Goal: Information Seeking & Learning: Learn about a topic

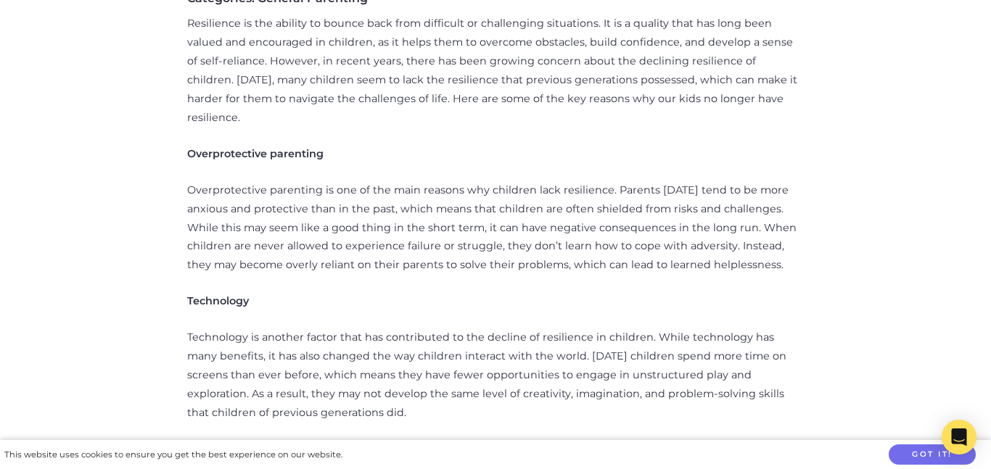
scroll to position [676, 0]
click at [459, 30] on p "Resilience is the ability to bounce back from difficult or challenging situatio…" at bounding box center [495, 68] width 616 height 113
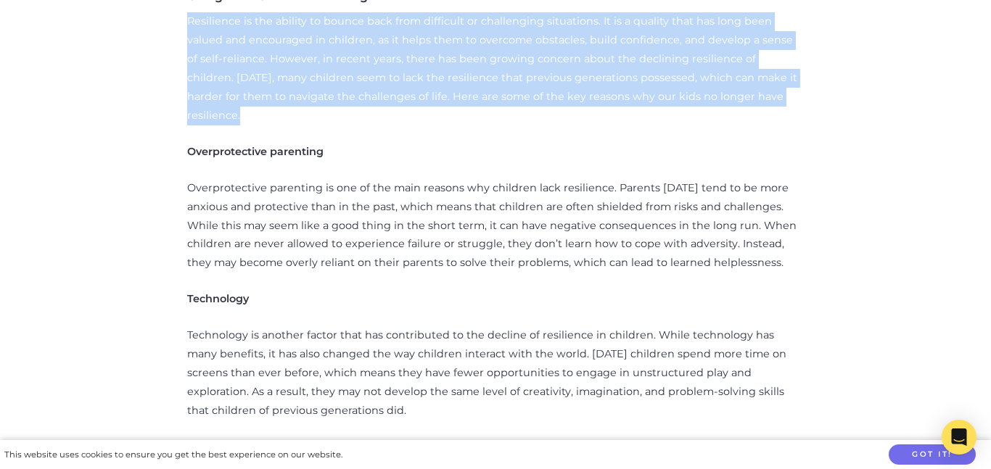
click at [459, 30] on p "Resilience is the ability to bounce back from difficult or challenging situatio…" at bounding box center [495, 68] width 616 height 113
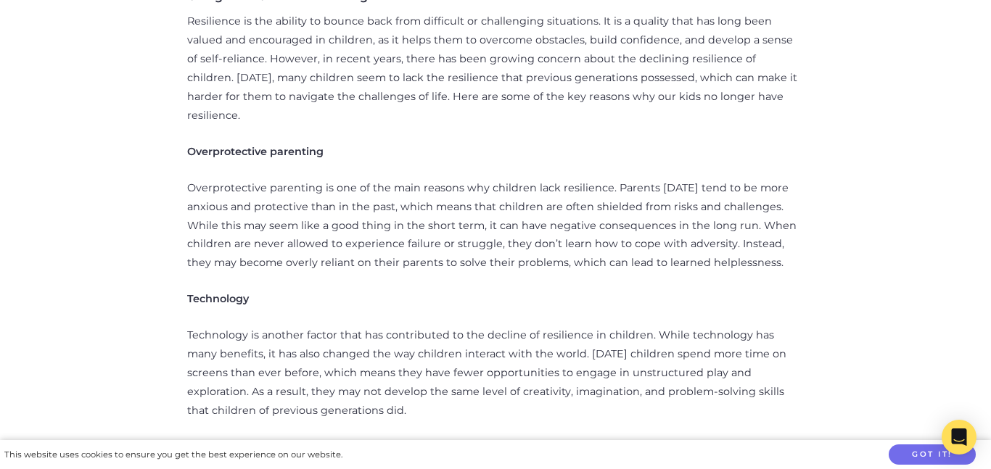
click at [459, 30] on p "Resilience is the ability to bounce back from difficult or challenging situatio…" at bounding box center [495, 68] width 616 height 113
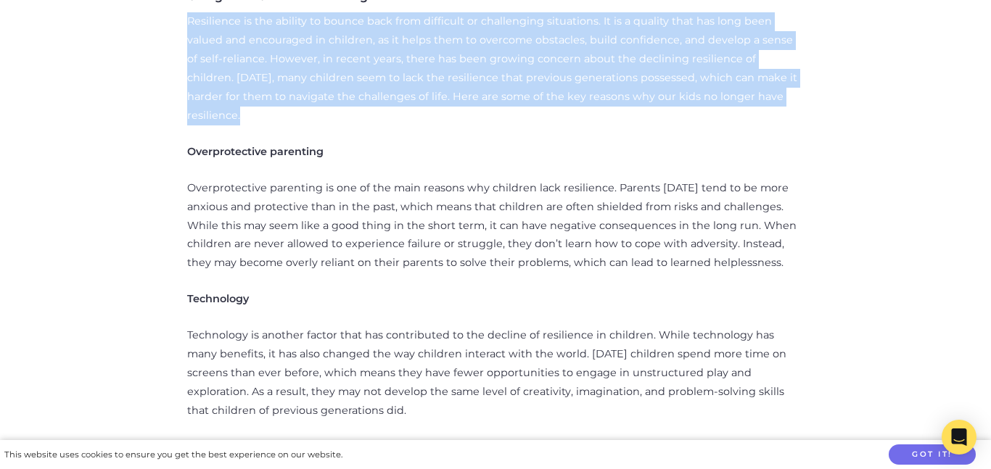
click at [459, 30] on p "Resilience is the ability to bounce back from difficult or challenging situatio…" at bounding box center [495, 68] width 616 height 113
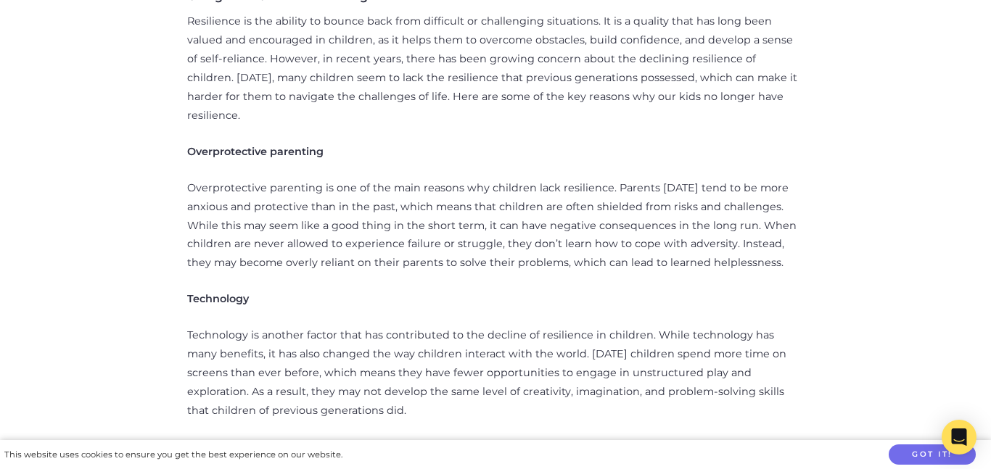
click at [459, 30] on p "Resilience is the ability to bounce back from difficult or challenging situatio…" at bounding box center [495, 68] width 616 height 113
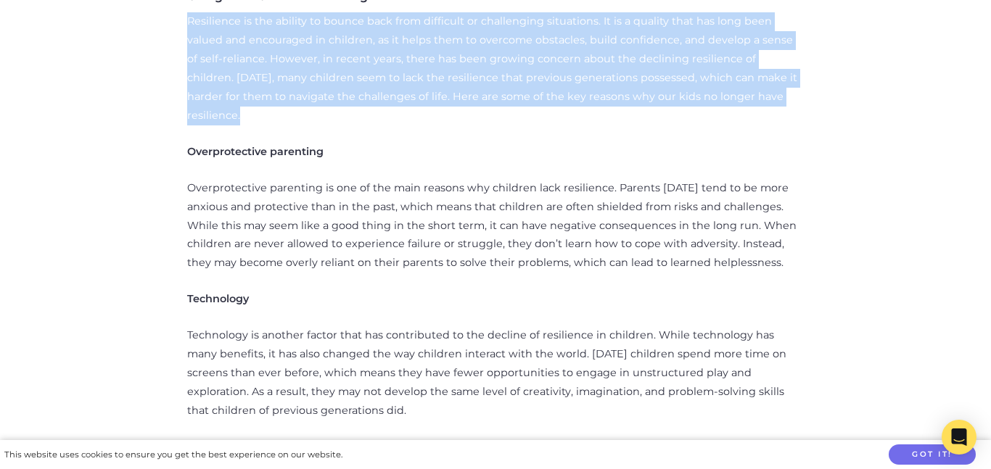
click at [459, 30] on p "Resilience is the ability to bounce back from difficult or challenging situatio…" at bounding box center [495, 68] width 616 height 113
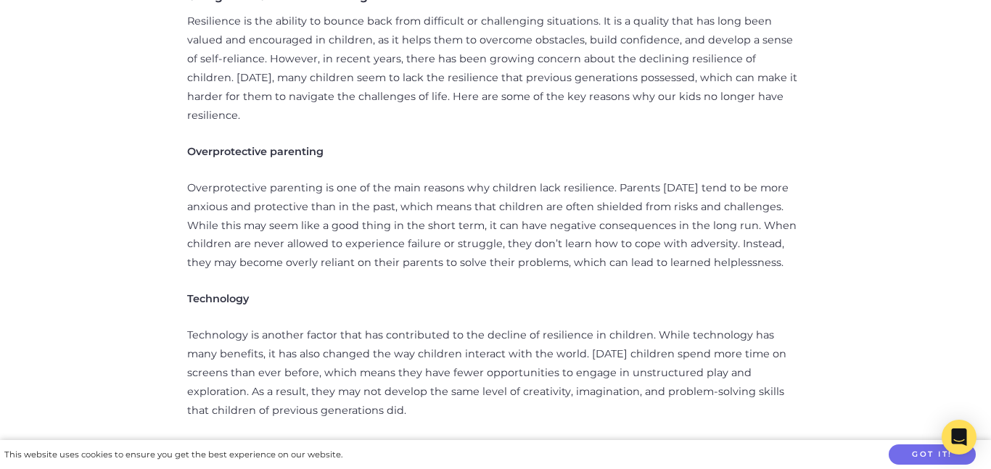
click at [459, 30] on p "Resilience is the ability to bounce back from difficult or challenging situatio…" at bounding box center [495, 68] width 616 height 113
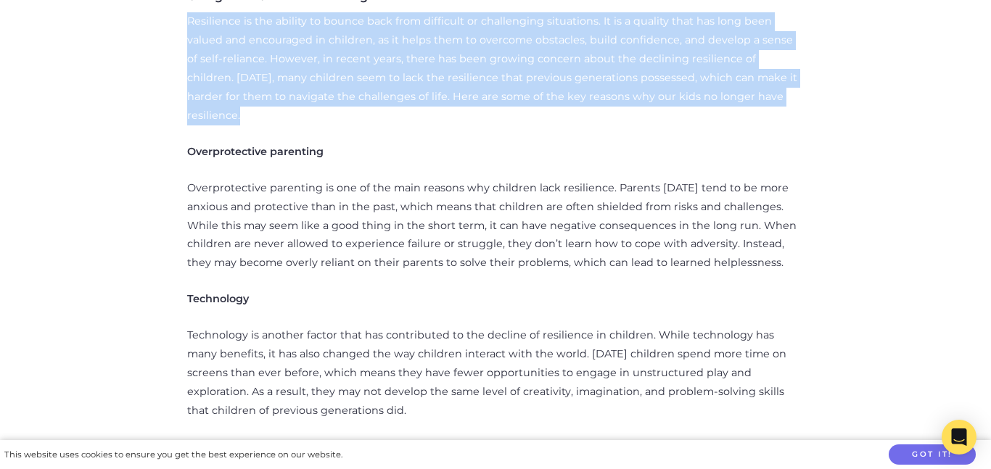
click at [459, 30] on p "Resilience is the ability to bounce back from difficult or challenging situatio…" at bounding box center [495, 68] width 616 height 113
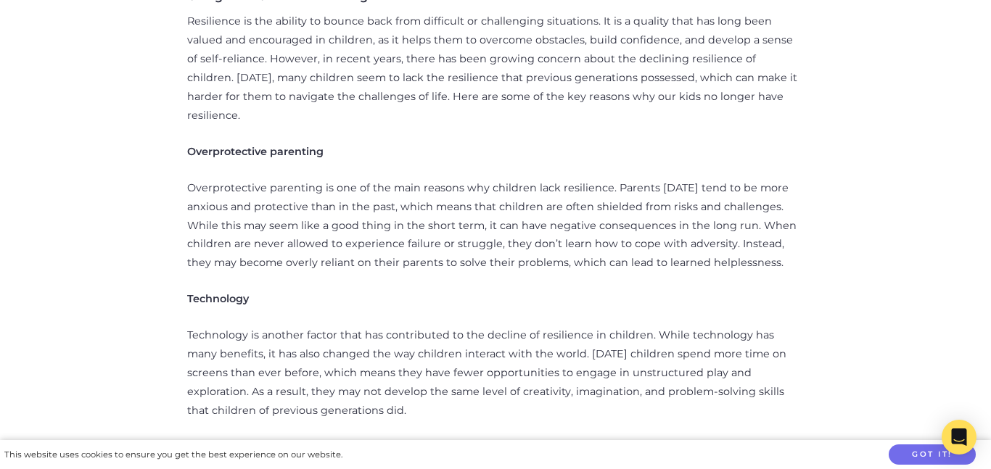
click at [459, 30] on p "Resilience is the ability to bounce back from difficult or challenging situatio…" at bounding box center [495, 68] width 616 height 113
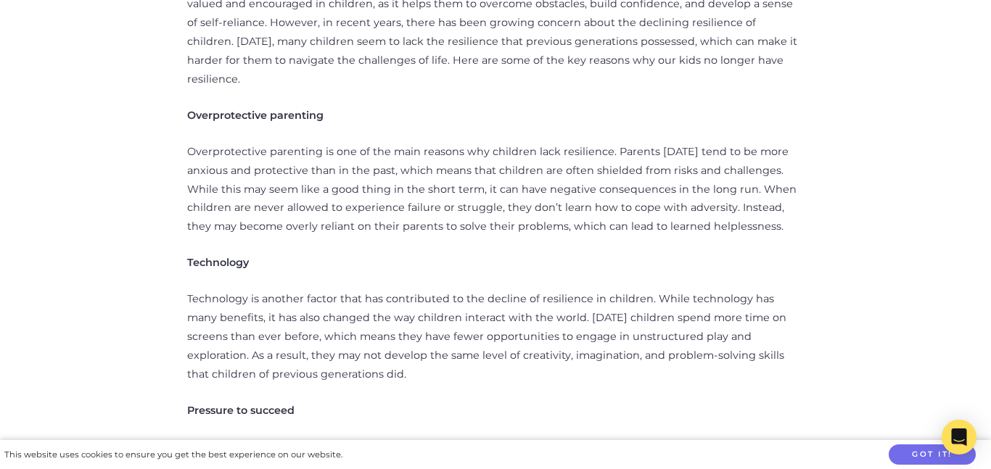
scroll to position [713, 0]
click at [445, 142] on p "Overprotective parenting is one of the main reasons why children lack resilienc…" at bounding box center [495, 189] width 616 height 94
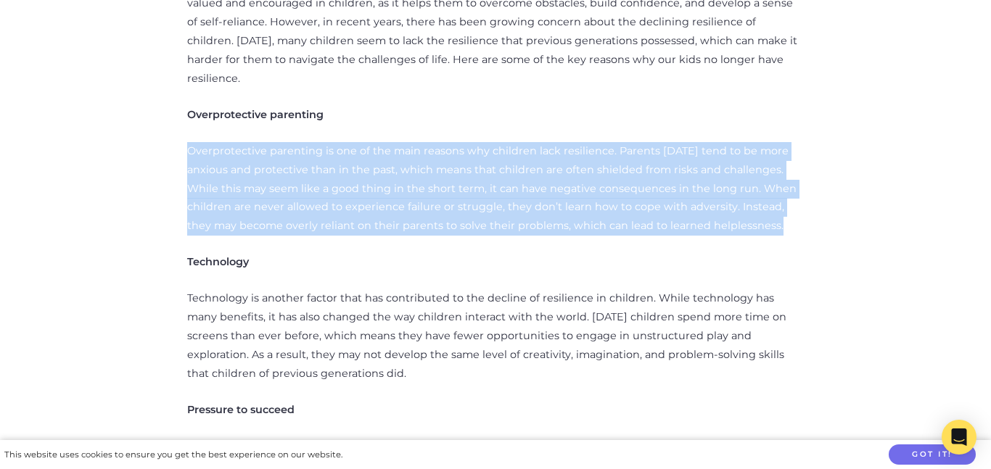
click at [445, 142] on p "Overprotective parenting is one of the main reasons why children lack resilienc…" at bounding box center [495, 189] width 616 height 94
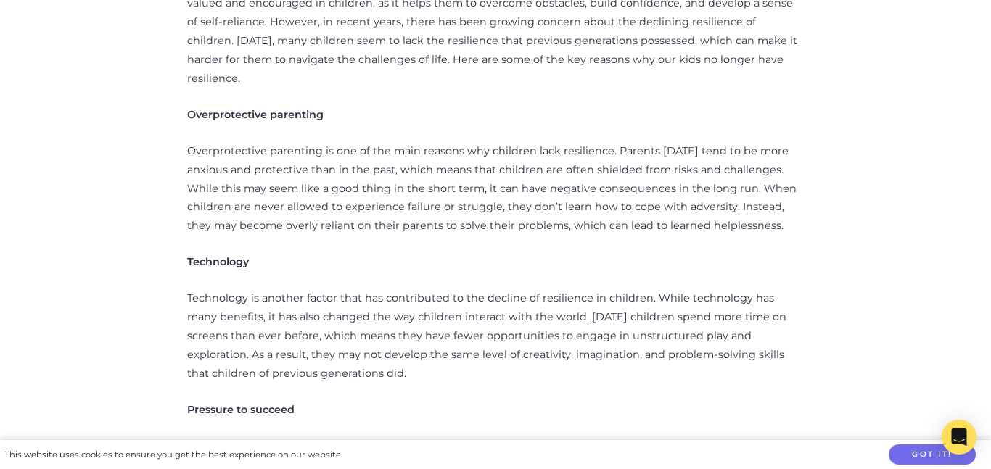
click at [445, 142] on p "Overprotective parenting is one of the main reasons why children lack resilienc…" at bounding box center [495, 189] width 616 height 94
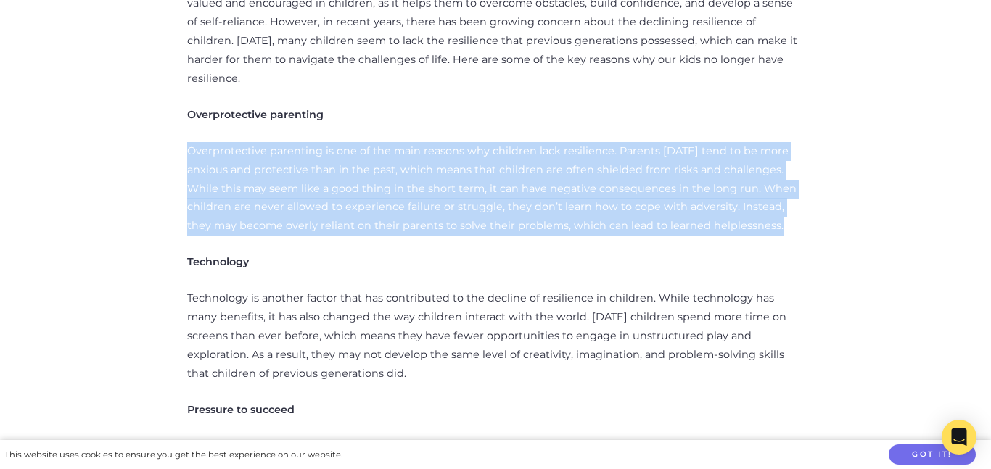
click at [445, 142] on p "Overprotective parenting is one of the main reasons why children lack resilienc…" at bounding box center [495, 189] width 616 height 94
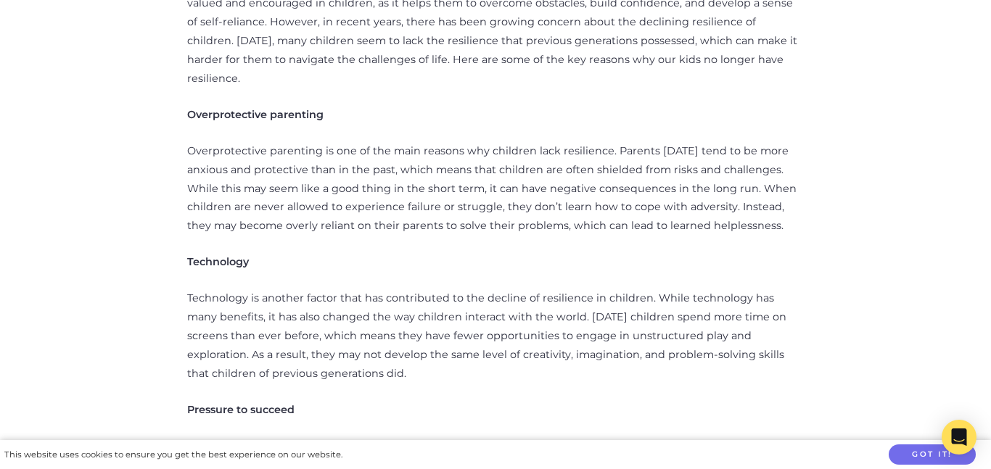
click at [445, 142] on p "Overprotective parenting is one of the main reasons why children lack resilienc…" at bounding box center [495, 189] width 616 height 94
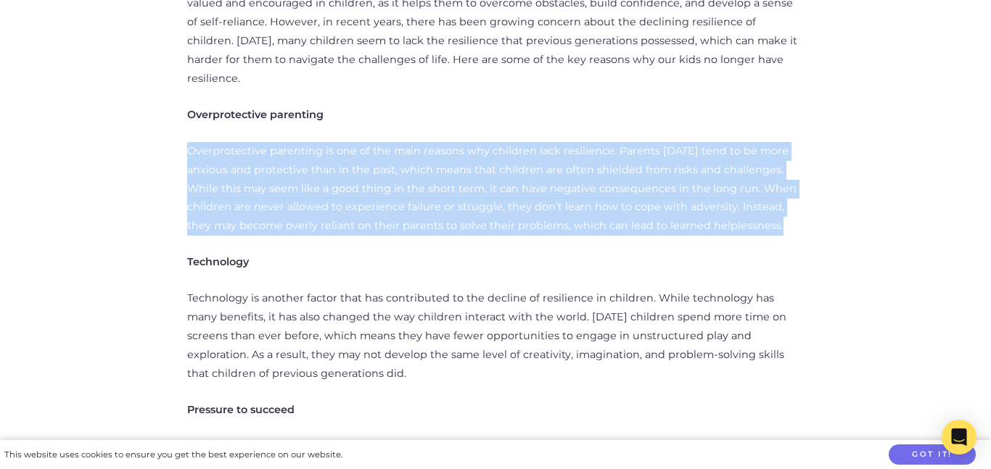
click at [445, 142] on p "Overprotective parenting is one of the main reasons why children lack resilienc…" at bounding box center [495, 189] width 616 height 94
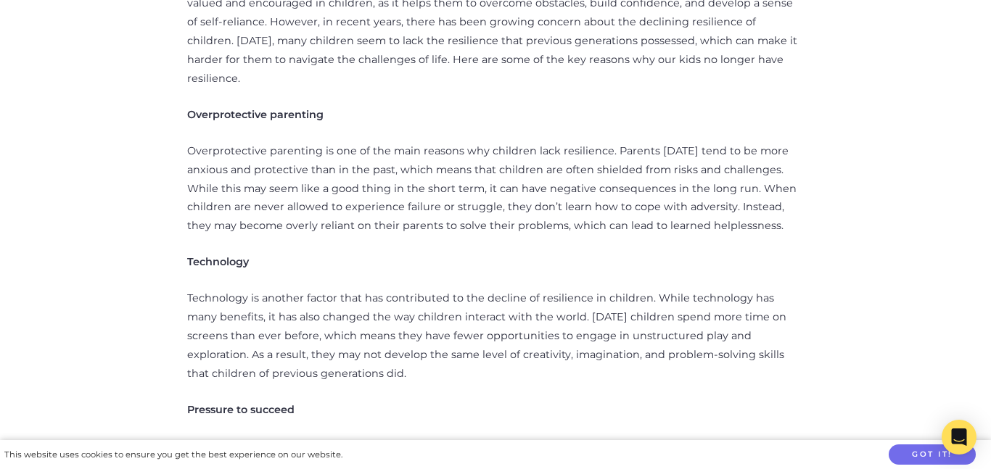
click at [445, 142] on p "Overprotective parenting is one of the main reasons why children lack resilienc…" at bounding box center [495, 189] width 616 height 94
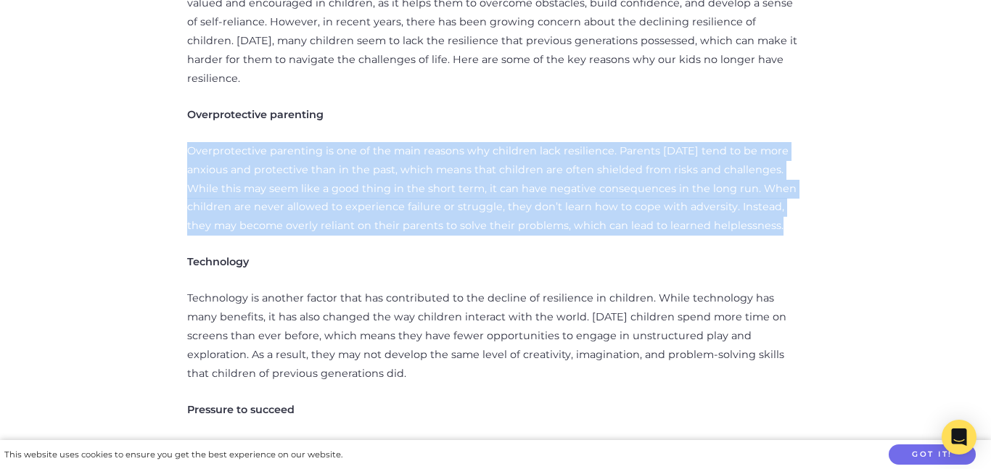
click at [445, 142] on p "Overprotective parenting is one of the main reasons why children lack resilienc…" at bounding box center [495, 189] width 616 height 94
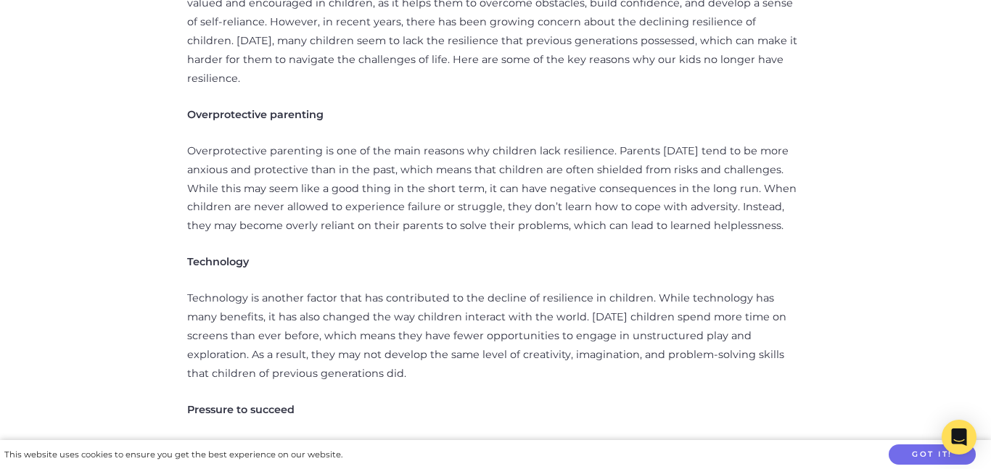
click at [445, 142] on p "Overprotective parenting is one of the main reasons why children lack resilienc…" at bounding box center [495, 189] width 616 height 94
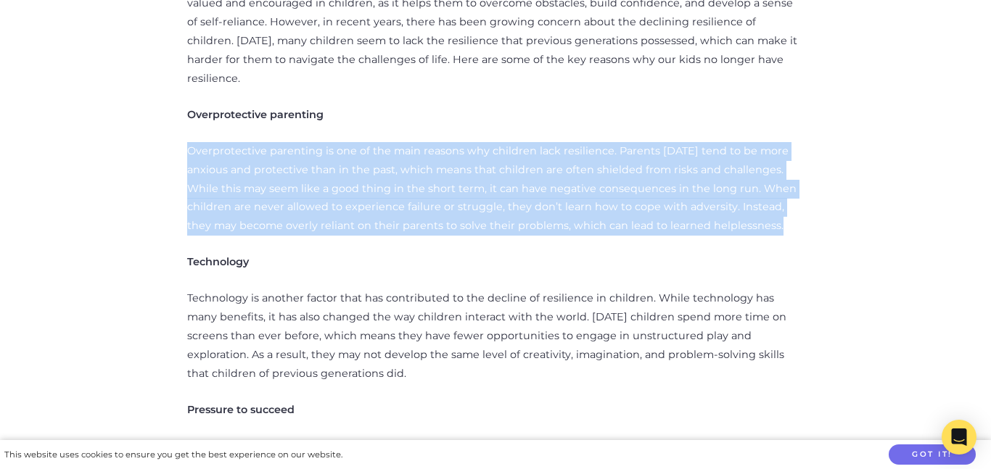
click at [445, 142] on p "Overprotective parenting is one of the main reasons why children lack resilienc…" at bounding box center [495, 189] width 616 height 94
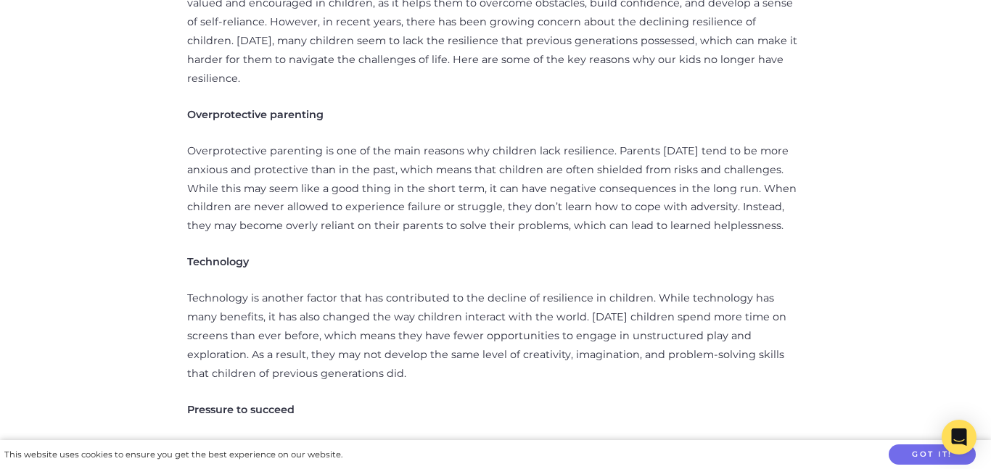
click at [445, 142] on p "Overprotective parenting is one of the main reasons why children lack resilienc…" at bounding box center [495, 189] width 616 height 94
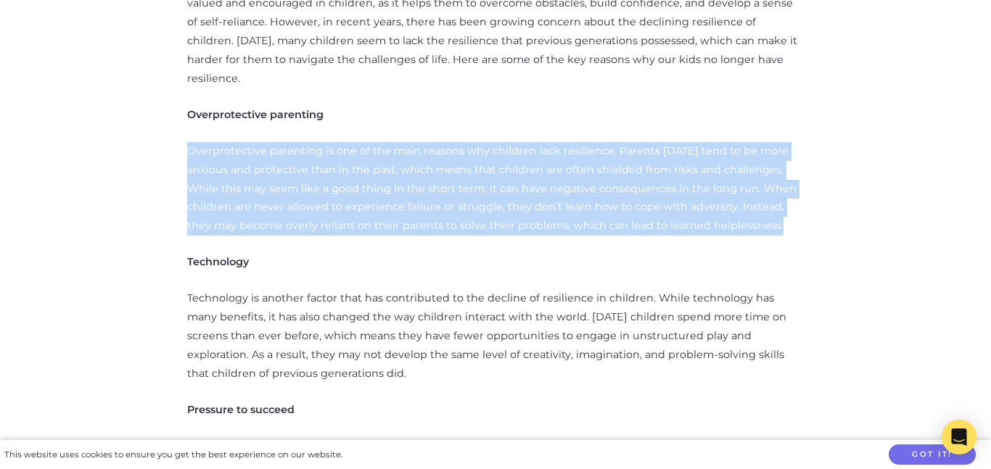
click at [445, 142] on p "Overprotective parenting is one of the main reasons why children lack resilienc…" at bounding box center [495, 189] width 616 height 94
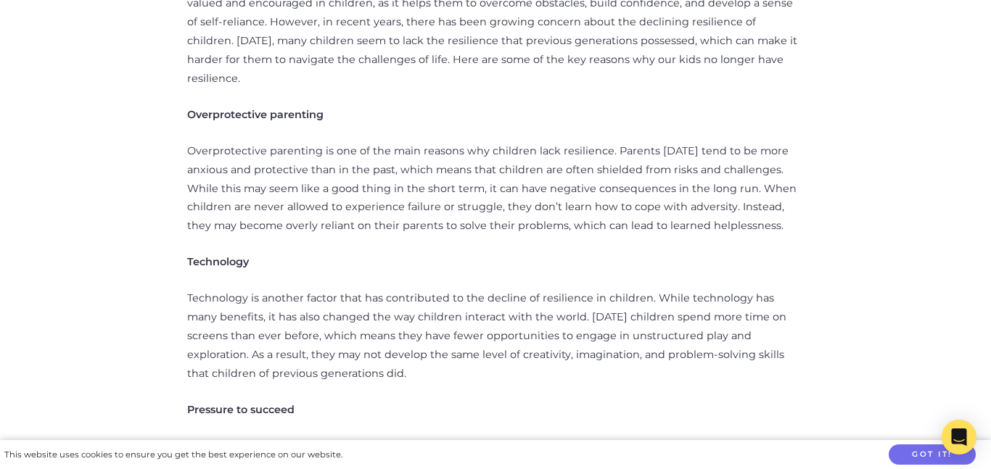
click at [445, 142] on p "Overprotective parenting is one of the main reasons why children lack resilienc…" at bounding box center [495, 189] width 616 height 94
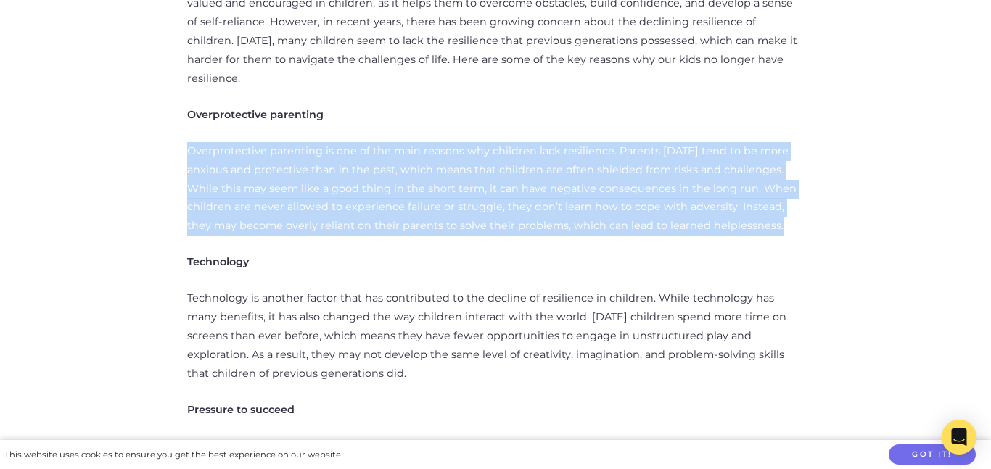
click at [445, 142] on p "Overprotective parenting is one of the main reasons why children lack resilienc…" at bounding box center [495, 189] width 616 height 94
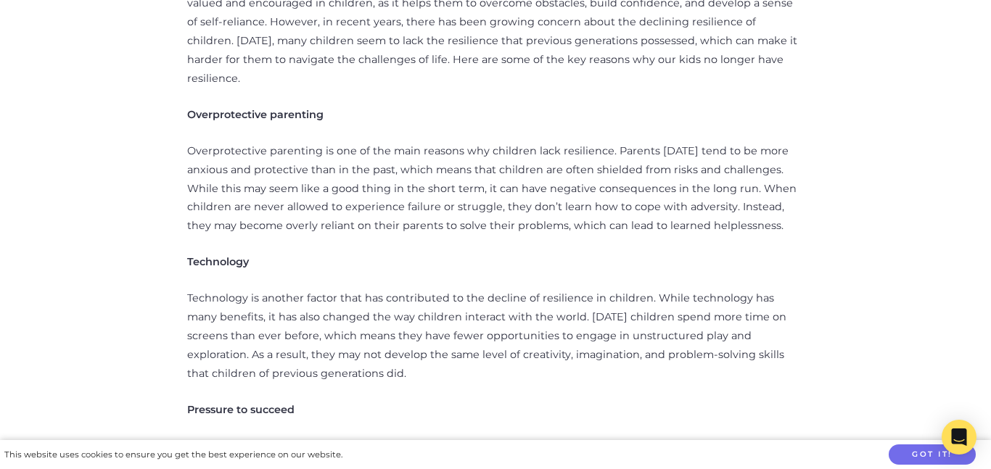
click at [445, 142] on p "Overprotective parenting is one of the main reasons why children lack resilienc…" at bounding box center [495, 189] width 616 height 94
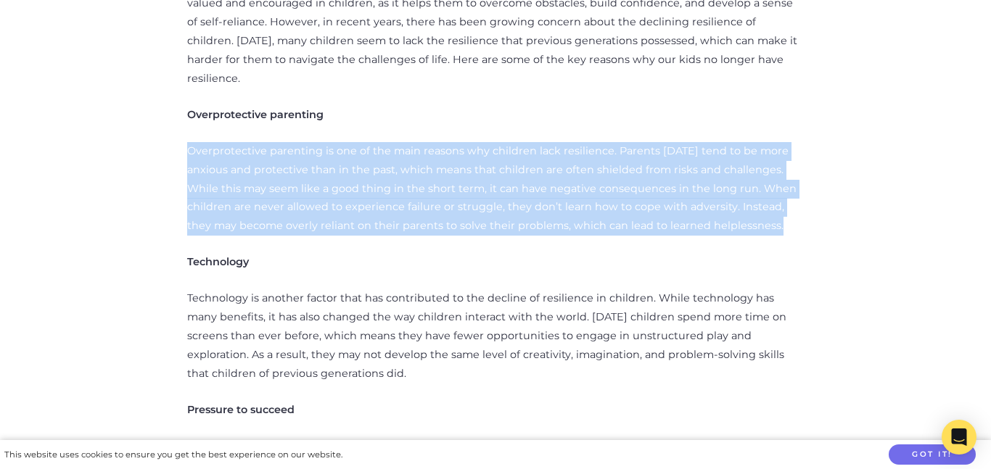
click at [445, 142] on p "Overprotective parenting is one of the main reasons why children lack resilienc…" at bounding box center [495, 189] width 616 height 94
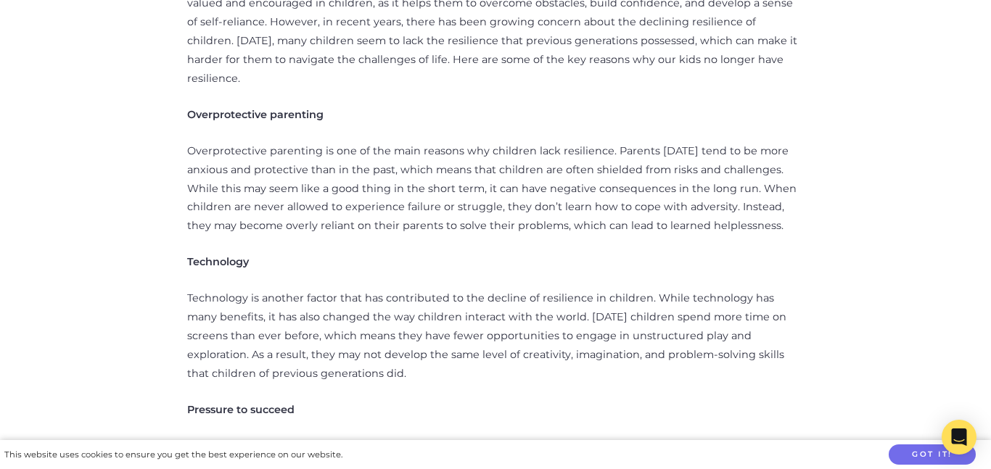
click at [445, 142] on p "Overprotective parenting is one of the main reasons why children lack resilienc…" at bounding box center [495, 189] width 616 height 94
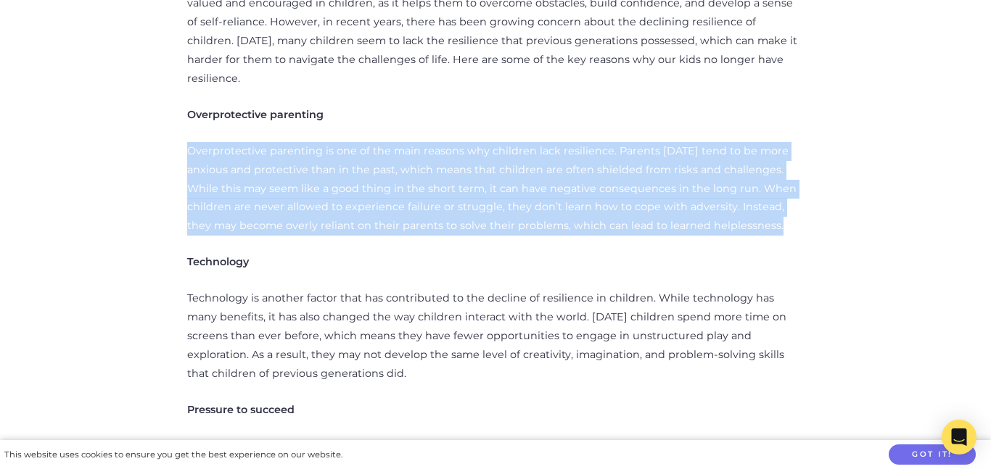
click at [445, 142] on p "Overprotective parenting is one of the main reasons why children lack resilienc…" at bounding box center [495, 189] width 616 height 94
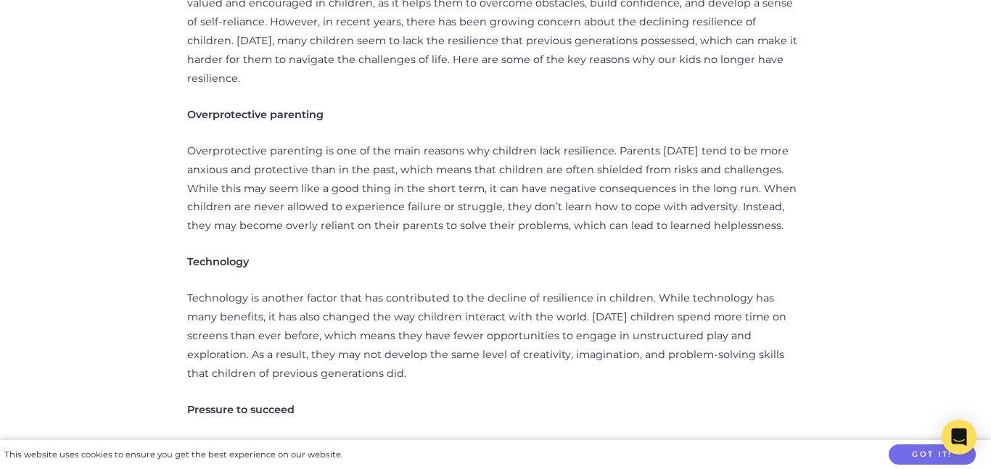
click at [445, 142] on p "Overprotective parenting is one of the main reasons why children lack resilienc…" at bounding box center [495, 189] width 616 height 94
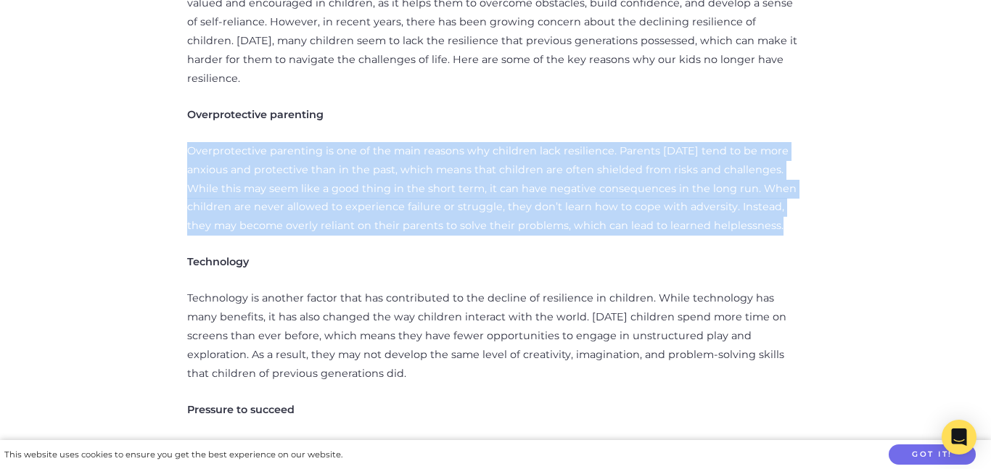
click at [445, 142] on p "Overprotective parenting is one of the main reasons why children lack resilienc…" at bounding box center [495, 189] width 616 height 94
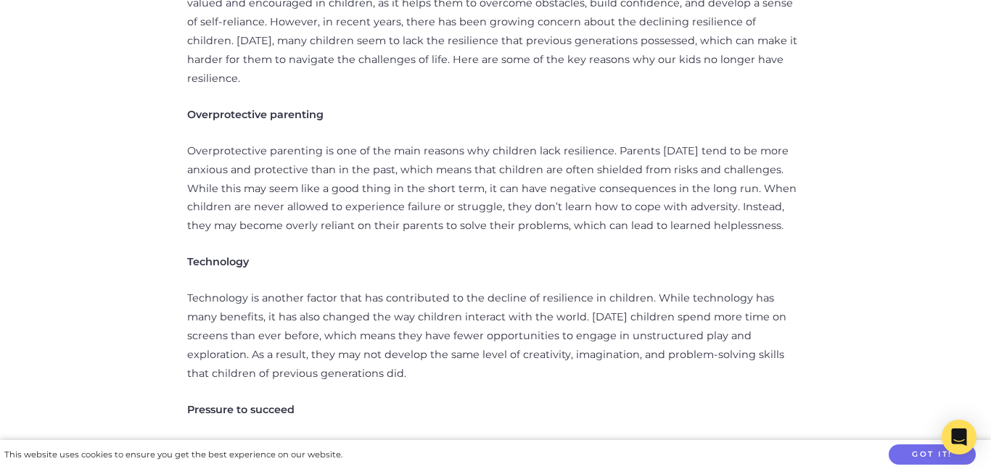
click at [445, 142] on p "Overprotective parenting is one of the main reasons why children lack resilienc…" at bounding box center [495, 189] width 616 height 94
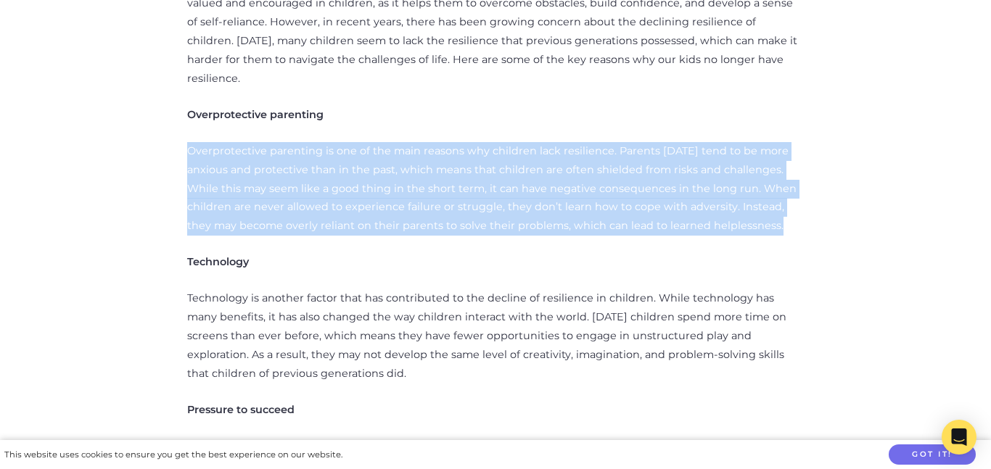
click at [445, 142] on p "Overprotective parenting is one of the main reasons why children lack resilienc…" at bounding box center [495, 189] width 616 height 94
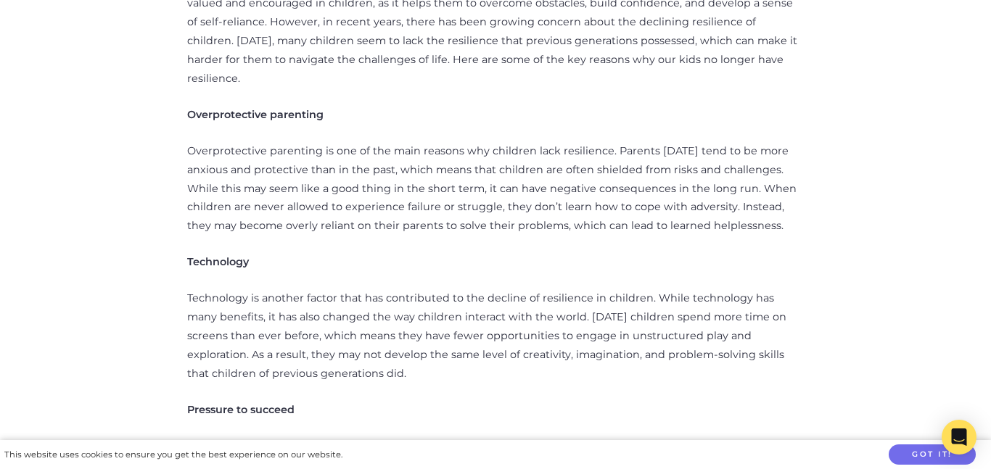
click at [445, 142] on p "Overprotective parenting is one of the main reasons why children lack resilienc…" at bounding box center [495, 189] width 616 height 94
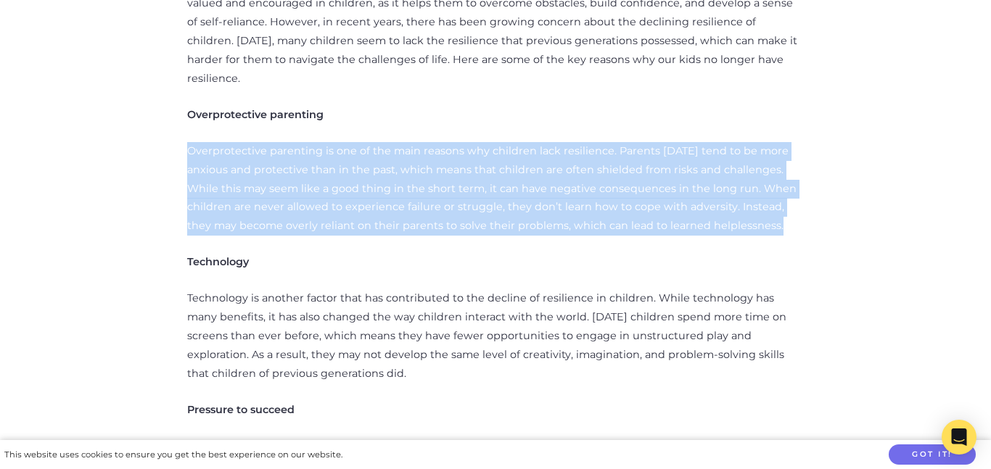
click at [445, 142] on p "Overprotective parenting is one of the main reasons why children lack resilienc…" at bounding box center [495, 189] width 616 height 94
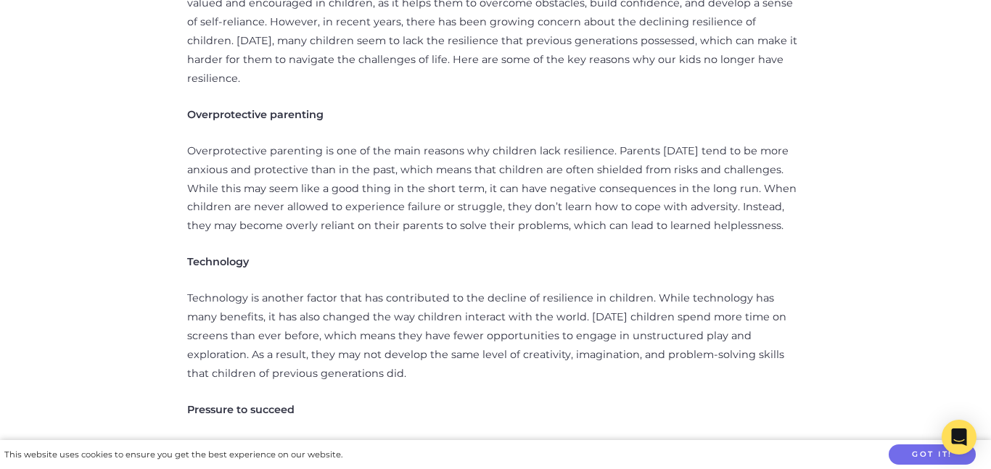
click at [445, 142] on p "Overprotective parenting is one of the main reasons why children lack resilienc…" at bounding box center [495, 189] width 616 height 94
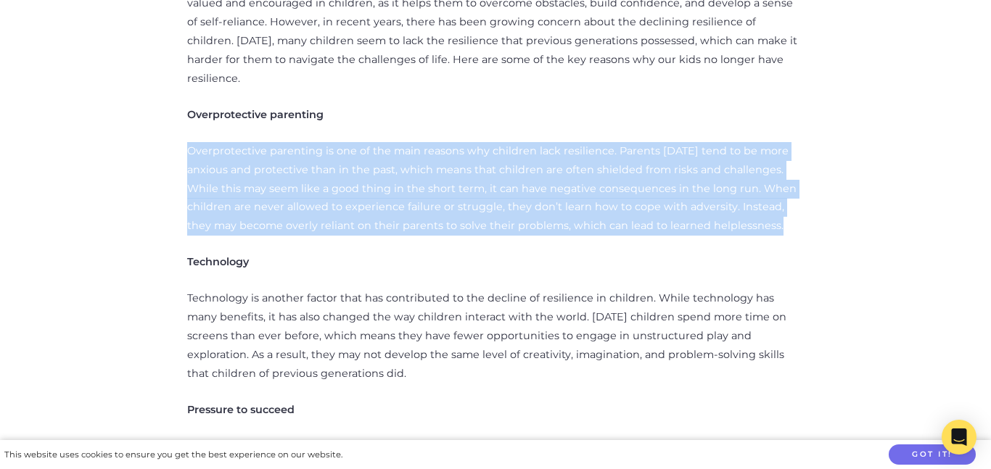
click at [445, 142] on p "Overprotective parenting is one of the main reasons why children lack resilienc…" at bounding box center [495, 189] width 616 height 94
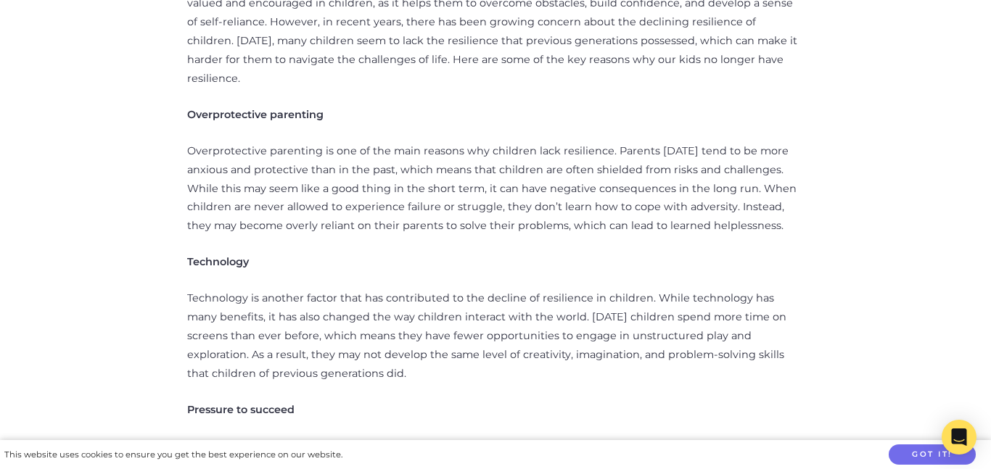
click at [445, 142] on p "Overprotective parenting is one of the main reasons why children lack resilienc…" at bounding box center [495, 189] width 616 height 94
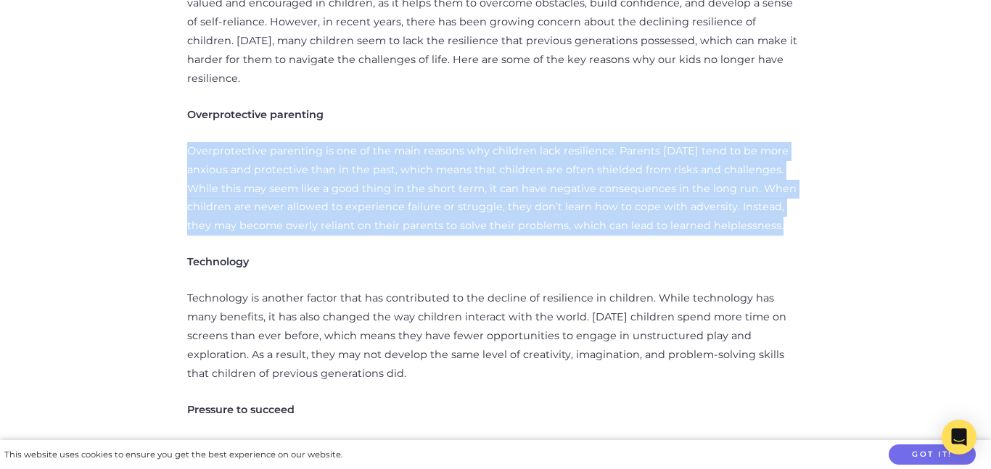
click at [445, 142] on p "Overprotective parenting is one of the main reasons why children lack resilienc…" at bounding box center [495, 189] width 616 height 94
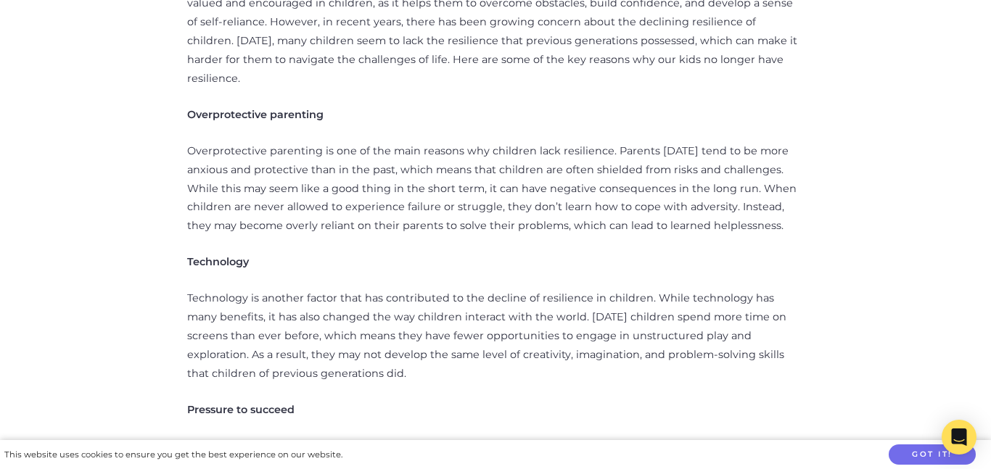
click at [445, 142] on p "Overprotective parenting is one of the main reasons why children lack resilienc…" at bounding box center [495, 189] width 616 height 94
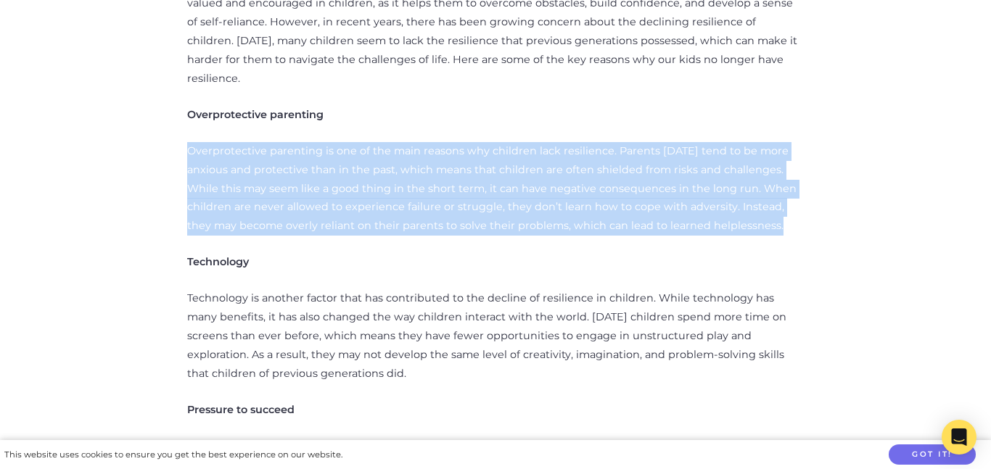
click at [445, 142] on p "Overprotective parenting is one of the main reasons why children lack resilienc…" at bounding box center [495, 189] width 616 height 94
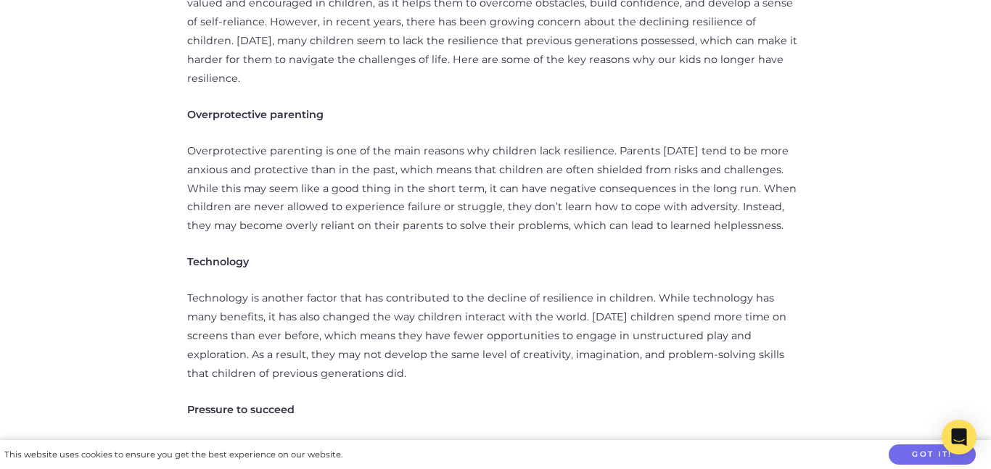
click at [445, 142] on p "Overprotective parenting is one of the main reasons why children lack resilienc…" at bounding box center [495, 189] width 616 height 94
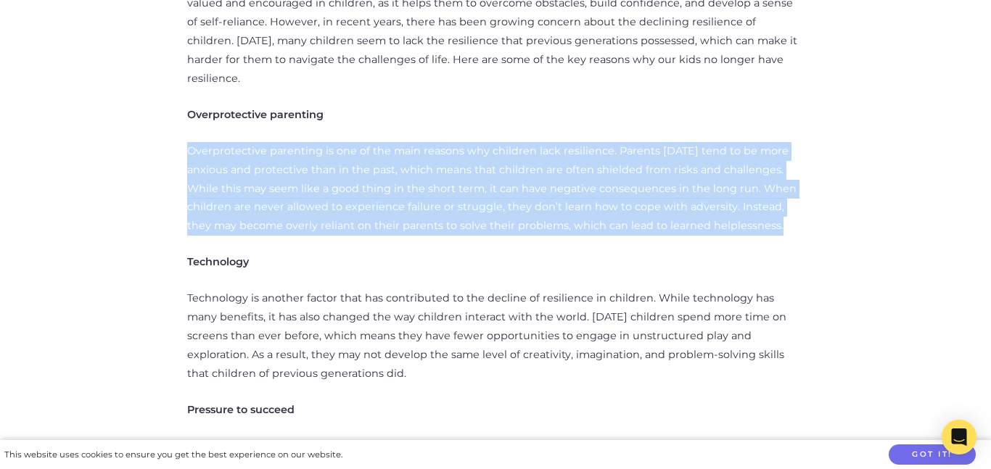
click at [445, 142] on p "Overprotective parenting is one of the main reasons why children lack resilienc…" at bounding box center [495, 189] width 616 height 94
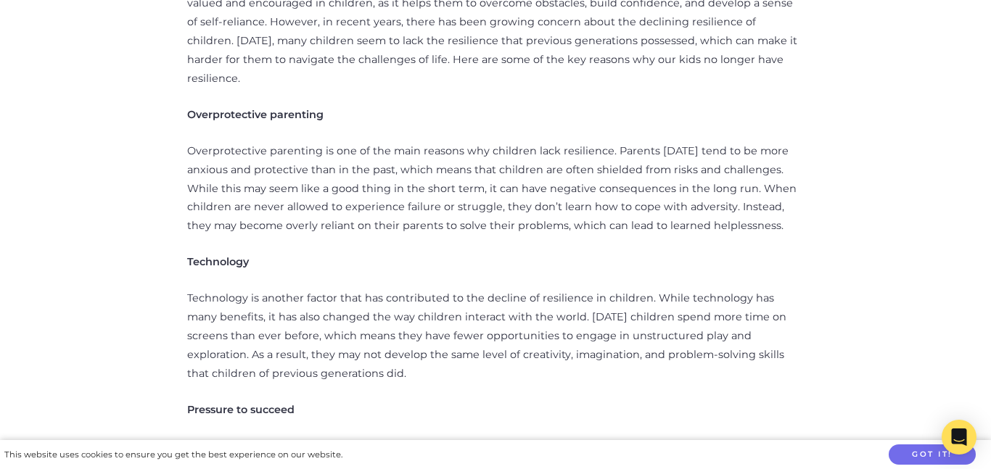
click at [445, 142] on p "Overprotective parenting is one of the main reasons why children lack resilienc…" at bounding box center [495, 189] width 616 height 94
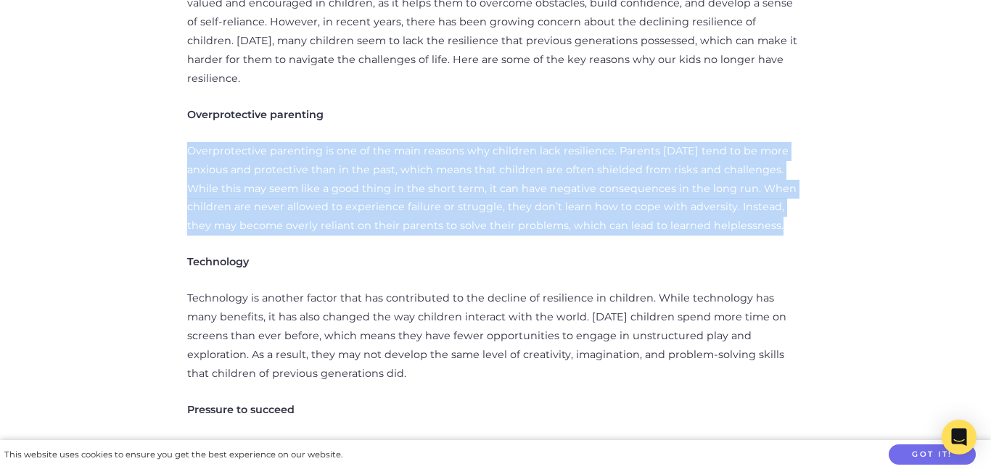
click at [445, 142] on p "Overprotective parenting is one of the main reasons why children lack resilienc…" at bounding box center [495, 189] width 616 height 94
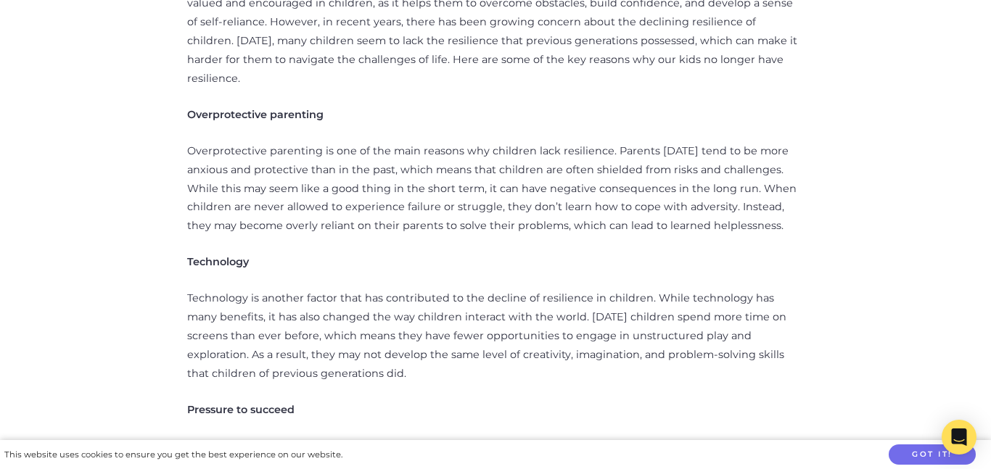
click at [445, 142] on p "Overprotective parenting is one of the main reasons why children lack resilienc…" at bounding box center [495, 189] width 616 height 94
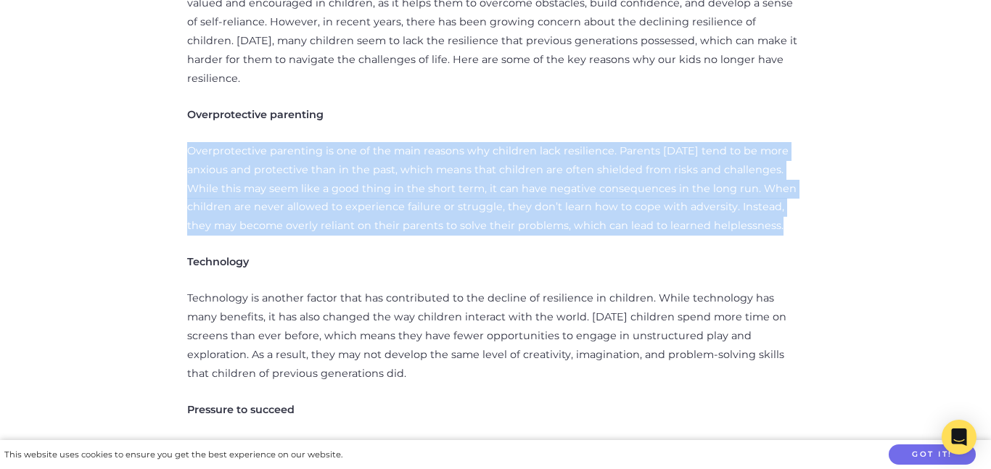
click at [445, 142] on p "Overprotective parenting is one of the main reasons why children lack resilienc…" at bounding box center [495, 189] width 616 height 94
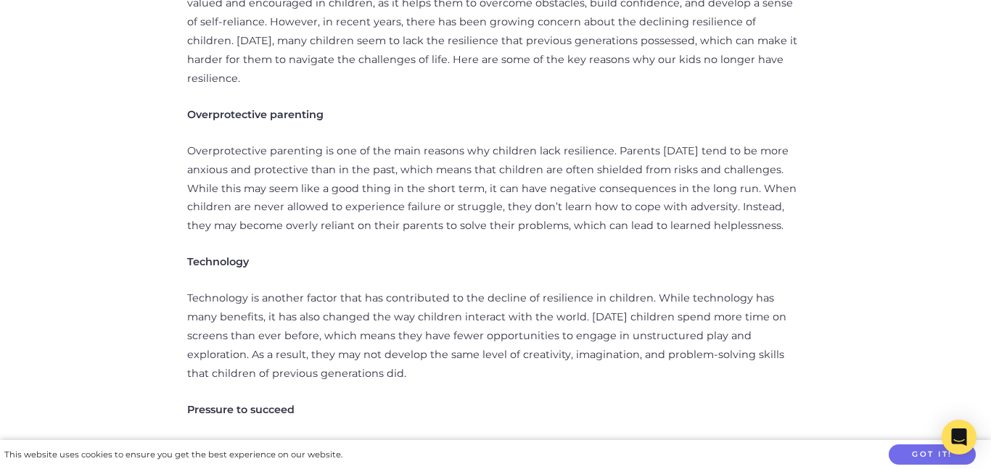
click at [445, 142] on p "Overprotective parenting is one of the main reasons why children lack resilienc…" at bounding box center [495, 189] width 616 height 94
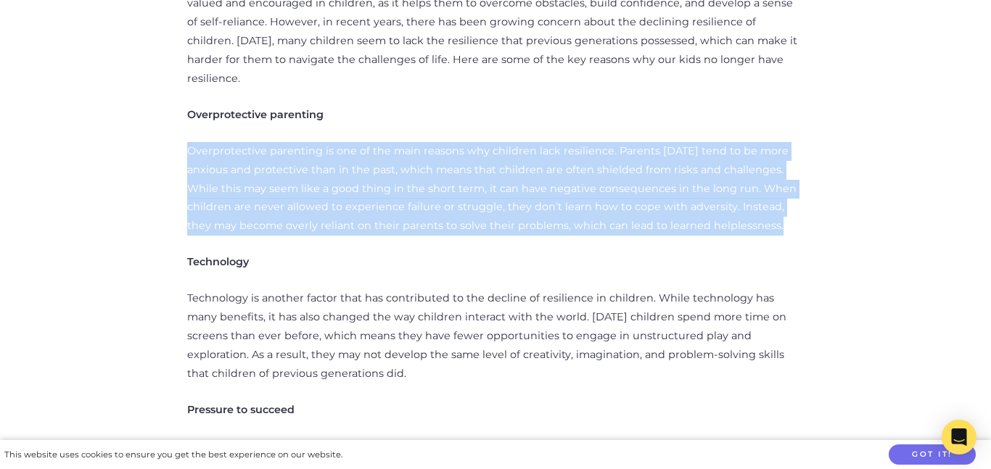
click at [445, 142] on p "Overprotective parenting is one of the main reasons why children lack resilienc…" at bounding box center [495, 189] width 616 height 94
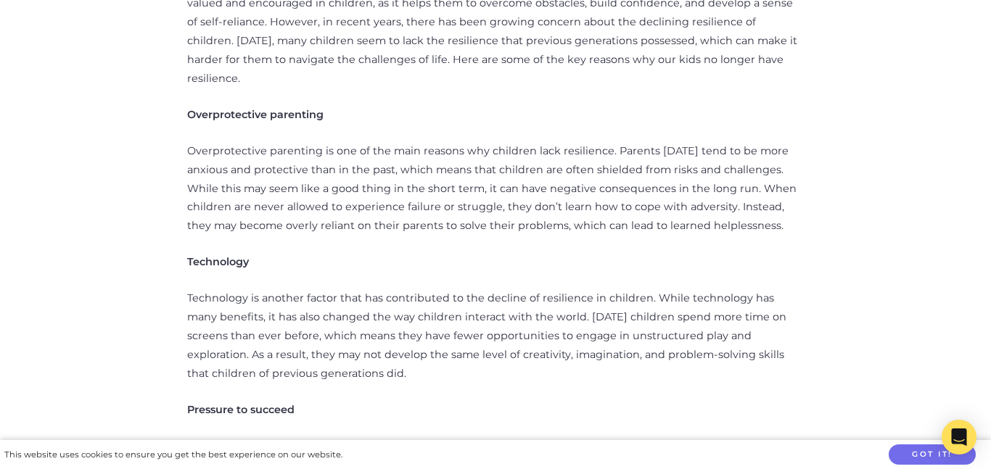
click at [292, 289] on p "Technology is another factor that has contributed to the decline of resilience …" at bounding box center [495, 336] width 616 height 94
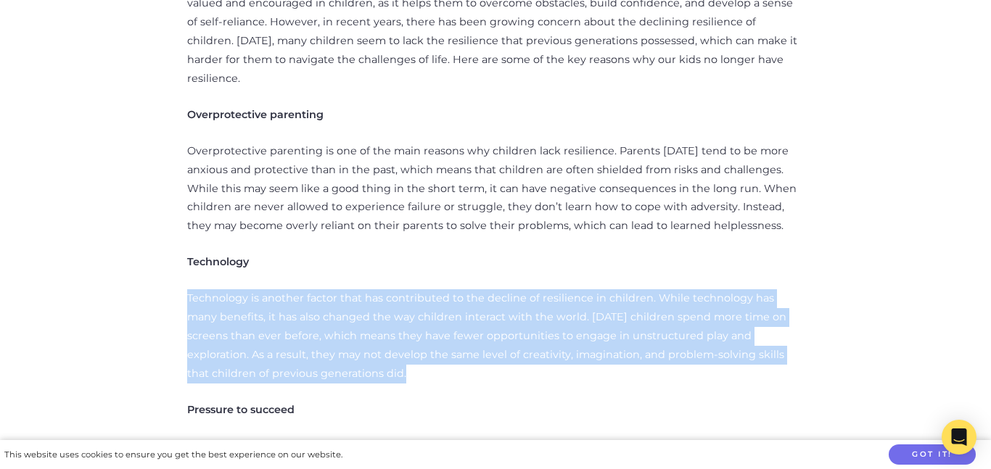
click at [292, 289] on p "Technology is another factor that has contributed to the decline of resilience …" at bounding box center [495, 336] width 616 height 94
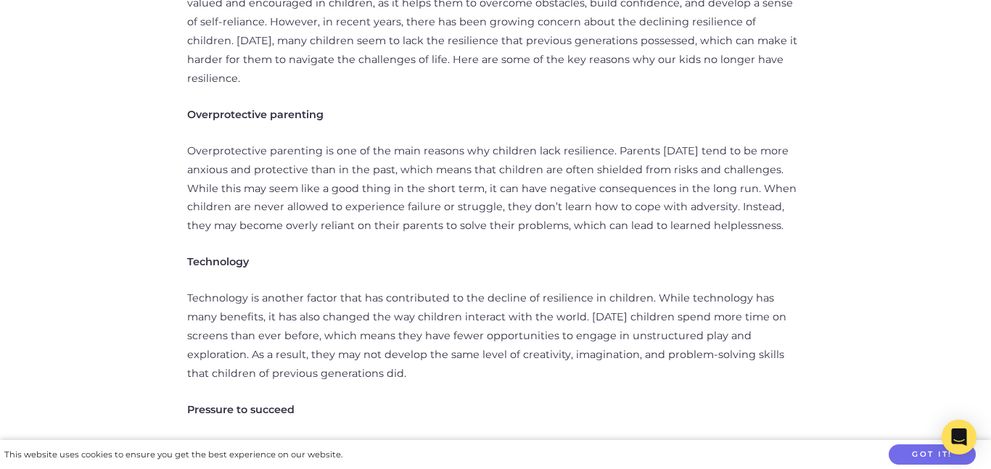
click at [292, 289] on p "Technology is another factor that has contributed to the decline of resilience …" at bounding box center [495, 336] width 616 height 94
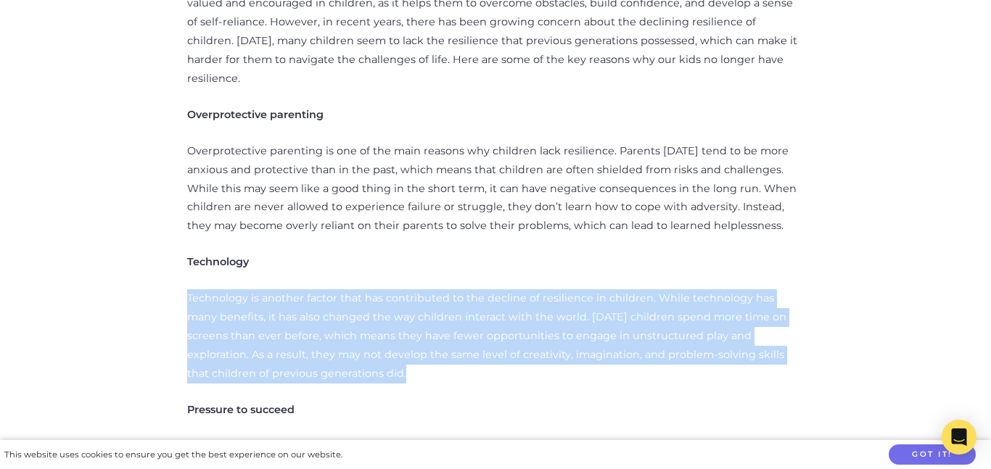
click at [292, 289] on p "Technology is another factor that has contributed to the decline of resilience …" at bounding box center [495, 336] width 616 height 94
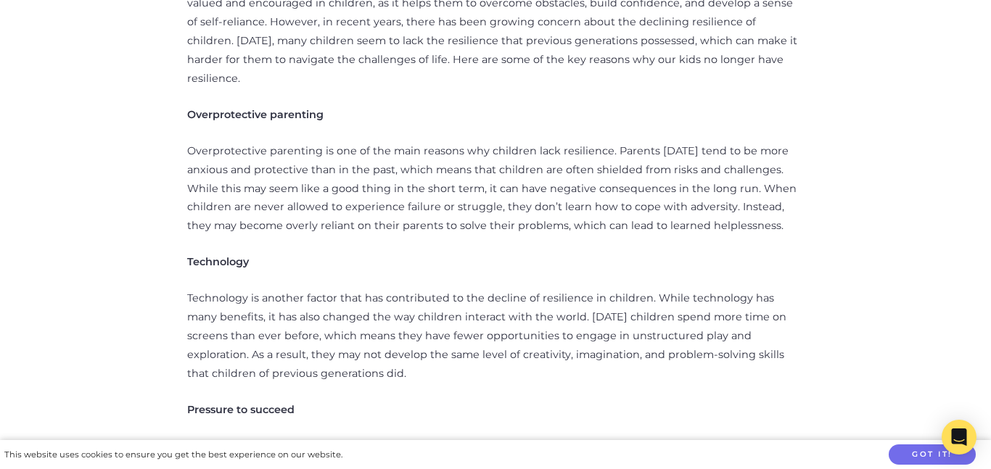
click at [292, 289] on p "Technology is another factor that has contributed to the decline of resilience …" at bounding box center [495, 336] width 616 height 94
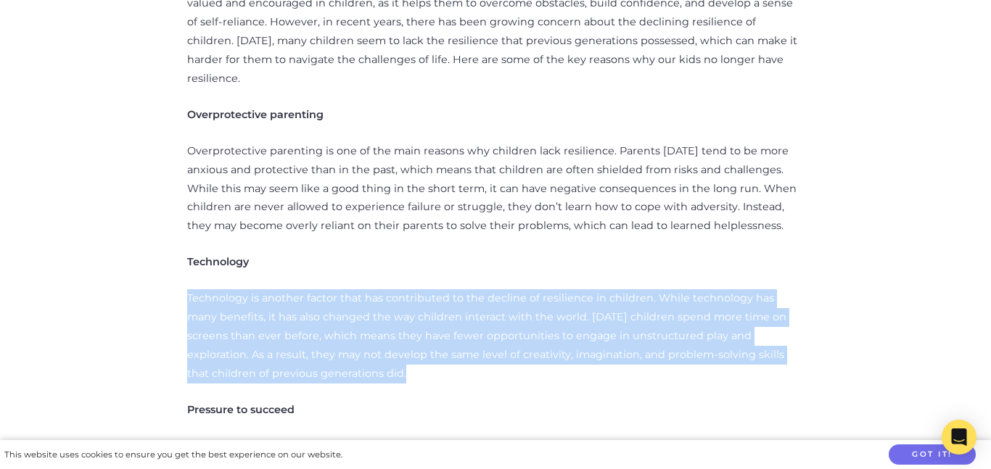
click at [292, 289] on p "Technology is another factor that has contributed to the decline of resilience …" at bounding box center [495, 336] width 616 height 94
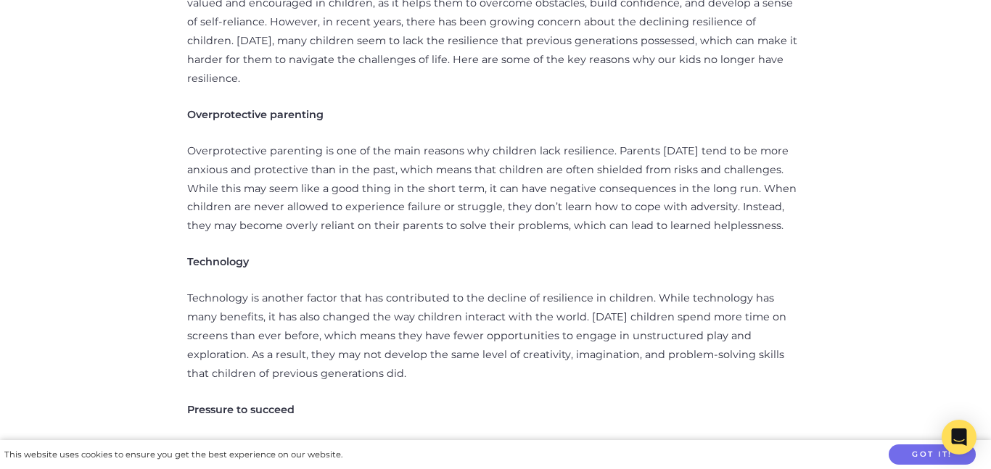
click at [292, 289] on p "Technology is another factor that has contributed to the decline of resilience …" at bounding box center [495, 336] width 616 height 94
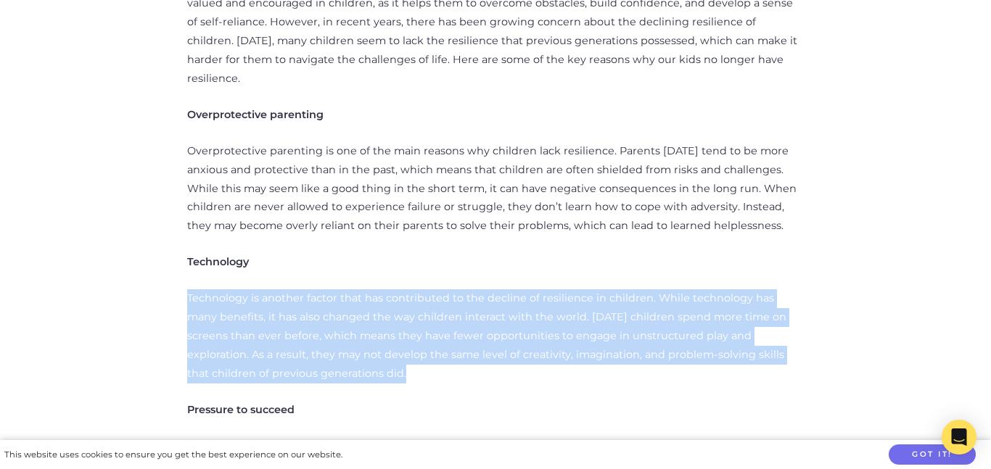
click at [292, 289] on p "Technology is another factor that has contributed to the decline of resilience …" at bounding box center [495, 336] width 616 height 94
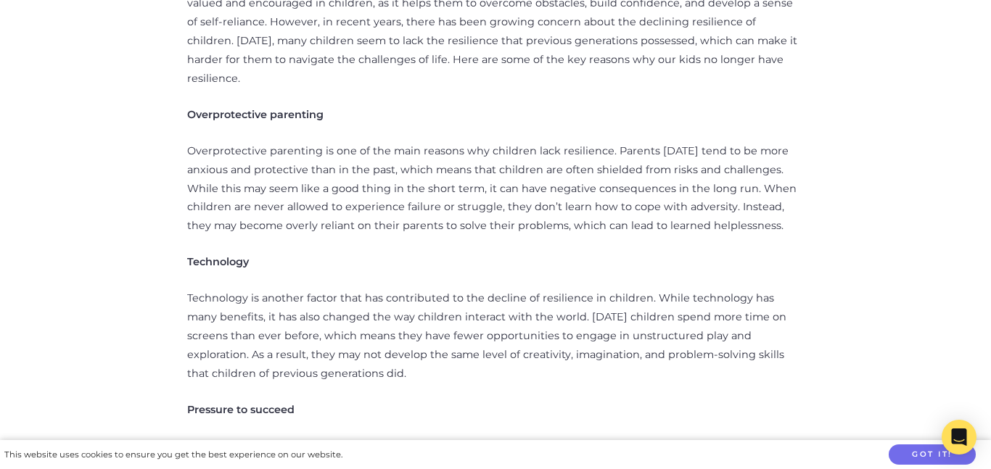
click at [292, 289] on p "Technology is another factor that has contributed to the decline of resilience …" at bounding box center [495, 336] width 616 height 94
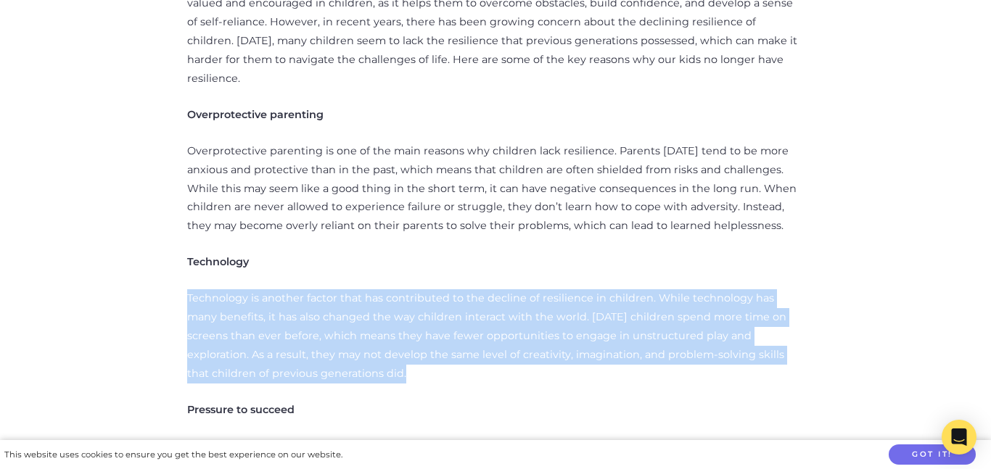
click at [292, 289] on p "Technology is another factor that has contributed to the decline of resilience …" at bounding box center [495, 336] width 616 height 94
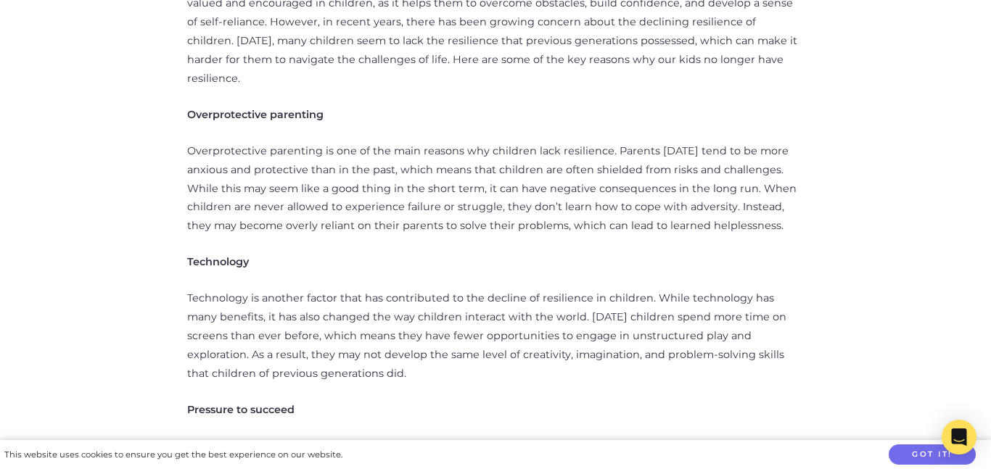
click at [292, 289] on p "Technology is another factor that has contributed to the decline of resilience …" at bounding box center [495, 336] width 616 height 94
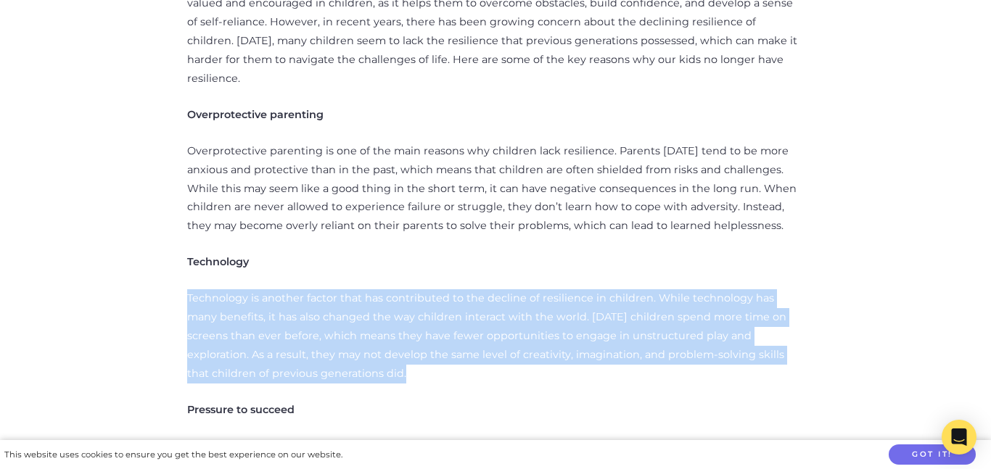
click at [292, 289] on p "Technology is another factor that has contributed to the decline of resilience …" at bounding box center [495, 336] width 616 height 94
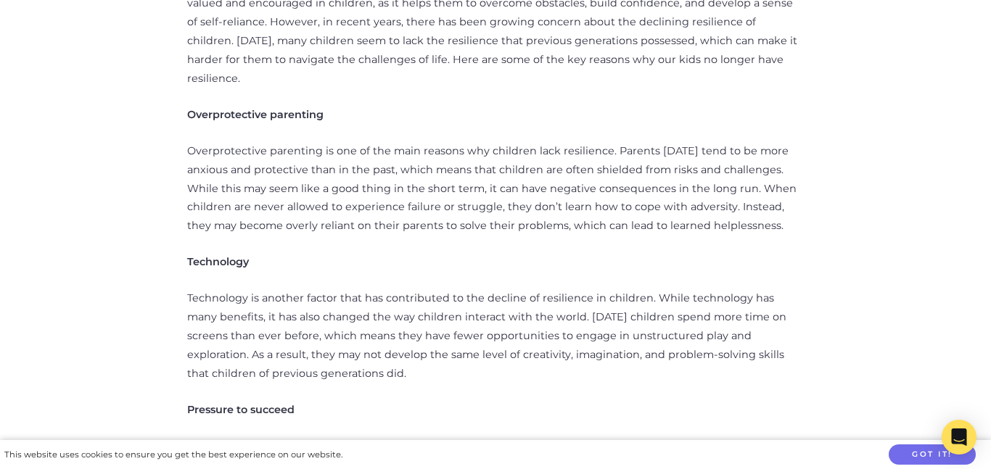
click at [292, 289] on p "Technology is another factor that has contributed to the decline of resilience …" at bounding box center [495, 336] width 616 height 94
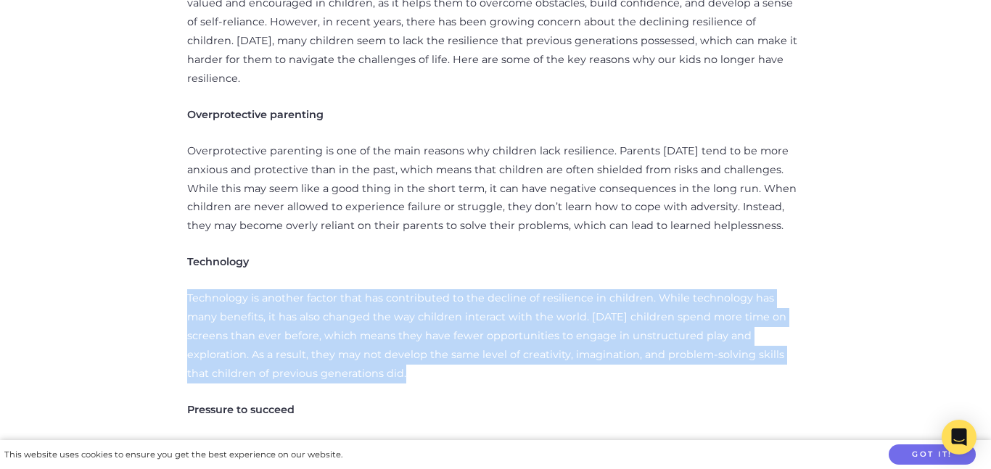
click at [292, 289] on p "Technology is another factor that has contributed to the decline of resilience …" at bounding box center [495, 336] width 616 height 94
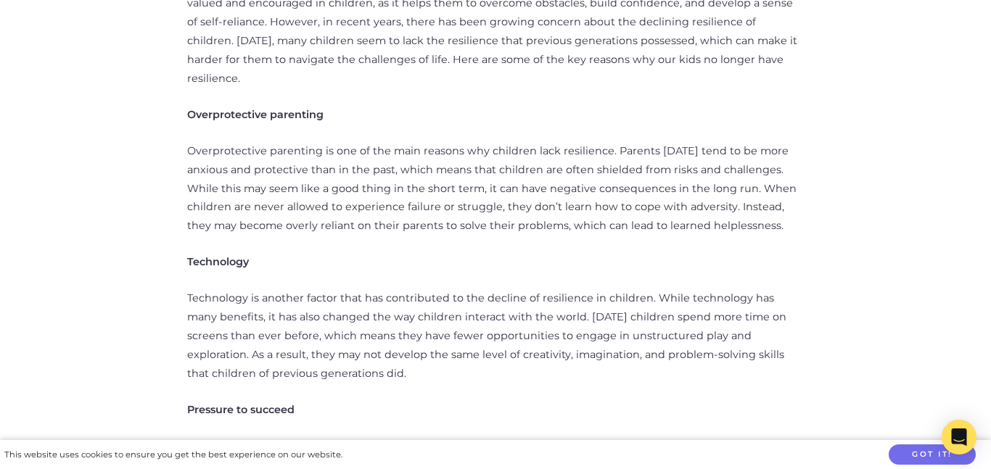
click at [292, 289] on p "Technology is another factor that has contributed to the decline of resilience …" at bounding box center [495, 336] width 616 height 94
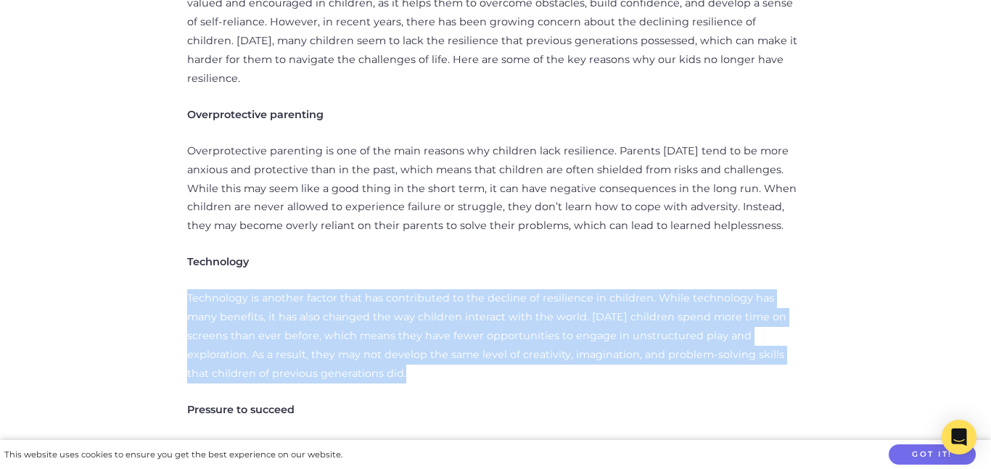
click at [292, 289] on p "Technology is another factor that has contributed to the decline of resilience …" at bounding box center [495, 336] width 616 height 94
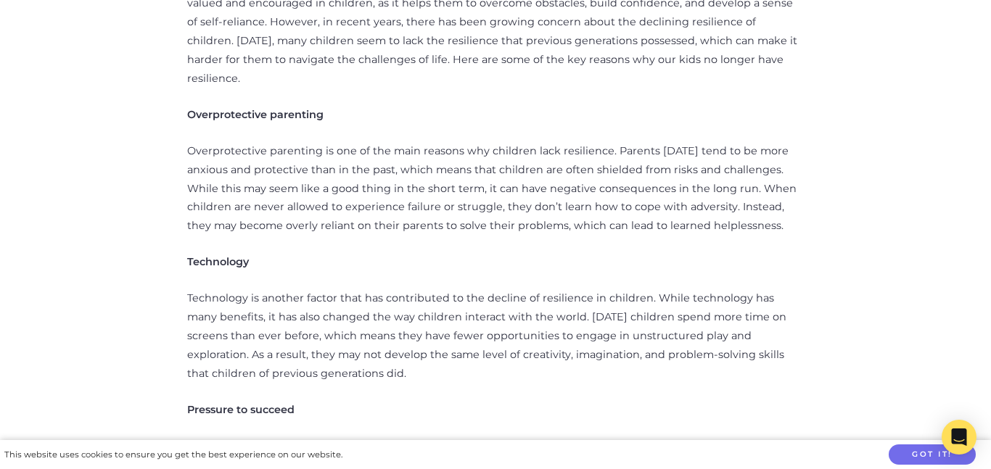
click at [292, 289] on p "Technology is another factor that has contributed to the decline of resilience …" at bounding box center [495, 336] width 616 height 94
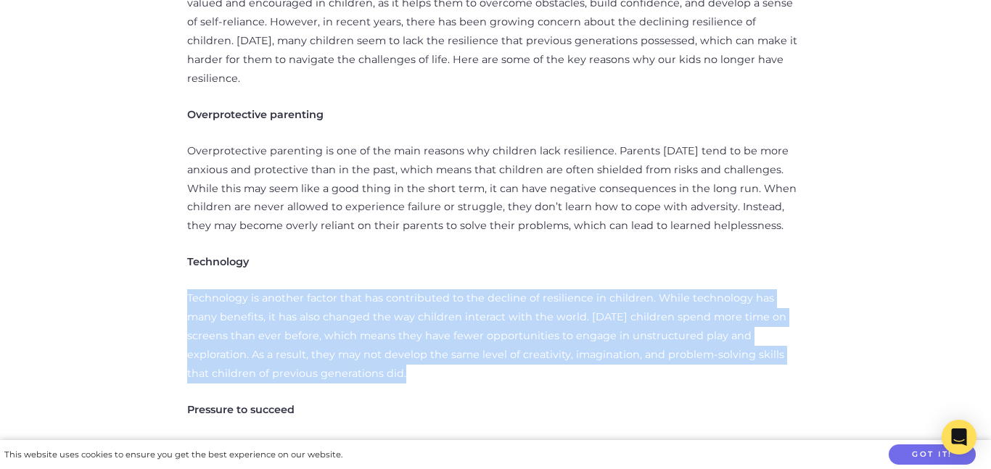
click at [292, 289] on p "Technology is another factor that has contributed to the decline of resilience …" at bounding box center [495, 336] width 616 height 94
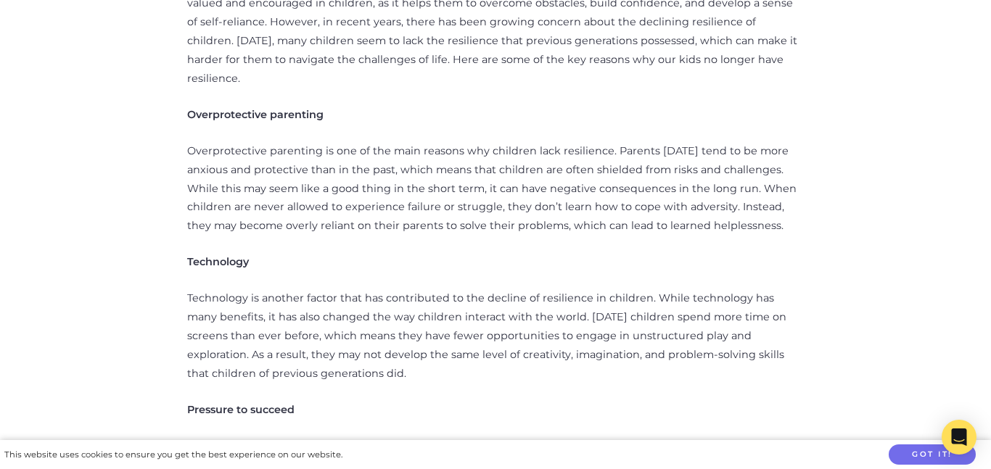
click at [292, 289] on p "Technology is another factor that has contributed to the decline of resilience …" at bounding box center [495, 336] width 616 height 94
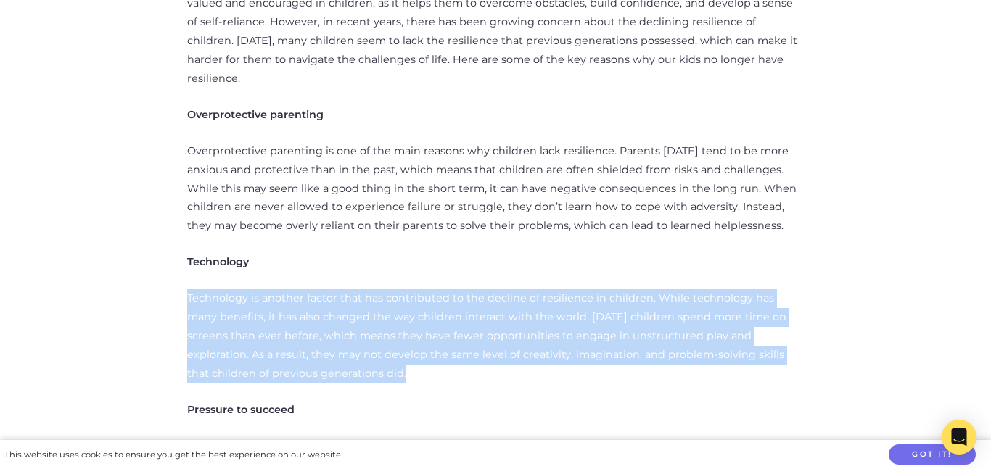
click at [292, 289] on p "Technology is another factor that has contributed to the decline of resilience …" at bounding box center [495, 336] width 616 height 94
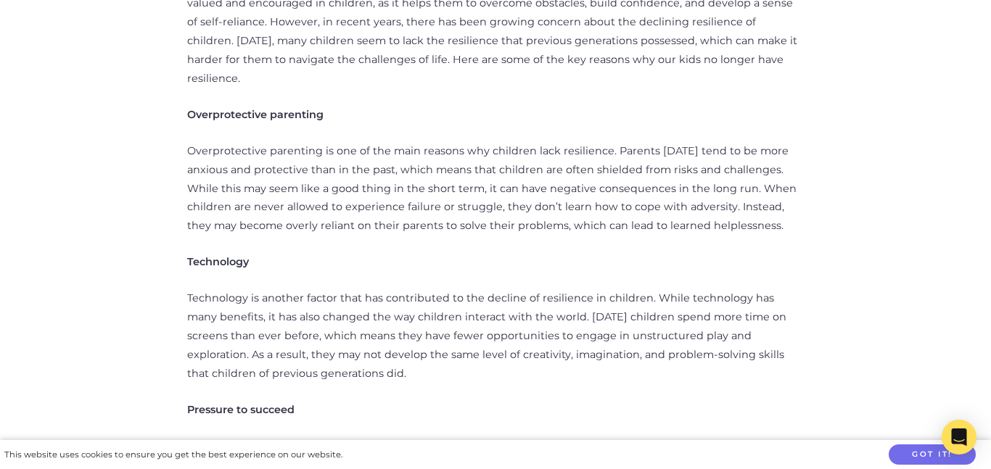
click at [292, 289] on p "Technology is another factor that has contributed to the decline of resilience …" at bounding box center [495, 336] width 616 height 94
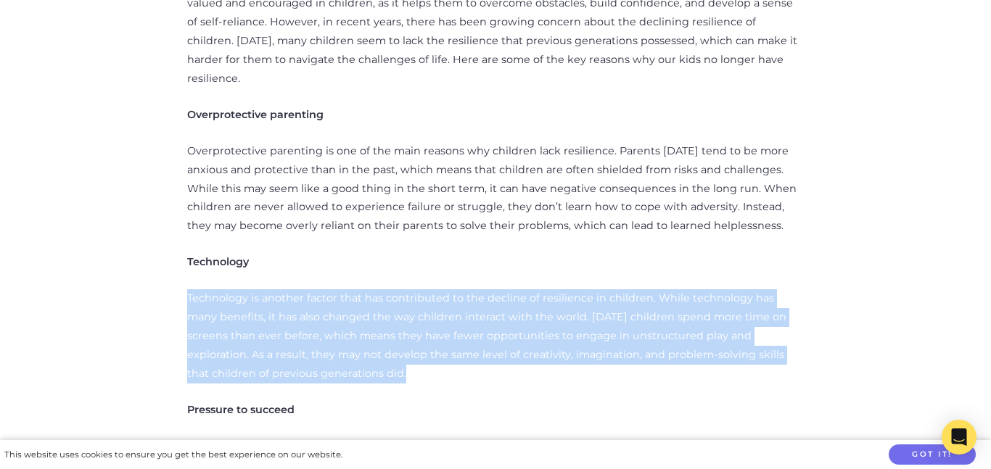
click at [292, 289] on p "Technology is another factor that has contributed to the decline of resilience …" at bounding box center [495, 336] width 616 height 94
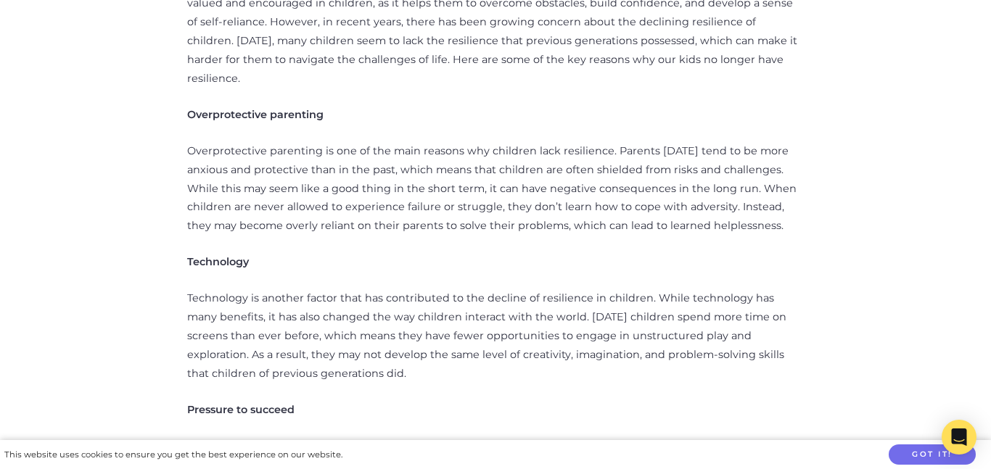
click at [292, 289] on p "Technology is another factor that has contributed to the decline of resilience …" at bounding box center [495, 336] width 616 height 94
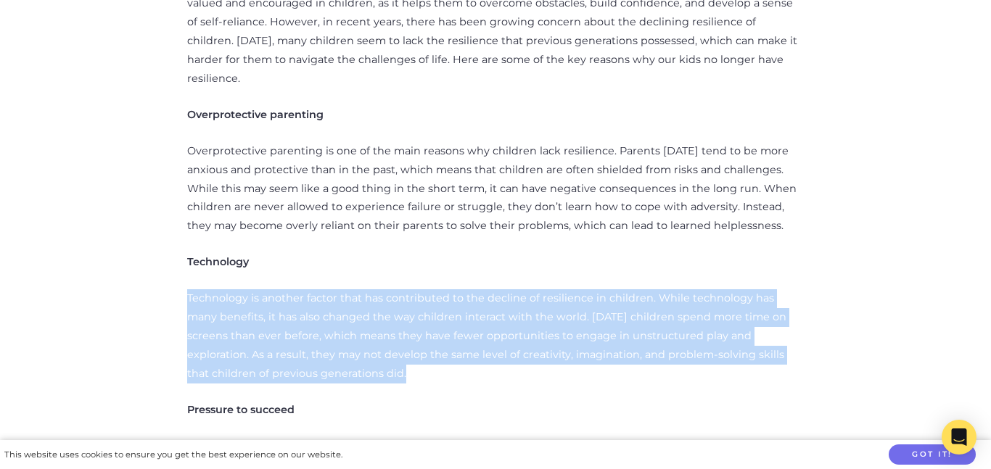
click at [292, 289] on p "Technology is another factor that has contributed to the decline of resilience …" at bounding box center [495, 336] width 616 height 94
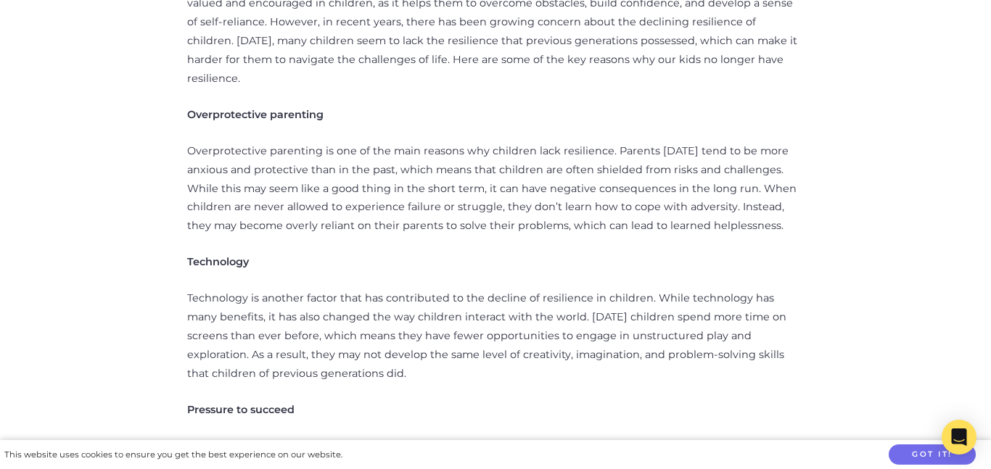
click at [292, 289] on p "Technology is another factor that has contributed to the decline of resilience …" at bounding box center [495, 336] width 616 height 94
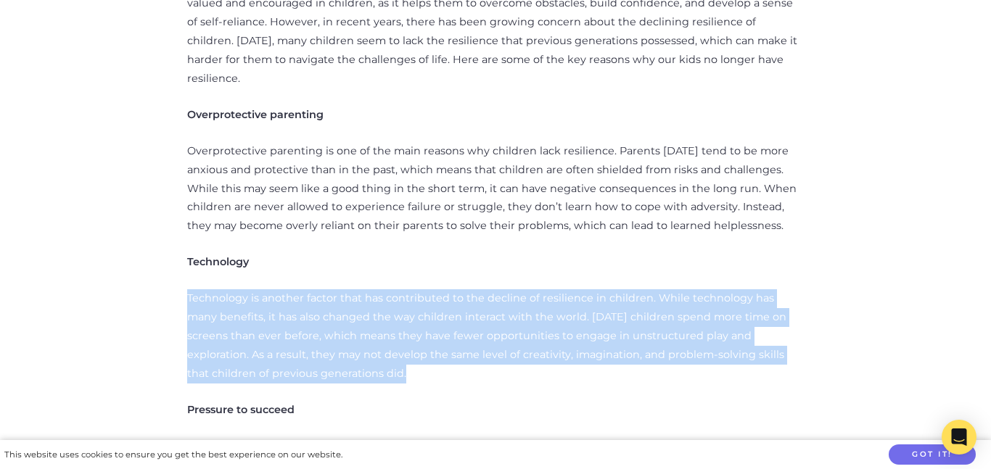
click at [292, 289] on p "Technology is another factor that has contributed to the decline of resilience …" at bounding box center [495, 336] width 616 height 94
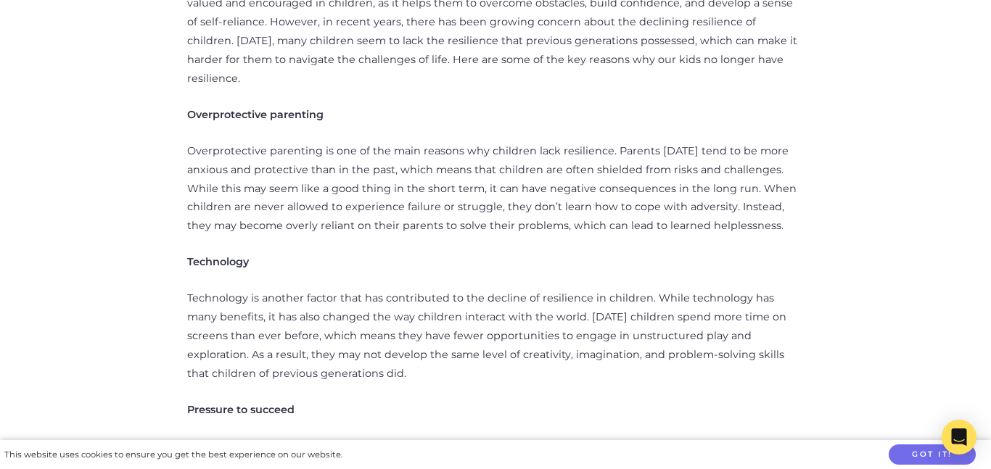
click at [292, 289] on p "Technology is another factor that has contributed to the decline of resilience …" at bounding box center [495, 336] width 616 height 94
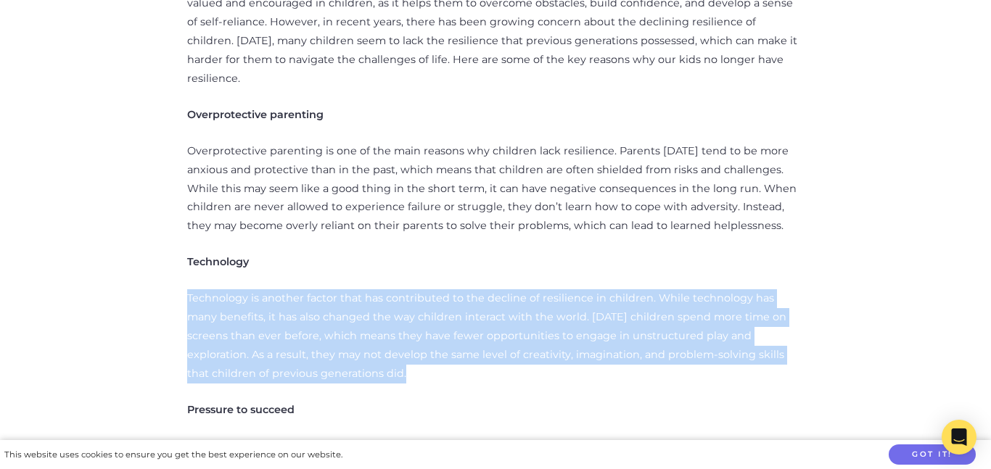
click at [292, 289] on p "Technology is another factor that has contributed to the decline of resilience …" at bounding box center [495, 336] width 616 height 94
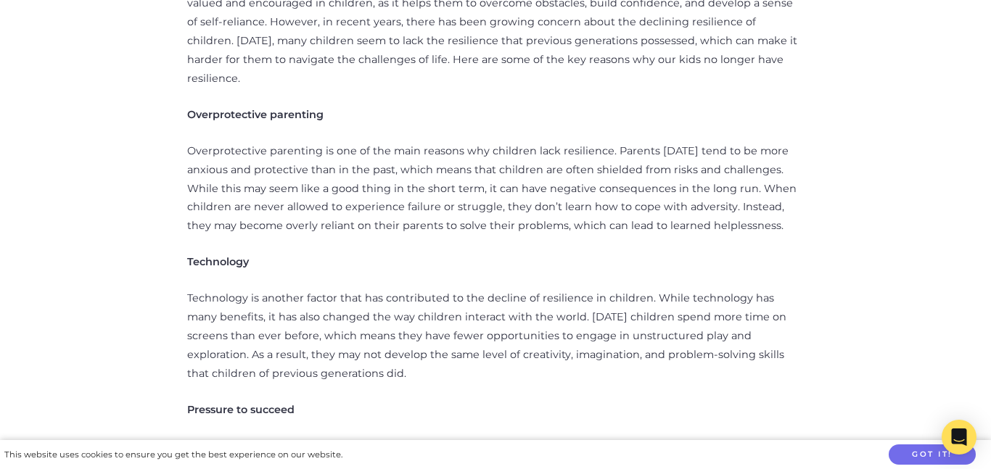
click at [292, 289] on p "Technology is another factor that has contributed to the decline of resilience …" at bounding box center [495, 336] width 616 height 94
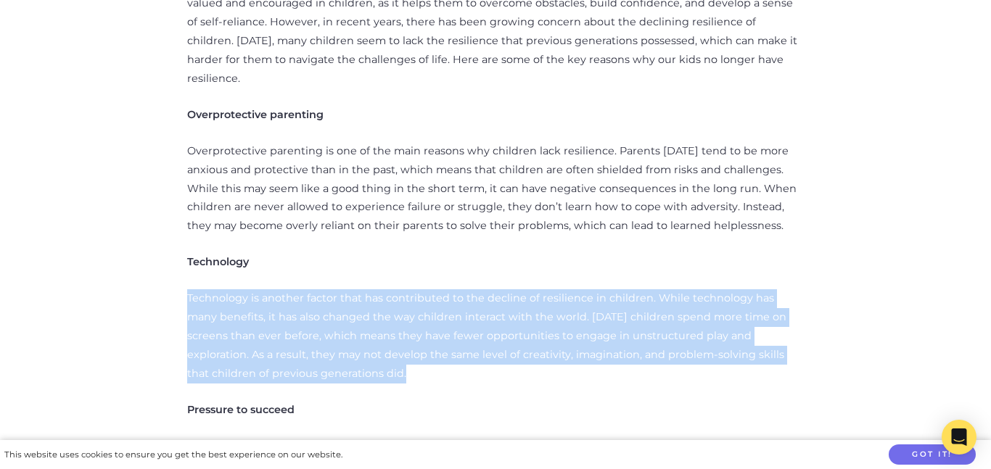
click at [292, 289] on p "Technology is another factor that has contributed to the decline of resilience …" at bounding box center [495, 336] width 616 height 94
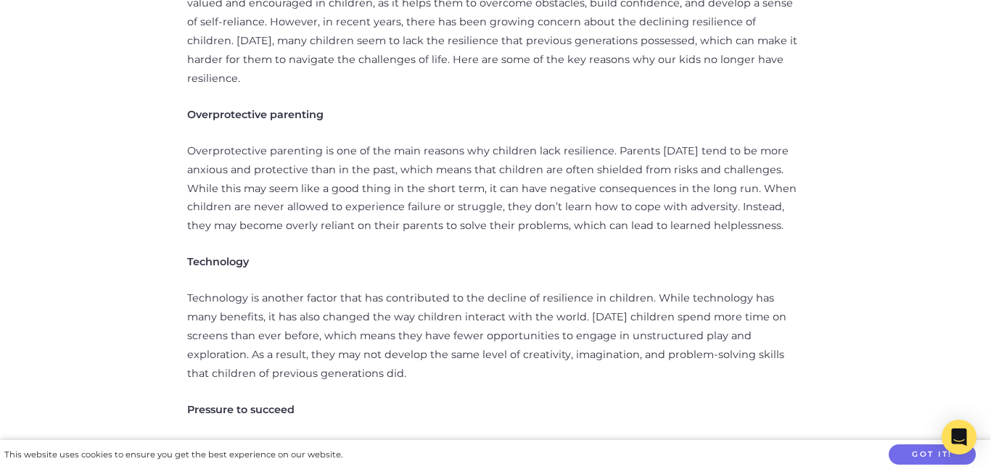
click at [292, 289] on p "Technology is another factor that has contributed to the decline of resilience …" at bounding box center [495, 336] width 616 height 94
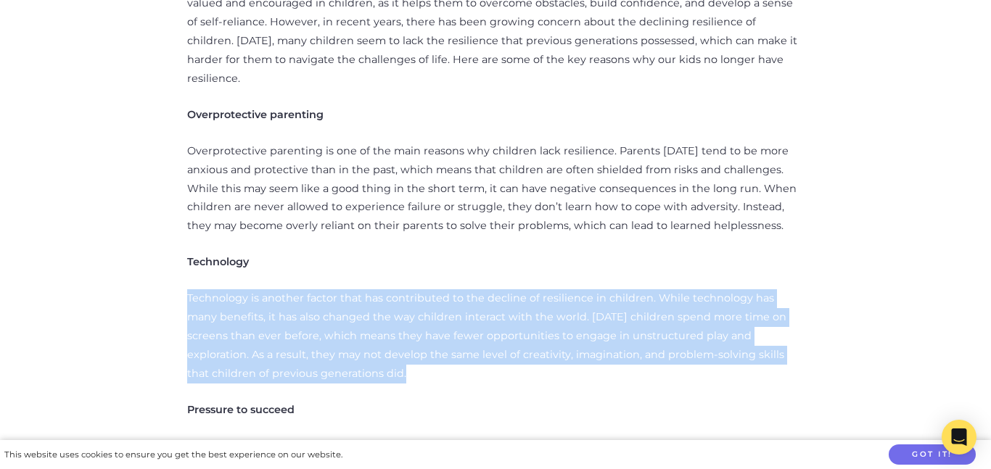
click at [292, 289] on p "Technology is another factor that has contributed to the decline of resilience …" at bounding box center [495, 336] width 616 height 94
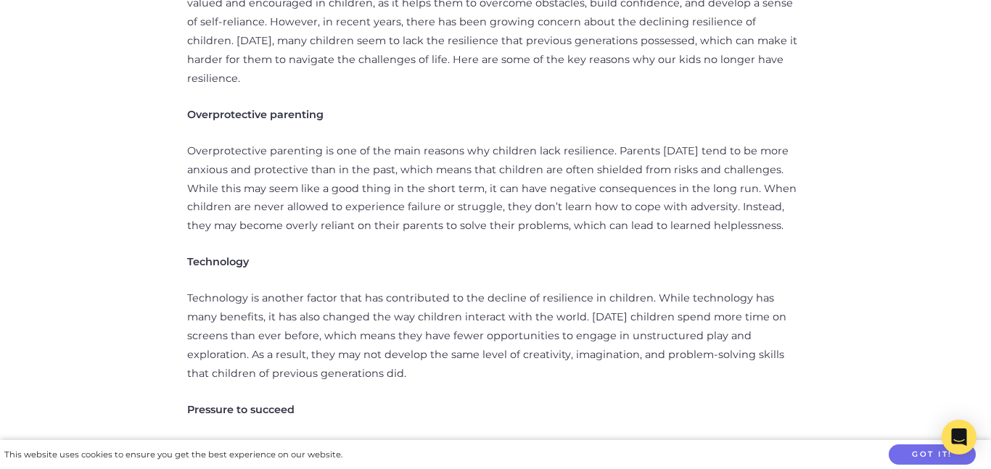
click at [292, 289] on p "Technology is another factor that has contributed to the decline of resilience …" at bounding box center [495, 336] width 616 height 94
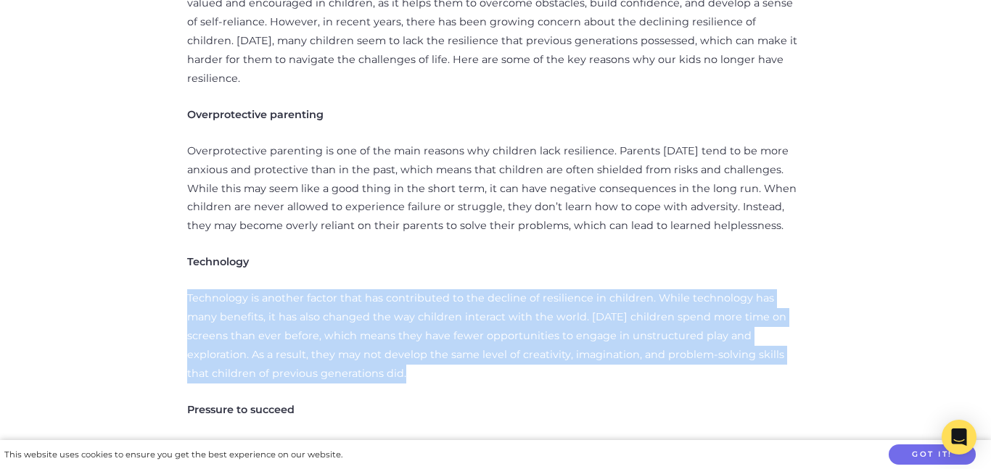
click at [292, 289] on p "Technology is another factor that has contributed to the decline of resilience …" at bounding box center [495, 336] width 616 height 94
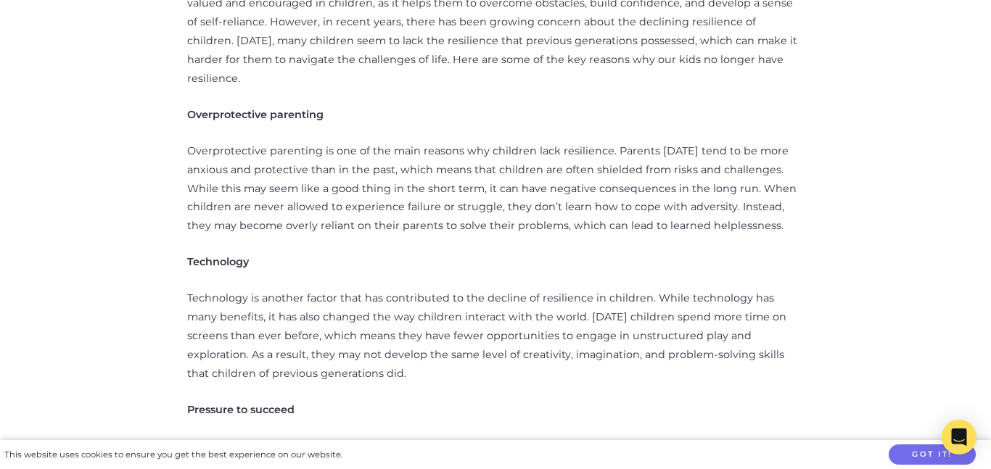
click at [292, 289] on p "Technology is another factor that has contributed to the decline of resilience …" at bounding box center [495, 336] width 616 height 94
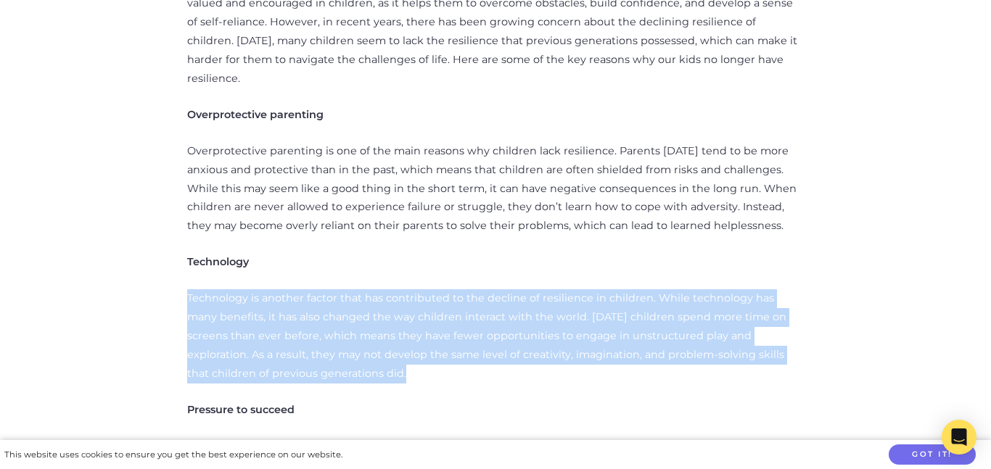
click at [292, 289] on p "Technology is another factor that has contributed to the decline of resilience …" at bounding box center [495, 336] width 616 height 94
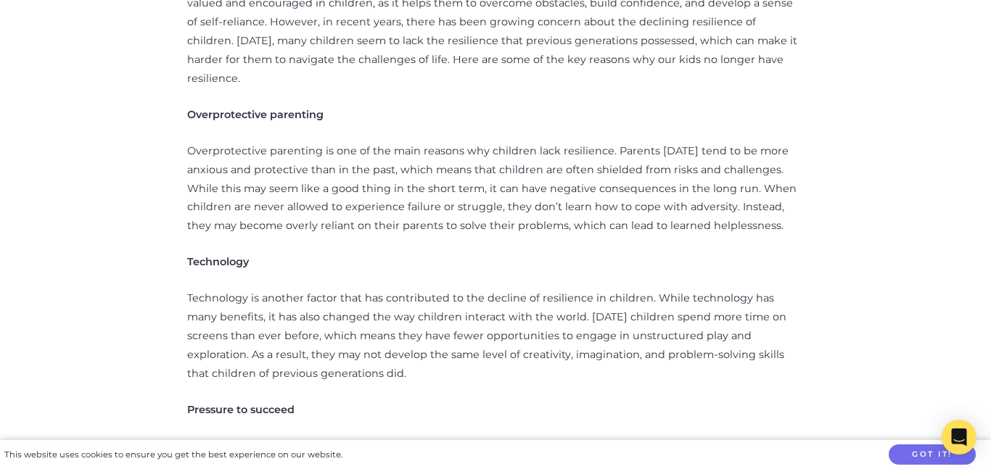
click at [292, 289] on p "Technology is another factor that has contributed to the decline of resilience …" at bounding box center [495, 336] width 616 height 94
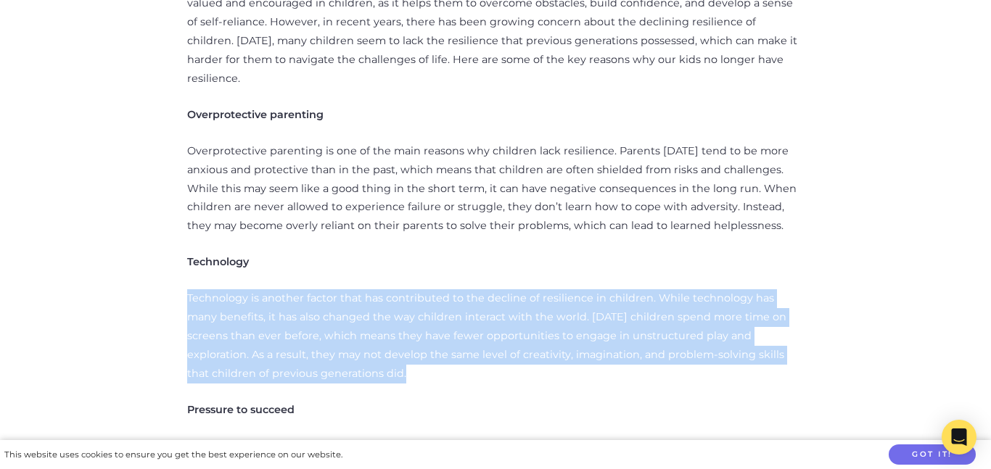
click at [292, 289] on p "Technology is another factor that has contributed to the decline of resilience …" at bounding box center [495, 336] width 616 height 94
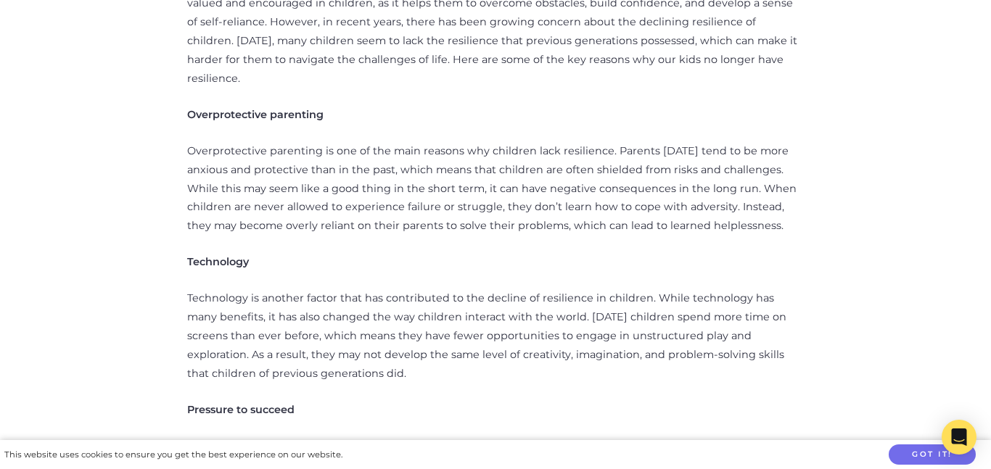
click at [292, 289] on p "Technology is another factor that has contributed to the decline of resilience …" at bounding box center [495, 336] width 616 height 94
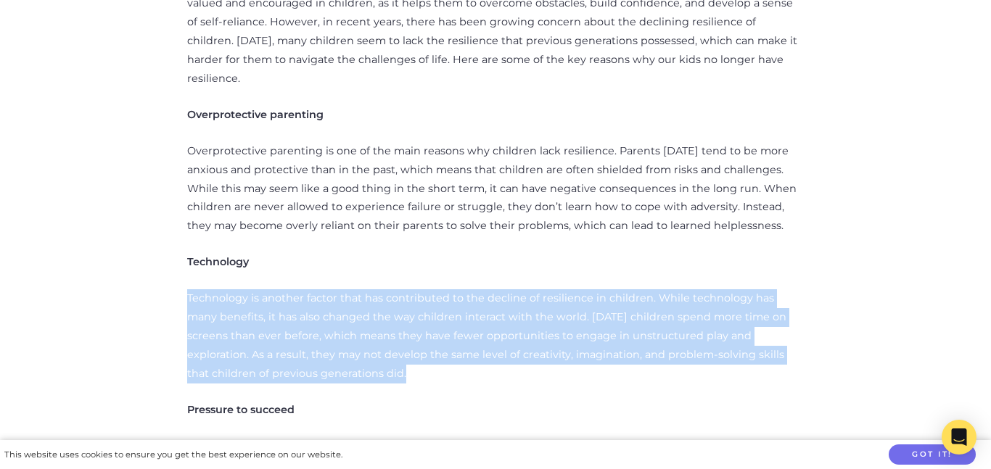
click at [292, 289] on p "Technology is another factor that has contributed to the decline of resilience …" at bounding box center [495, 336] width 616 height 94
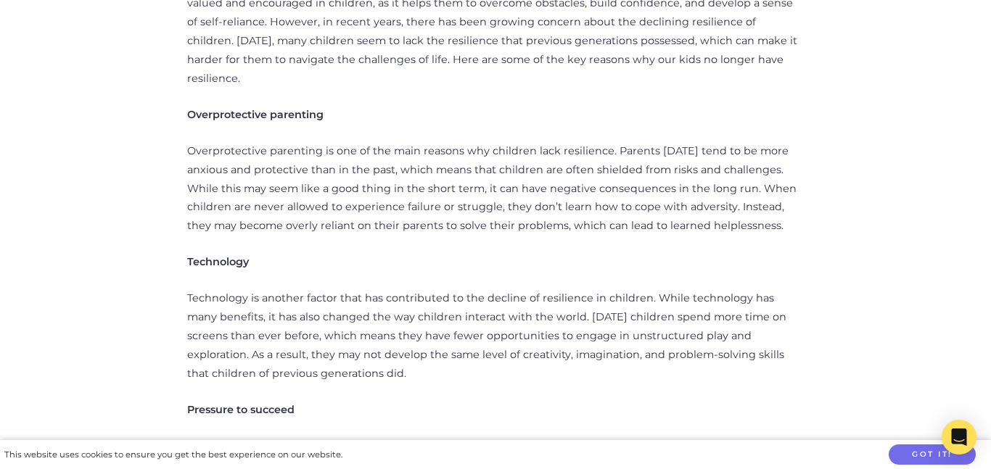
click at [292, 289] on p "Technology is another factor that has contributed to the decline of resilience …" at bounding box center [495, 336] width 616 height 94
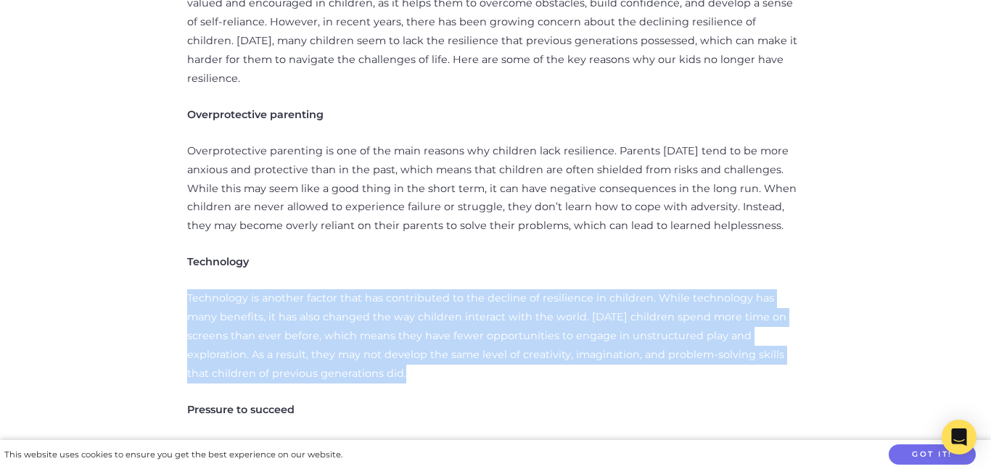
click at [292, 289] on p "Technology is another factor that has contributed to the decline of resilience …" at bounding box center [495, 336] width 616 height 94
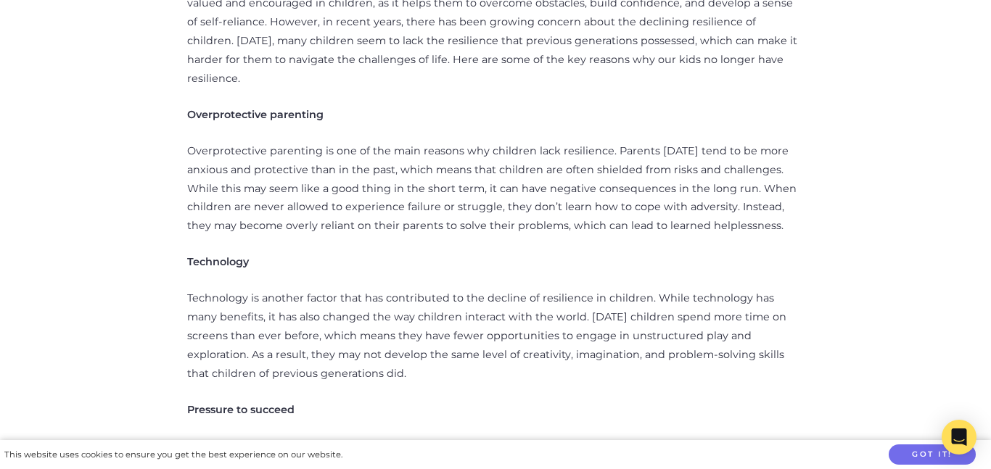
click at [292, 289] on p "Technology is another factor that has contributed to the decline of resilience …" at bounding box center [495, 336] width 616 height 94
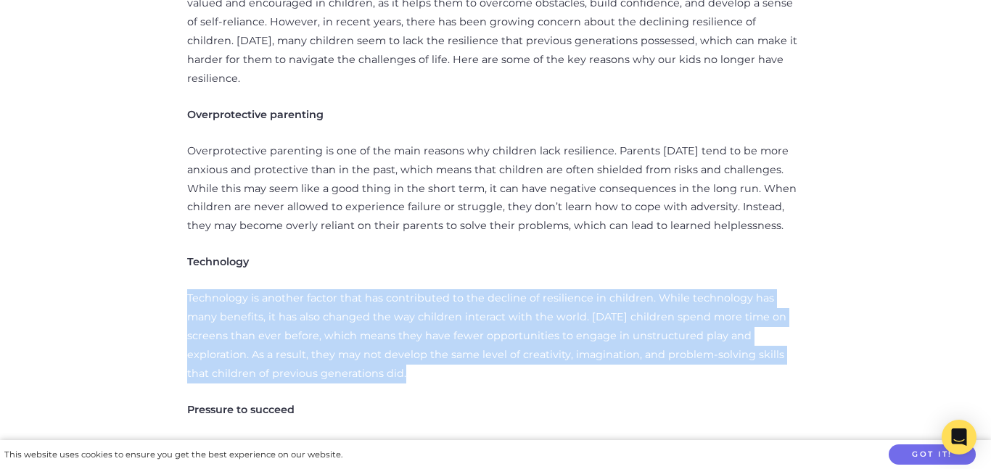
click at [292, 289] on p "Technology is another factor that has contributed to the decline of resilience …" at bounding box center [495, 336] width 616 height 94
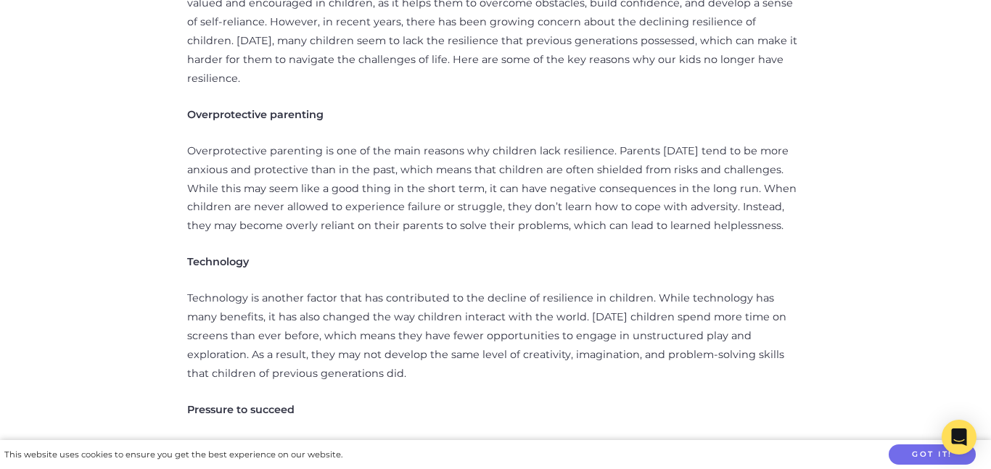
click at [292, 289] on p "Technology is another factor that has contributed to the decline of resilience …" at bounding box center [495, 336] width 616 height 94
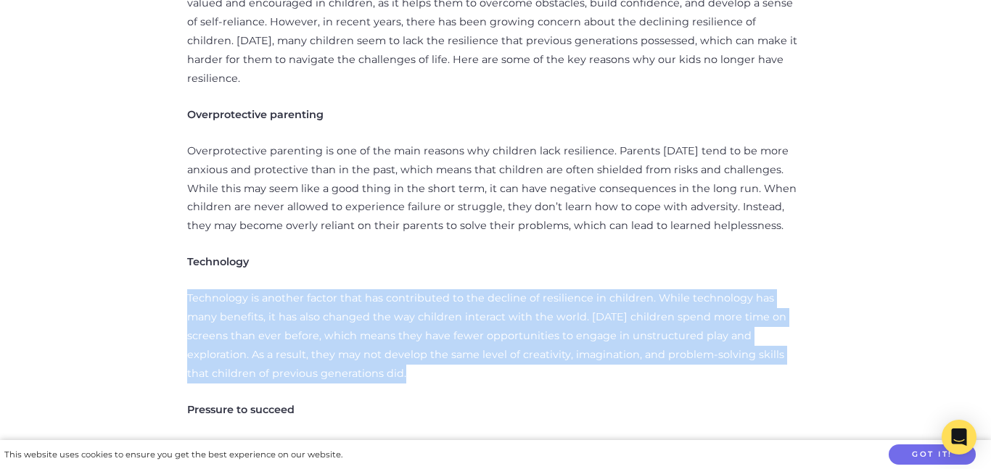
click at [292, 289] on p "Technology is another factor that has contributed to the decline of resilience …" at bounding box center [495, 336] width 616 height 94
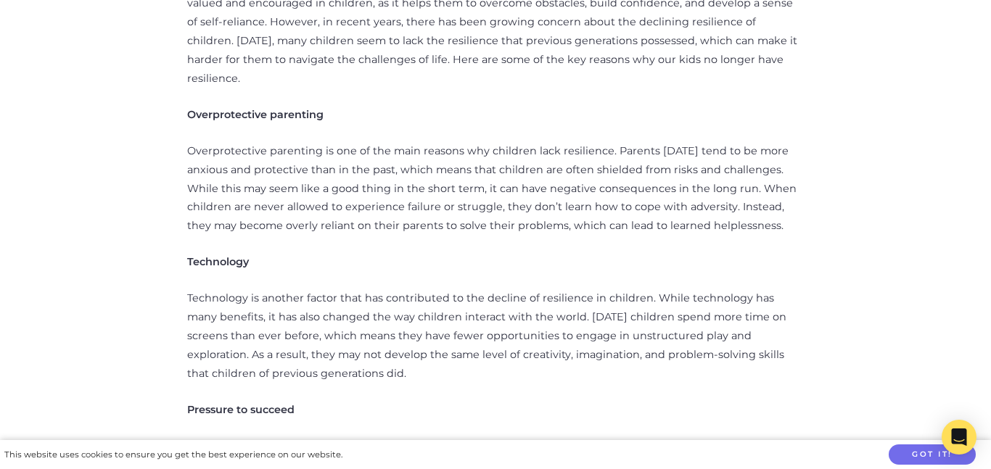
click at [292, 289] on p "Technology is another factor that has contributed to the decline of resilience …" at bounding box center [495, 336] width 616 height 94
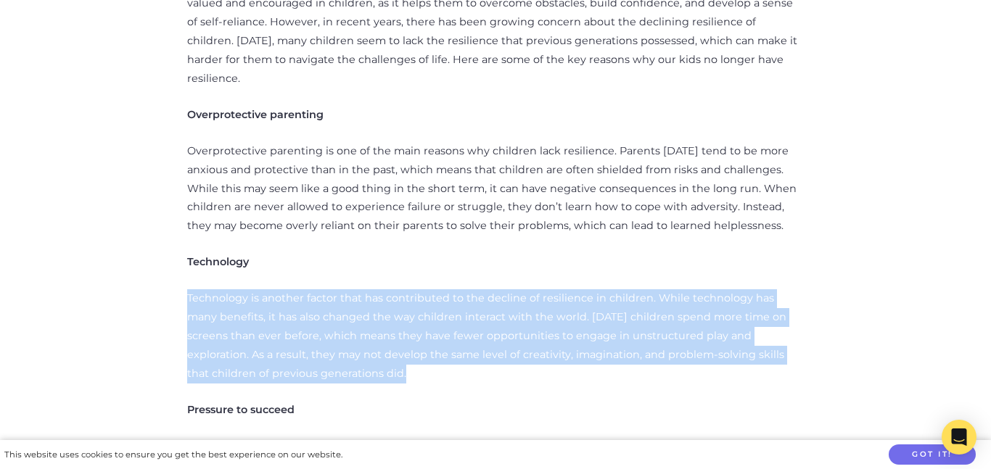
click at [292, 289] on p "Technology is another factor that has contributed to the decline of resilience …" at bounding box center [495, 336] width 616 height 94
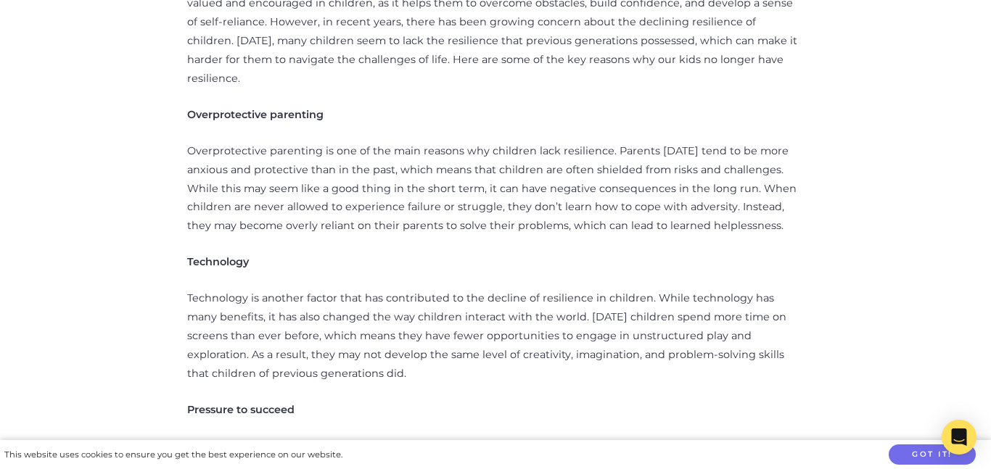
click at [292, 289] on p "Technology is another factor that has contributed to the decline of resilience …" at bounding box center [495, 336] width 616 height 94
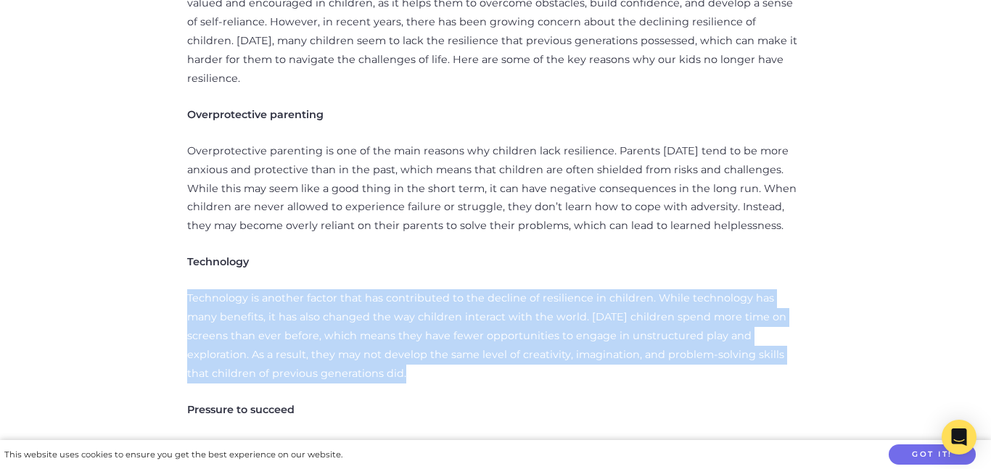
click at [292, 289] on p "Technology is another factor that has contributed to the decline of resilience …" at bounding box center [495, 336] width 616 height 94
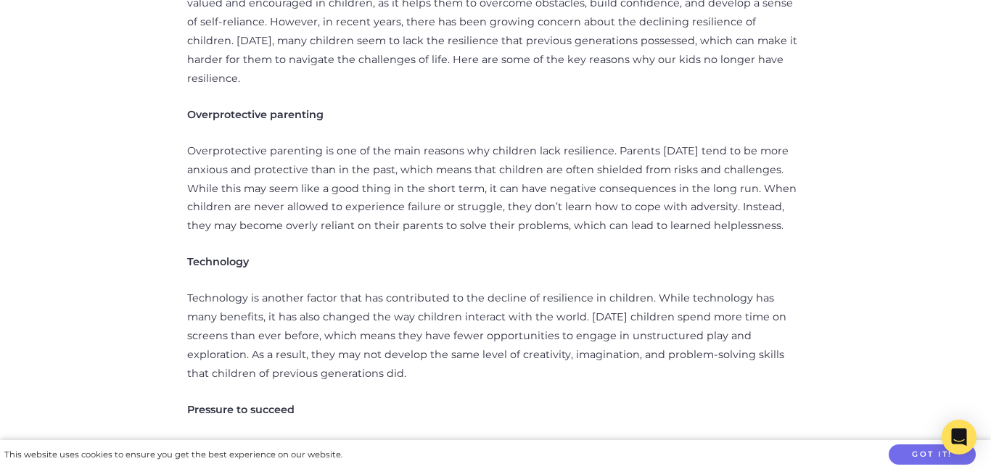
click at [292, 289] on p "Technology is another factor that has contributed to the decline of resilience …" at bounding box center [495, 336] width 616 height 94
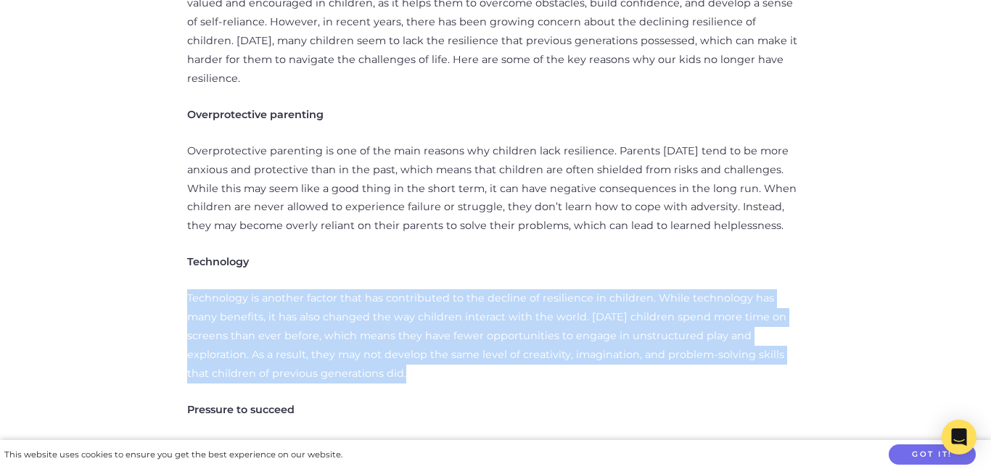
click at [292, 289] on p "Technology is another factor that has contributed to the decline of resilience …" at bounding box center [495, 336] width 616 height 94
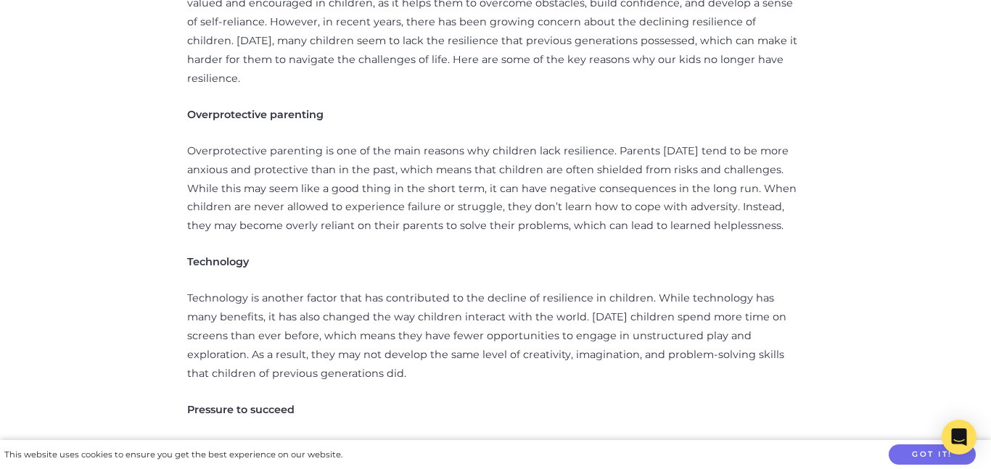
click at [292, 289] on p "Technology is another factor that has contributed to the decline of resilience …" at bounding box center [495, 336] width 616 height 94
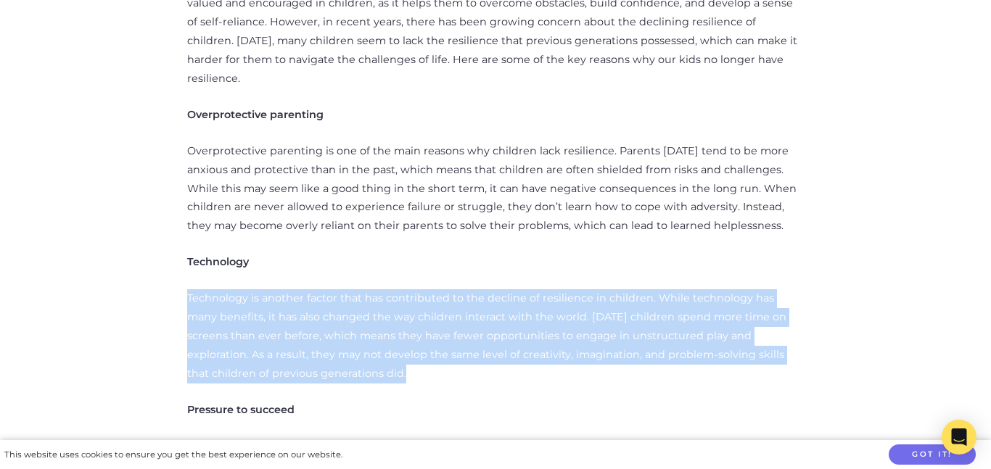
click at [292, 289] on p "Technology is another factor that has contributed to the decline of resilience …" at bounding box center [495, 336] width 616 height 94
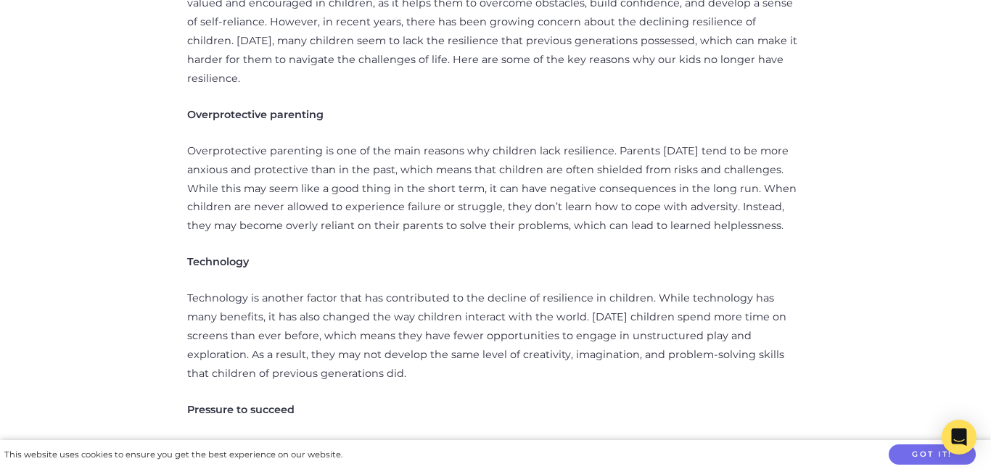
click at [292, 289] on p "Technology is another factor that has contributed to the decline of resilience …" at bounding box center [495, 336] width 616 height 94
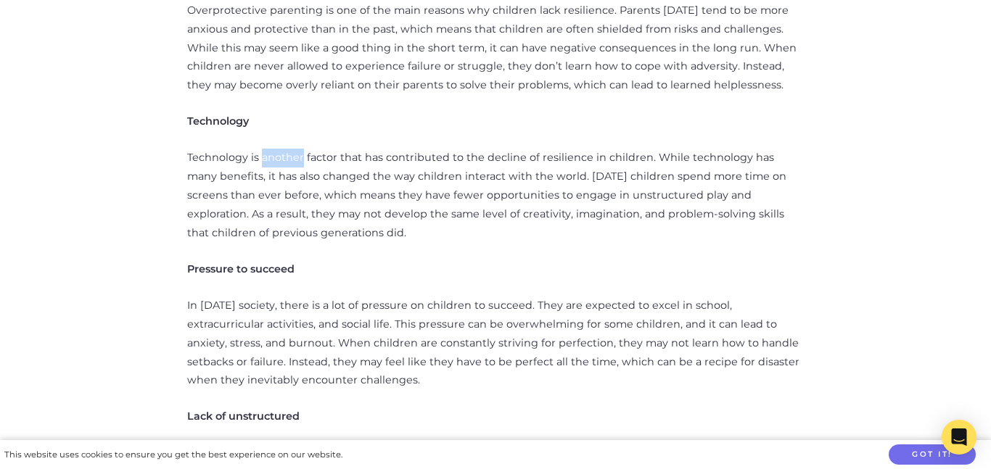
scroll to position [856, 0]
click at [292, 294] on p "In [DATE] society, there is a lot of pressure on children to succeed. They are …" at bounding box center [495, 341] width 616 height 94
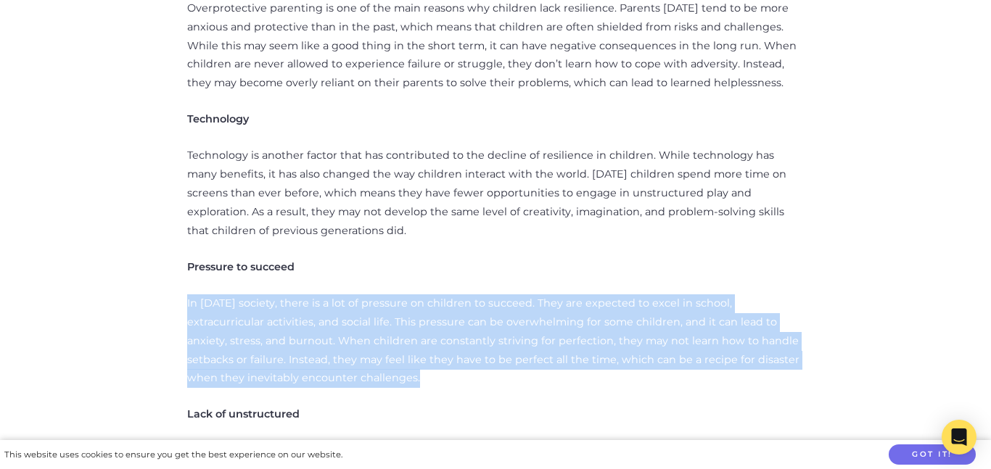
click at [292, 294] on p "In [DATE] society, there is a lot of pressure on children to succeed. They are …" at bounding box center [495, 341] width 616 height 94
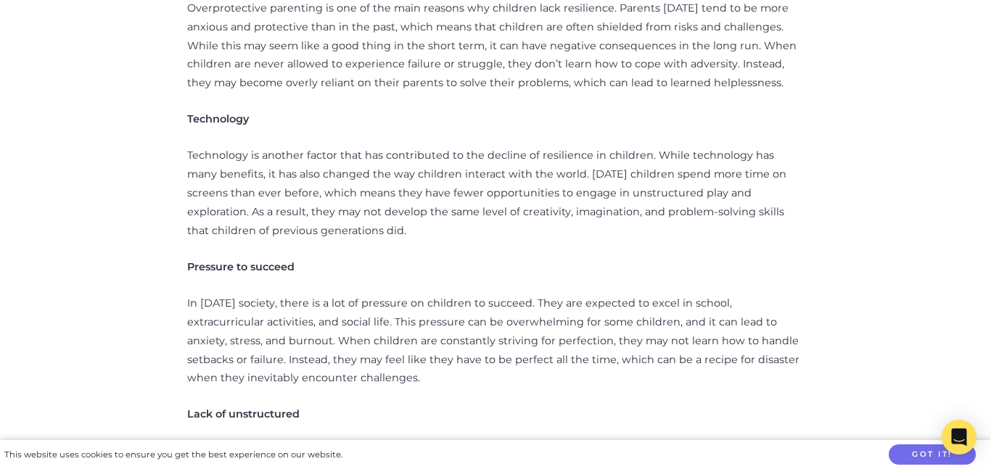
click at [292, 294] on p "In [DATE] society, there is a lot of pressure on children to succeed. They are …" at bounding box center [495, 341] width 616 height 94
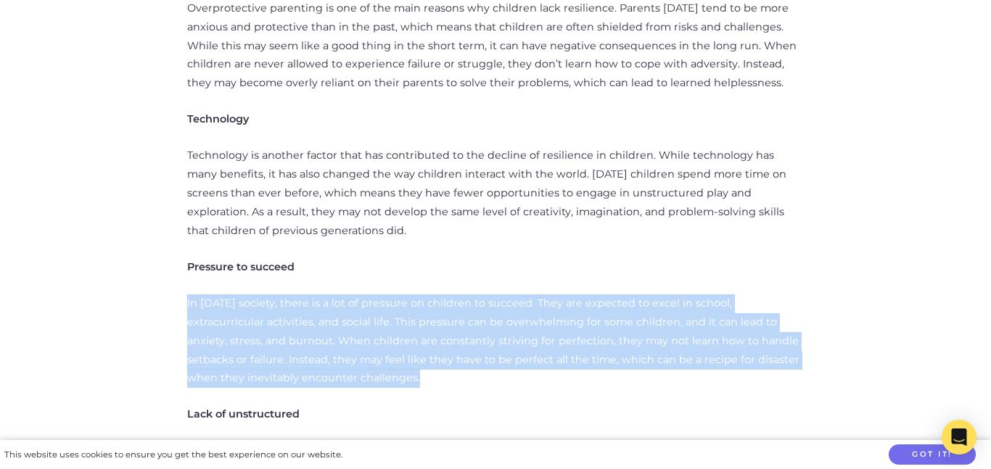
click at [292, 294] on p "In [DATE] society, there is a lot of pressure on children to succeed. They are …" at bounding box center [495, 341] width 616 height 94
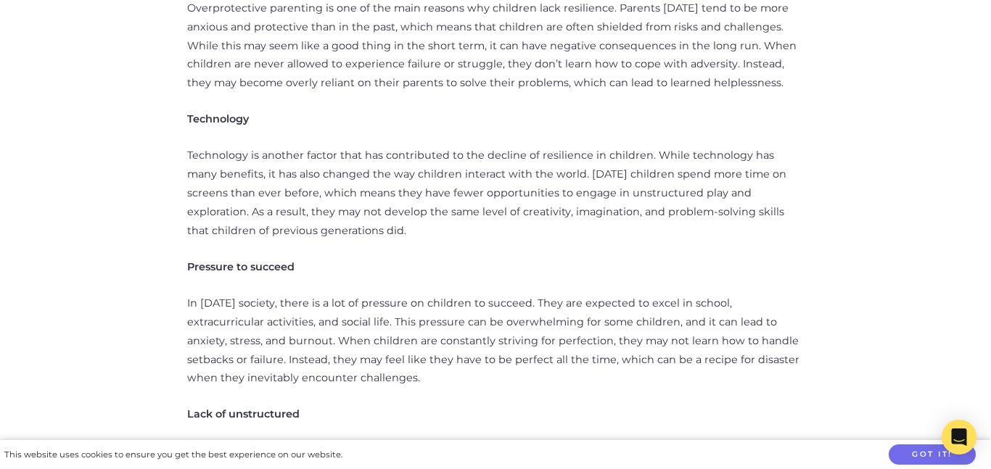
click at [292, 294] on p "In [DATE] society, there is a lot of pressure on children to succeed. They are …" at bounding box center [495, 341] width 616 height 94
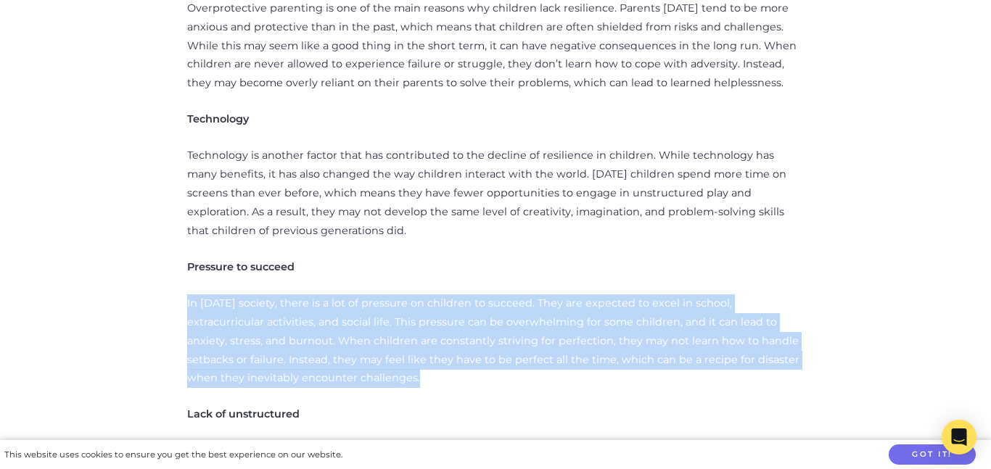
click at [292, 294] on p "In [DATE] society, there is a lot of pressure on children to succeed. They are …" at bounding box center [495, 341] width 616 height 94
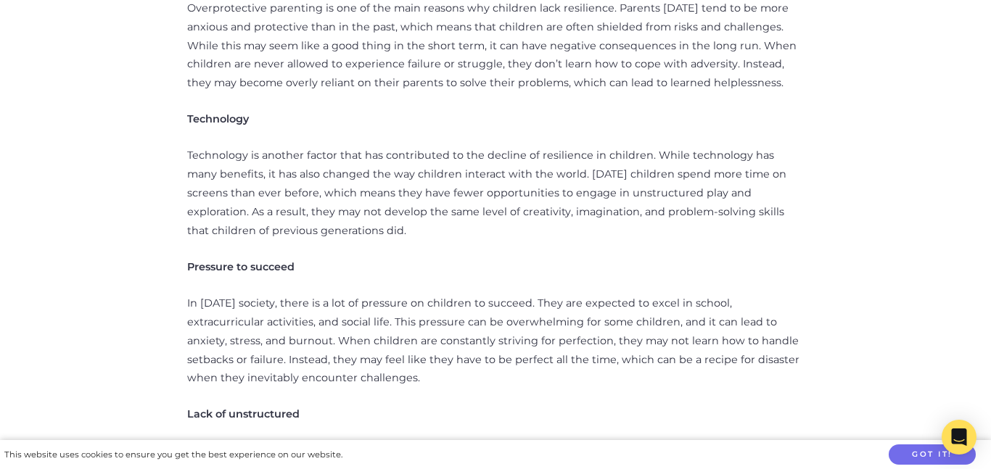
click at [292, 294] on p "In [DATE] society, there is a lot of pressure on children to succeed. They are …" at bounding box center [495, 341] width 616 height 94
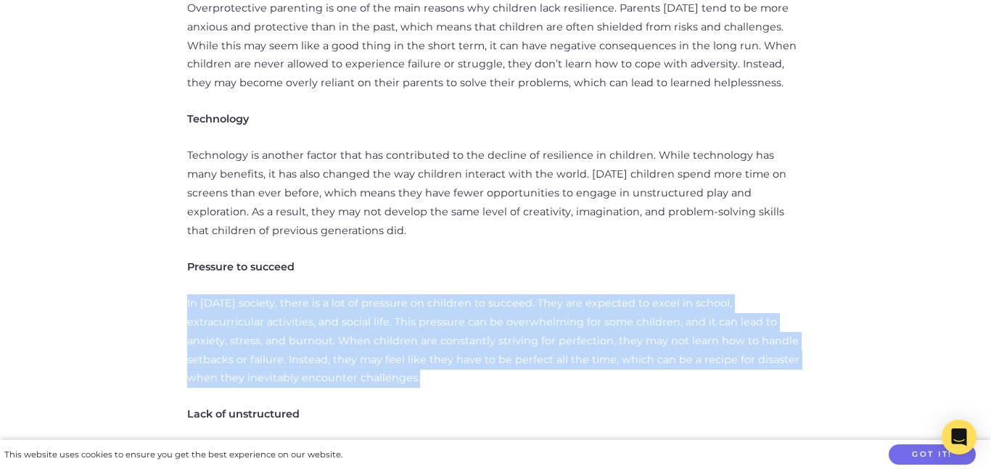
click at [292, 294] on p "In [DATE] society, there is a lot of pressure on children to succeed. They are …" at bounding box center [495, 341] width 616 height 94
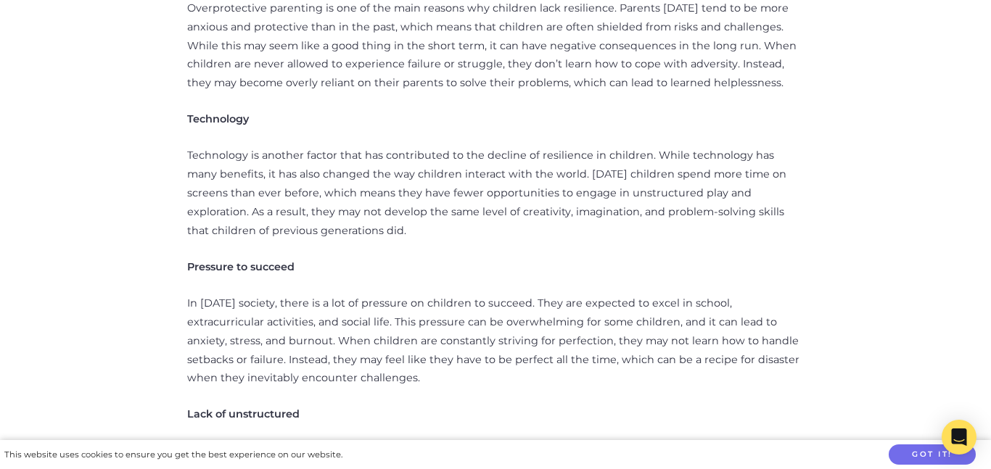
click at [292, 294] on p "In [DATE] society, there is a lot of pressure on children to succeed. They are …" at bounding box center [495, 341] width 616 height 94
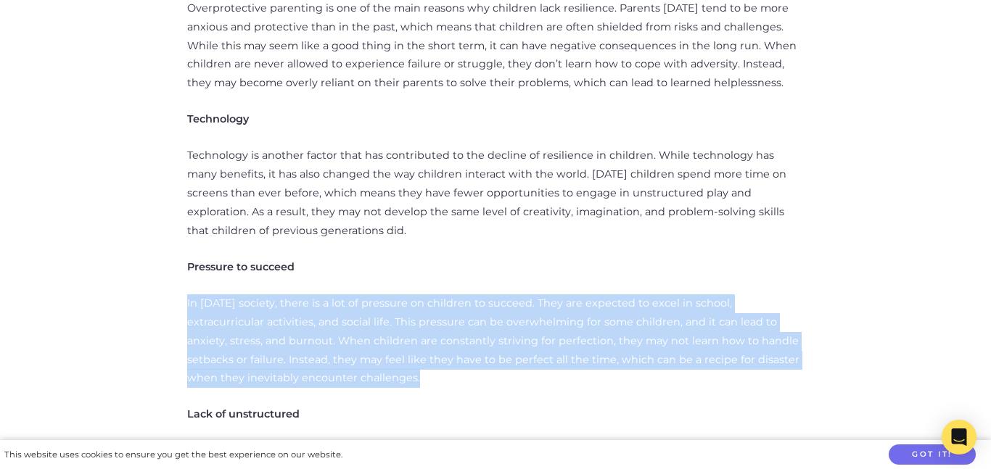
click at [292, 294] on p "In [DATE] society, there is a lot of pressure on children to succeed. They are …" at bounding box center [495, 341] width 616 height 94
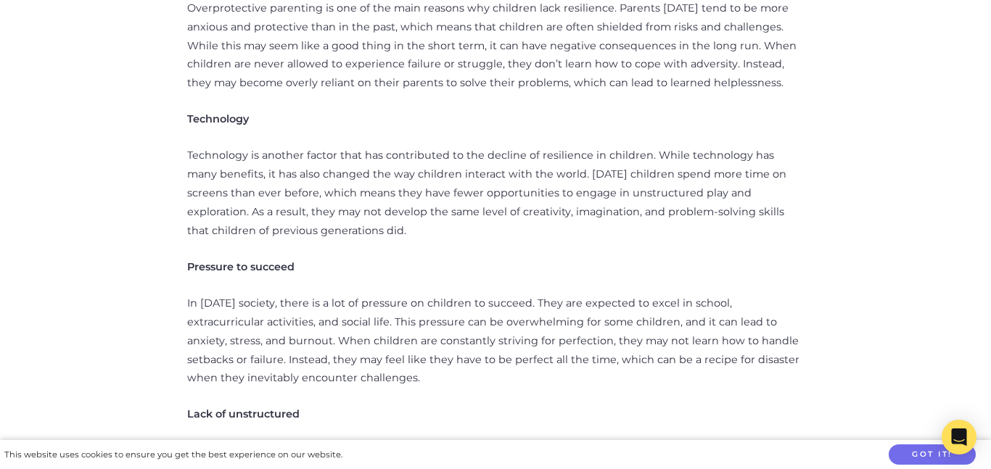
click at [292, 294] on p "In [DATE] society, there is a lot of pressure on children to succeed. They are …" at bounding box center [495, 341] width 616 height 94
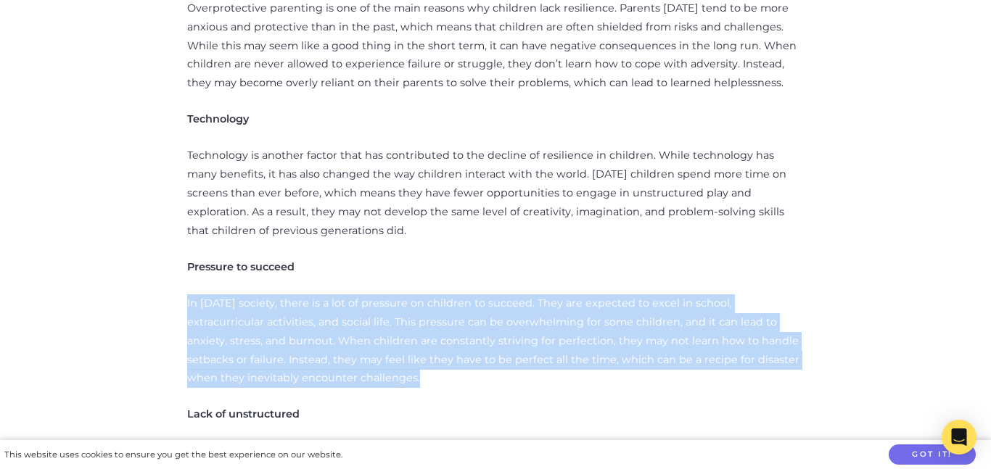
click at [292, 294] on p "In [DATE] society, there is a lot of pressure on children to succeed. They are …" at bounding box center [495, 341] width 616 height 94
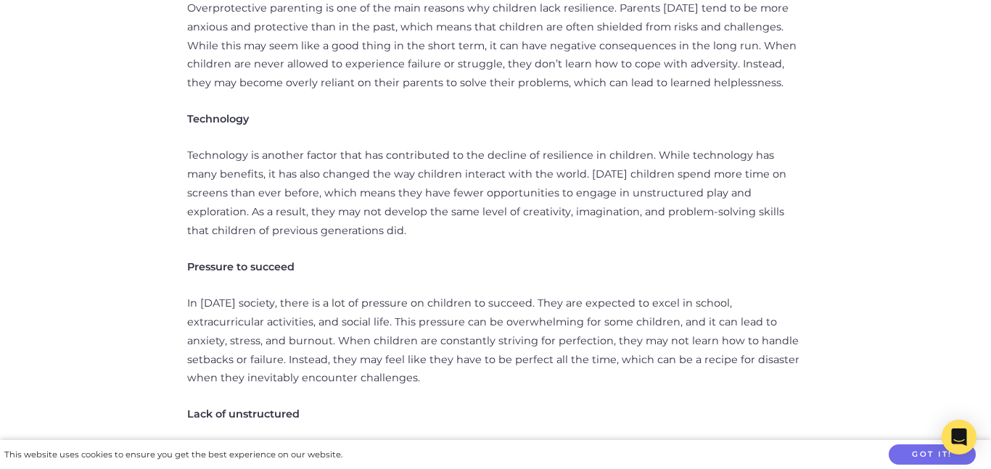
click at [292, 294] on p "In [DATE] society, there is a lot of pressure on children to succeed. They are …" at bounding box center [495, 341] width 616 height 94
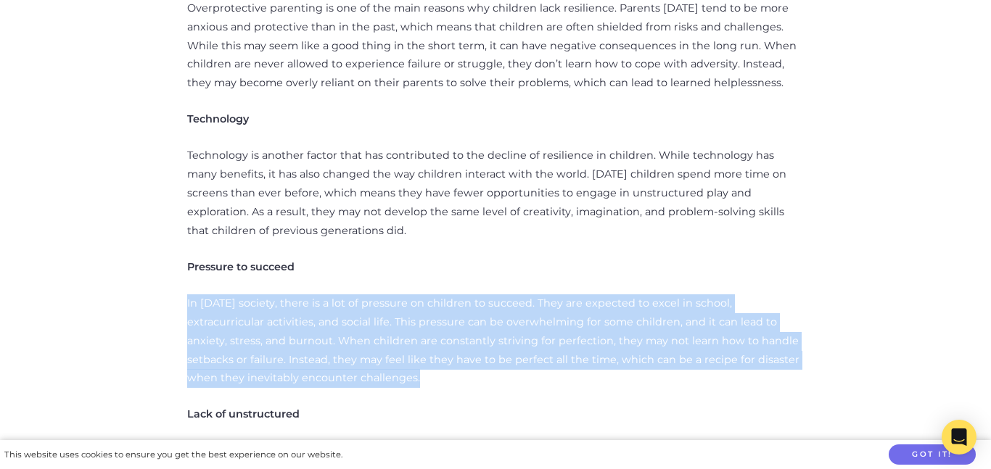
click at [292, 294] on p "In [DATE] society, there is a lot of pressure on children to succeed. They are …" at bounding box center [495, 341] width 616 height 94
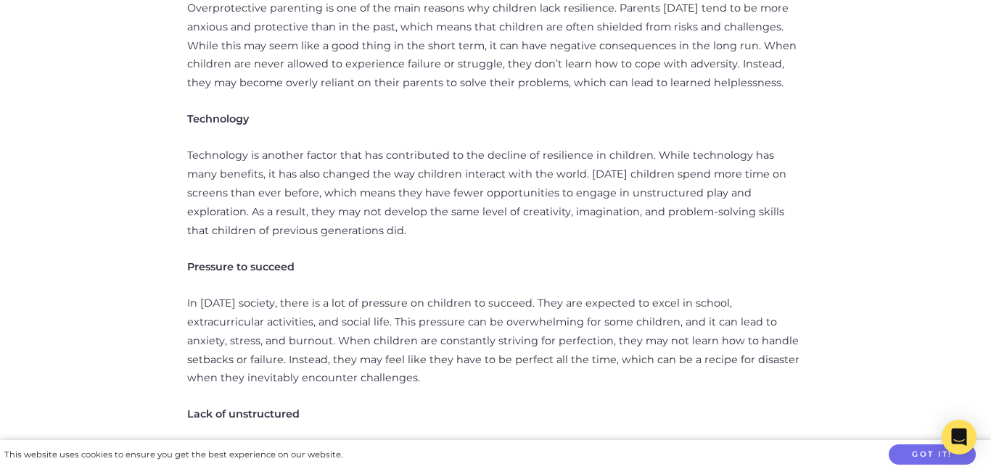
click at [292, 294] on p "In [DATE] society, there is a lot of pressure on children to succeed. They are …" at bounding box center [495, 341] width 616 height 94
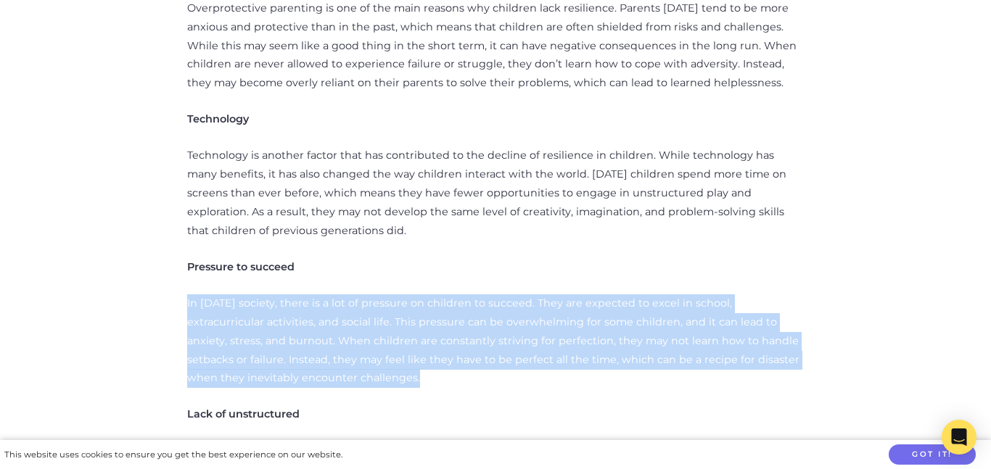
click at [292, 294] on p "In [DATE] society, there is a lot of pressure on children to succeed. They are …" at bounding box center [495, 341] width 616 height 94
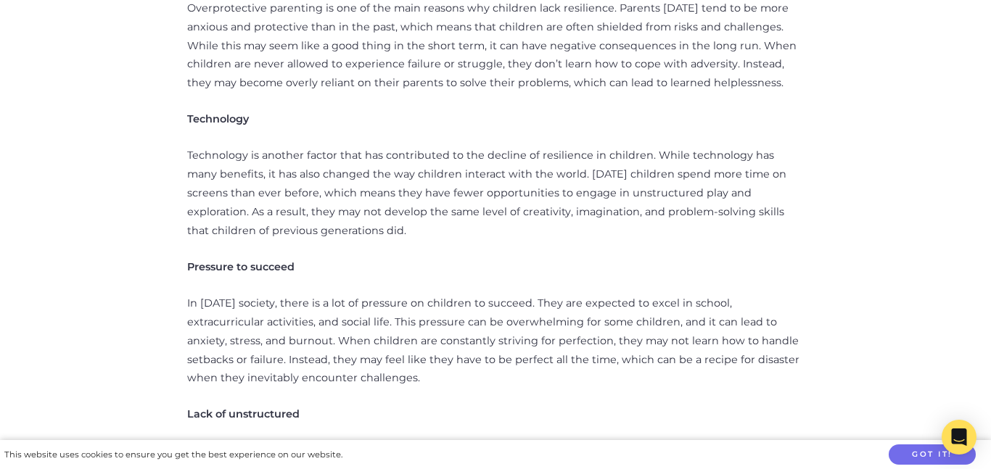
click at [292, 294] on p "In [DATE] society, there is a lot of pressure on children to succeed. They are …" at bounding box center [495, 341] width 616 height 94
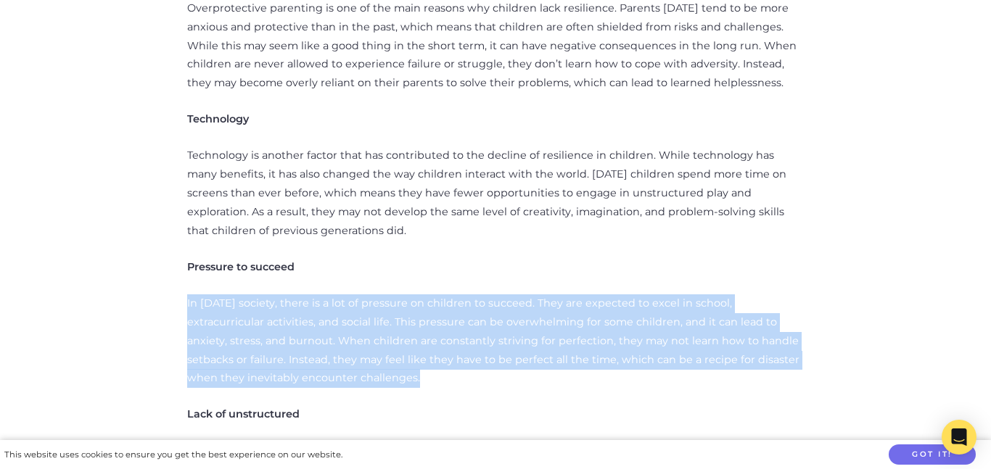
click at [292, 294] on p "In [DATE] society, there is a lot of pressure on children to succeed. They are …" at bounding box center [495, 341] width 616 height 94
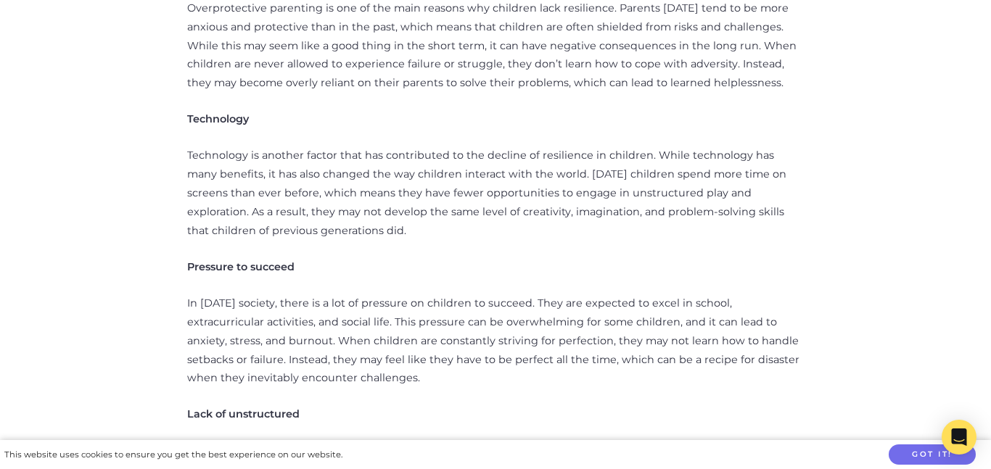
click at [292, 294] on p "In [DATE] society, there is a lot of pressure on children to succeed. They are …" at bounding box center [495, 341] width 616 height 94
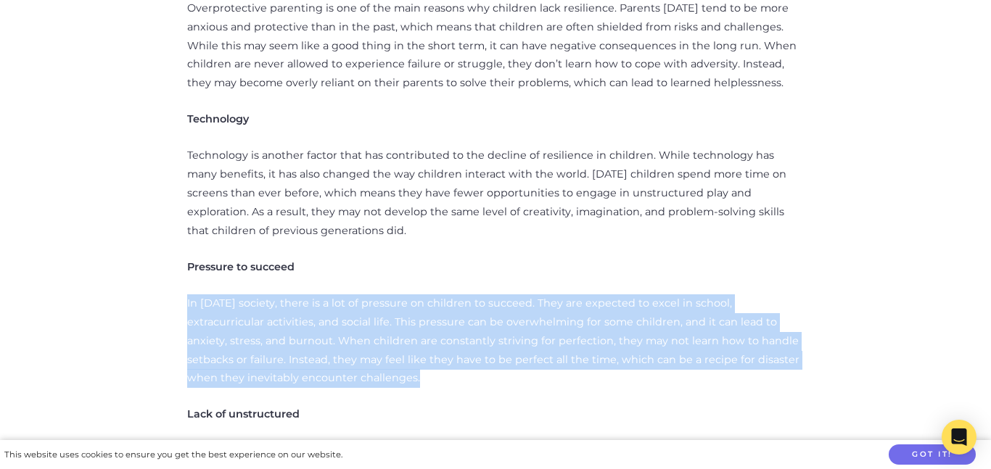
click at [292, 294] on p "In [DATE] society, there is a lot of pressure on children to succeed. They are …" at bounding box center [495, 341] width 616 height 94
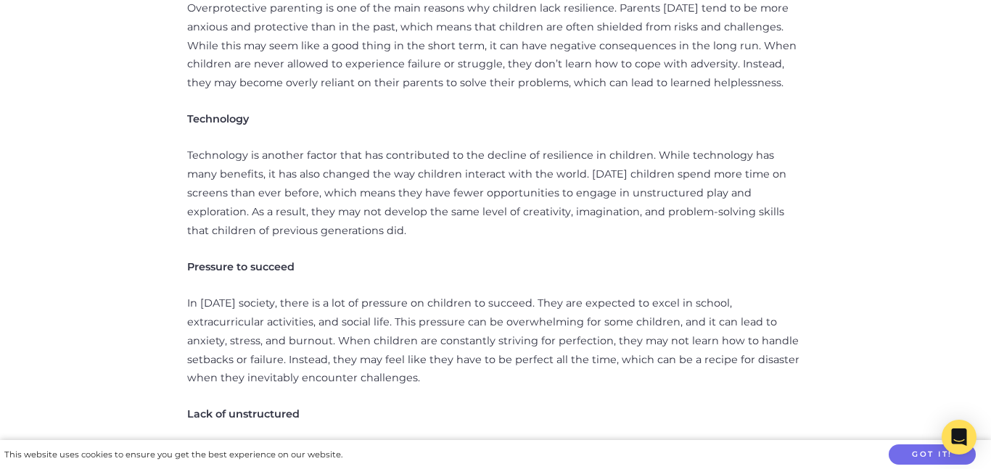
click at [292, 294] on p "In [DATE] society, there is a lot of pressure on children to succeed. They are …" at bounding box center [495, 341] width 616 height 94
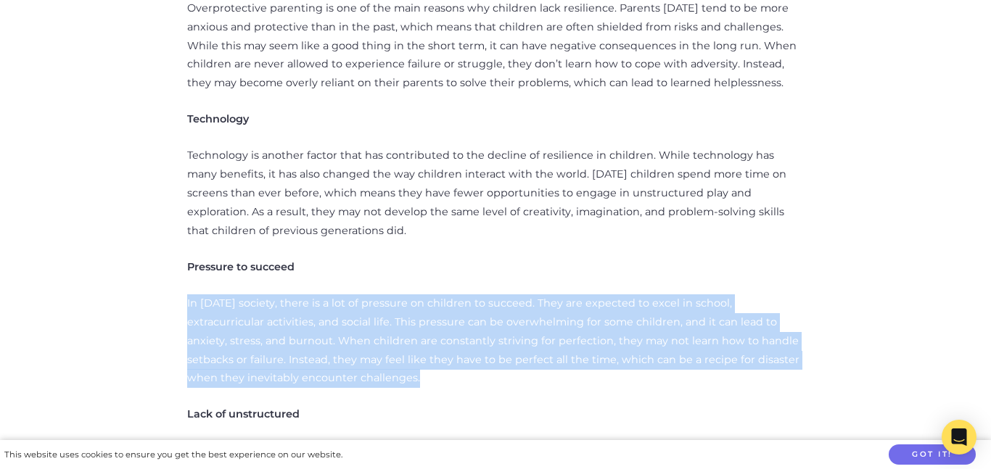
click at [292, 294] on p "In [DATE] society, there is a lot of pressure on children to succeed. They are …" at bounding box center [495, 341] width 616 height 94
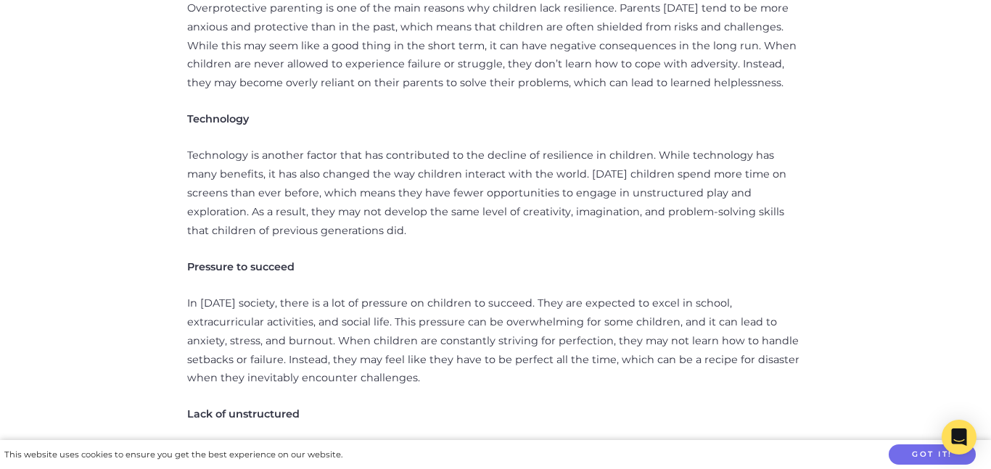
click at [292, 294] on p "In [DATE] society, there is a lot of pressure on children to succeed. They are …" at bounding box center [495, 341] width 616 height 94
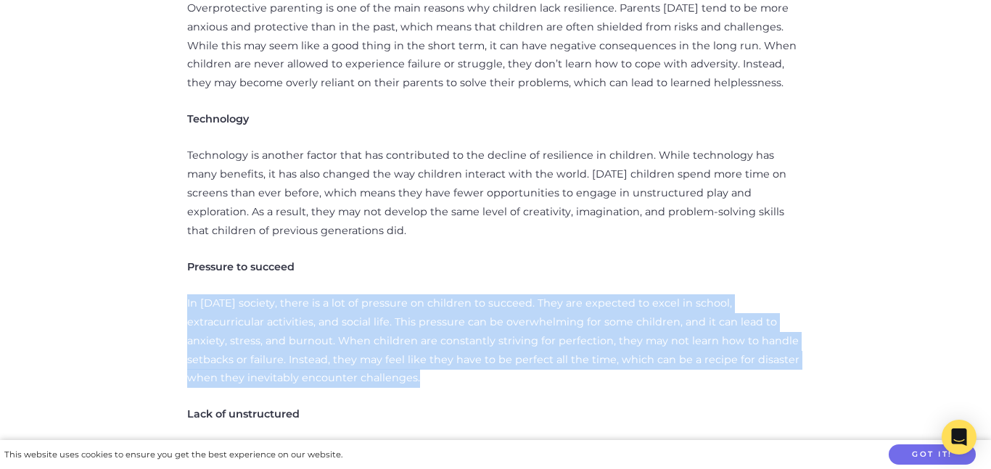
click at [292, 294] on p "In [DATE] society, there is a lot of pressure on children to succeed. They are …" at bounding box center [495, 341] width 616 height 94
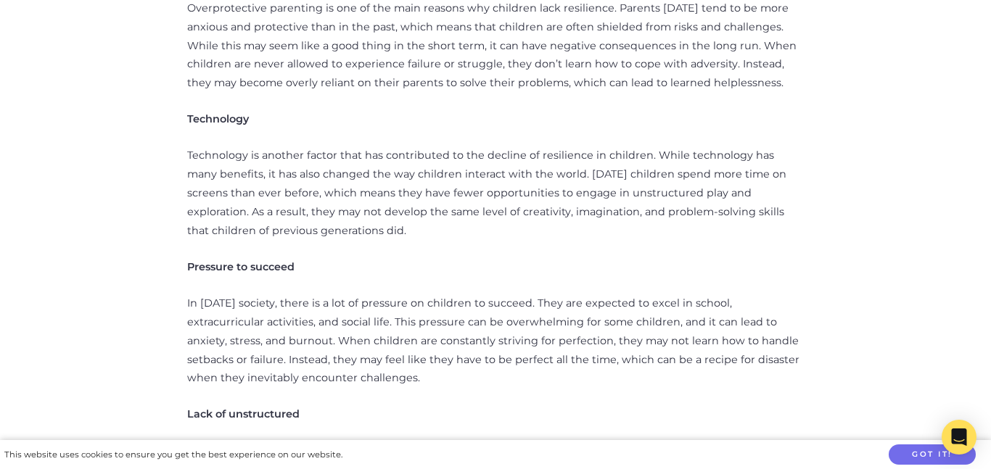
click at [292, 294] on p "In [DATE] society, there is a lot of pressure on children to succeed. They are …" at bounding box center [495, 341] width 616 height 94
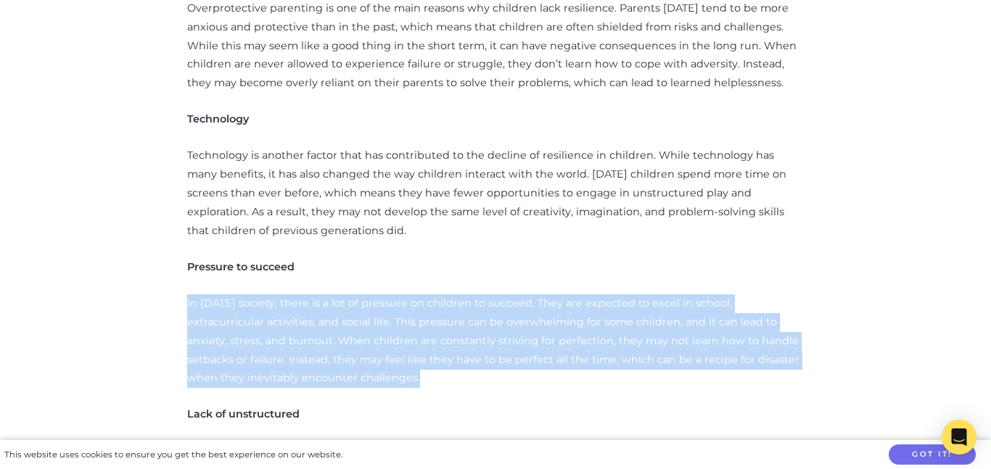
click at [292, 294] on p "In [DATE] society, there is a lot of pressure on children to succeed. They are …" at bounding box center [495, 341] width 616 height 94
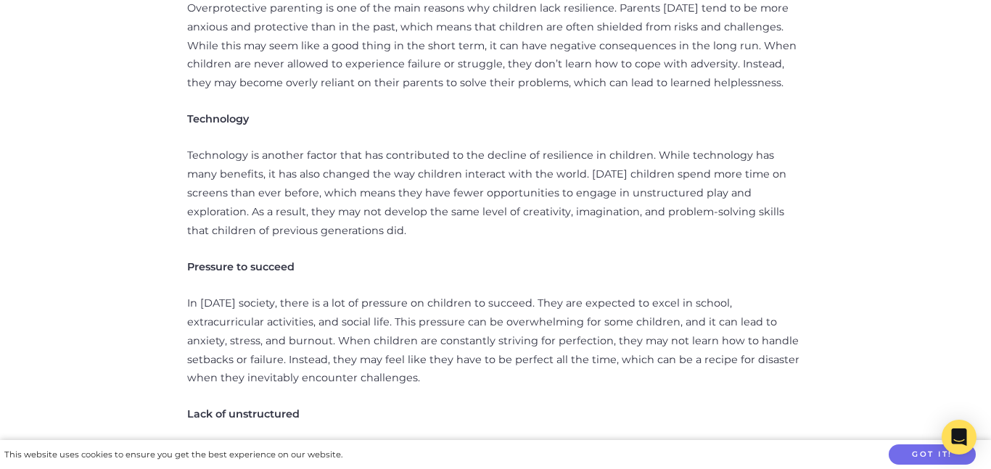
click at [292, 294] on p "In [DATE] society, there is a lot of pressure on children to succeed. They are …" at bounding box center [495, 341] width 616 height 94
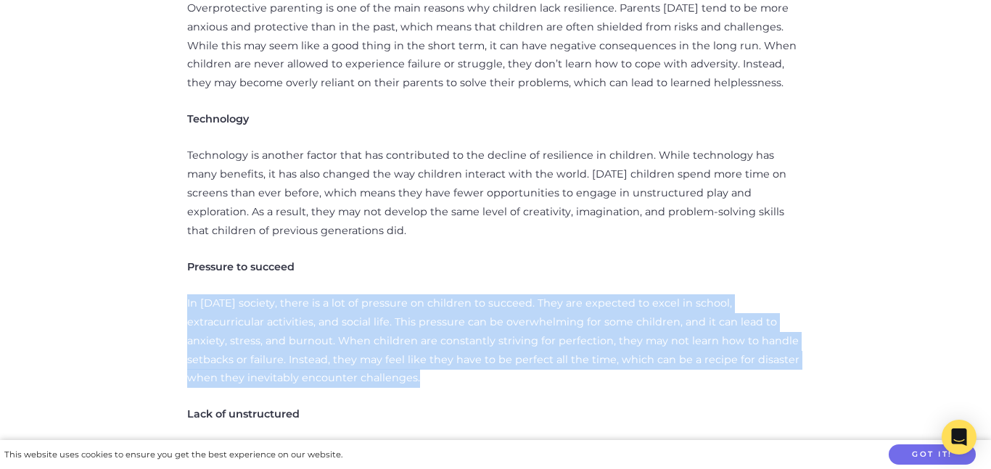
click at [292, 294] on p "In [DATE] society, there is a lot of pressure on children to succeed. They are …" at bounding box center [495, 341] width 616 height 94
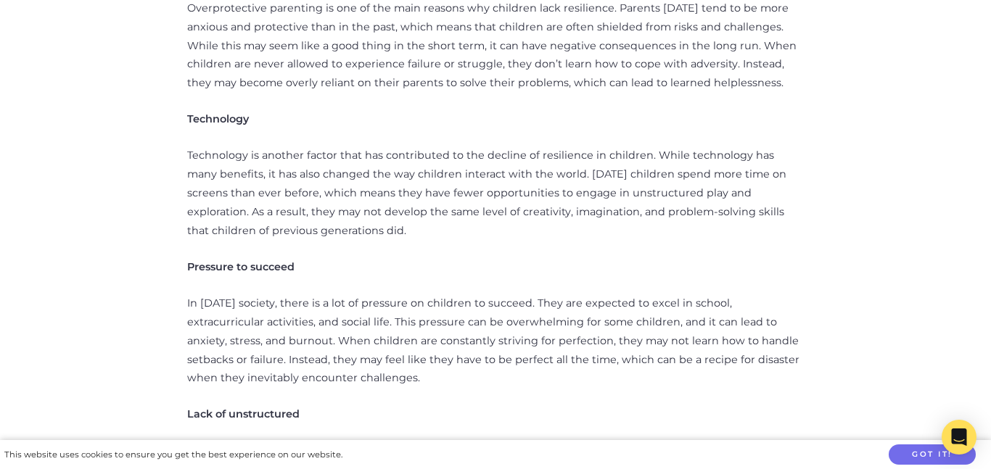
click at [292, 294] on p "In [DATE] society, there is a lot of pressure on children to succeed. They are …" at bounding box center [495, 341] width 616 height 94
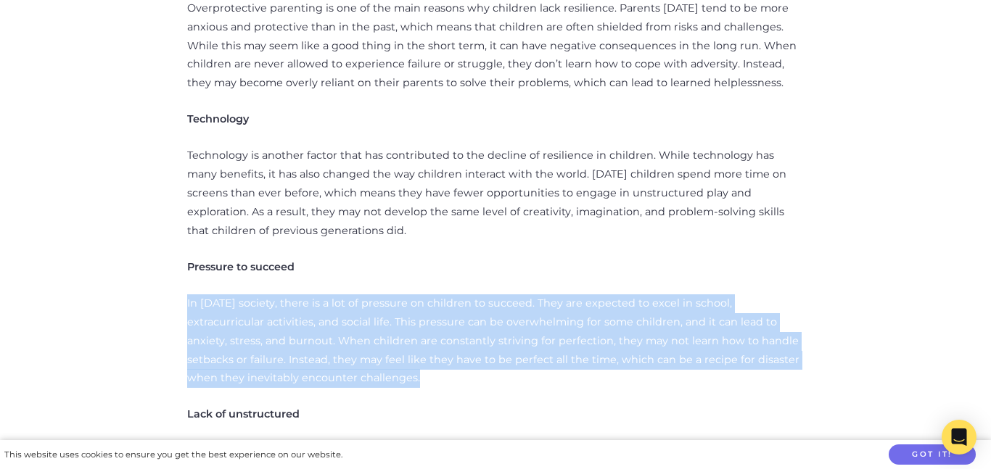
click at [292, 294] on p "In [DATE] society, there is a lot of pressure on children to succeed. They are …" at bounding box center [495, 341] width 616 height 94
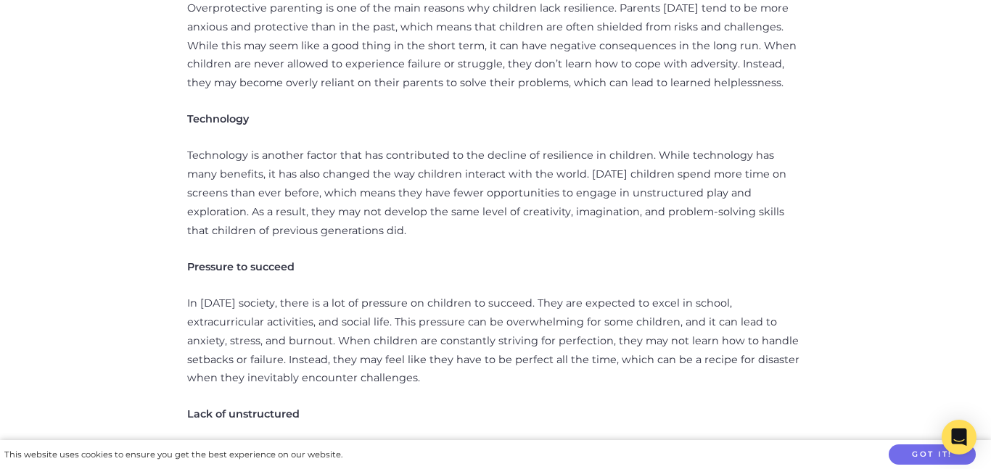
click at [292, 294] on p "In [DATE] society, there is a lot of pressure on children to succeed. They are …" at bounding box center [495, 341] width 616 height 94
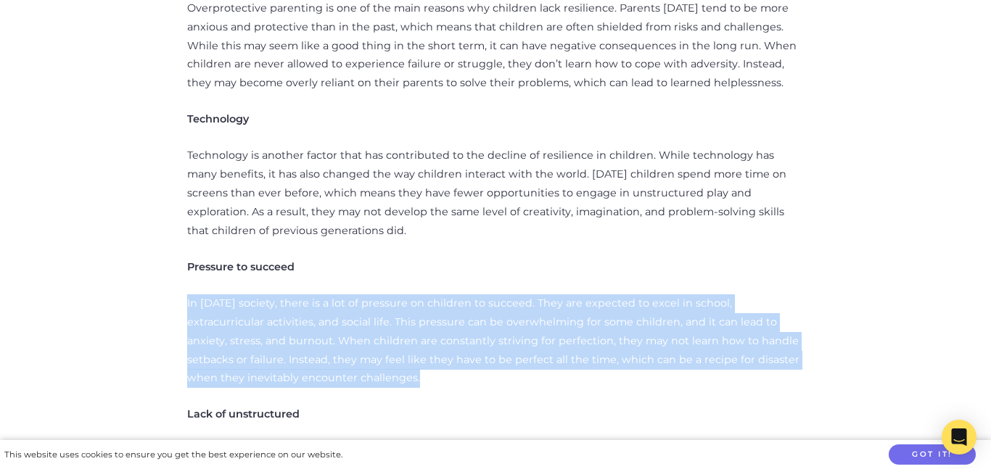
click at [292, 294] on p "In [DATE] society, there is a lot of pressure on children to succeed. They are …" at bounding box center [495, 341] width 616 height 94
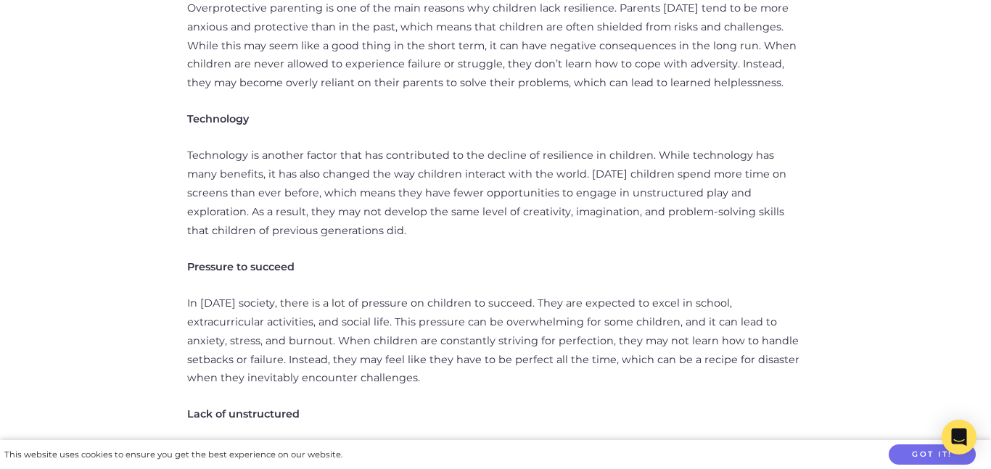
click at [292, 294] on p "In [DATE] society, there is a lot of pressure on children to succeed. They are …" at bounding box center [495, 341] width 616 height 94
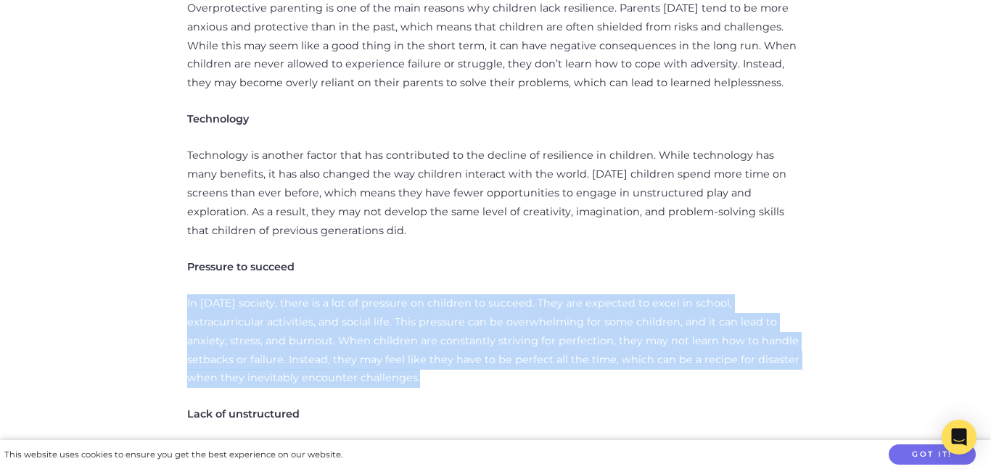
click at [292, 294] on p "In [DATE] society, there is a lot of pressure on children to succeed. They are …" at bounding box center [495, 341] width 616 height 94
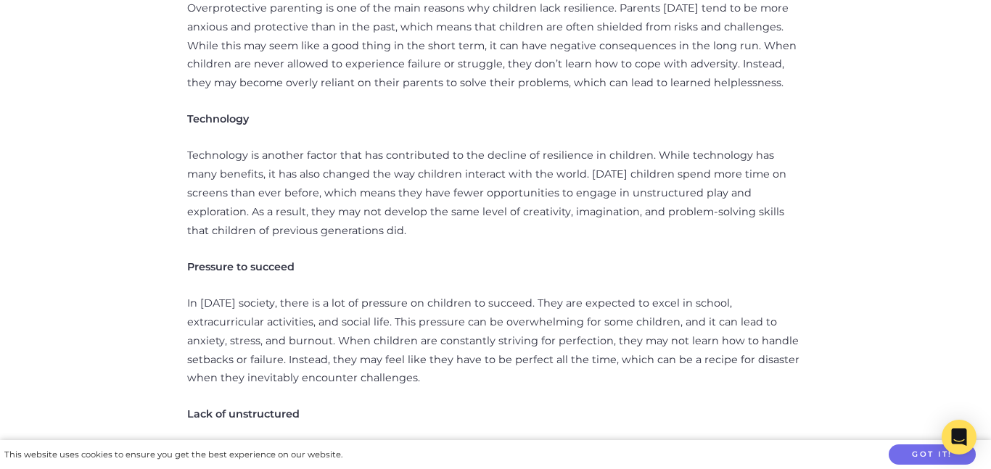
click at [292, 294] on p "In [DATE] society, there is a lot of pressure on children to succeed. They are …" at bounding box center [495, 341] width 616 height 94
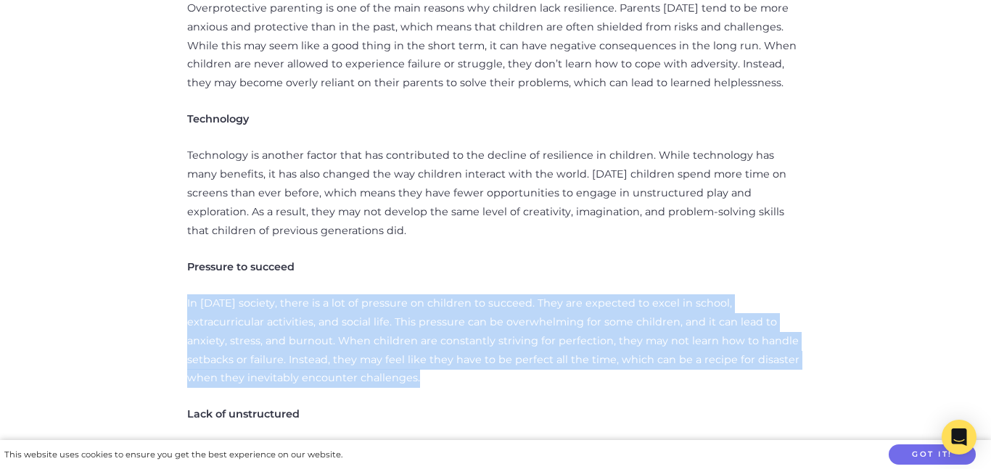
click at [292, 294] on p "In [DATE] society, there is a lot of pressure on children to succeed. They are …" at bounding box center [495, 341] width 616 height 94
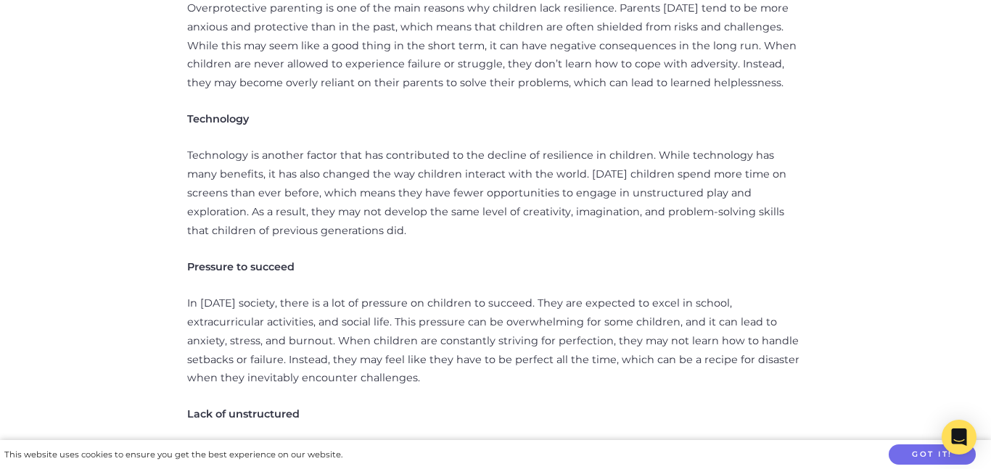
click at [292, 294] on p "In [DATE] society, there is a lot of pressure on children to succeed. They are …" at bounding box center [495, 341] width 616 height 94
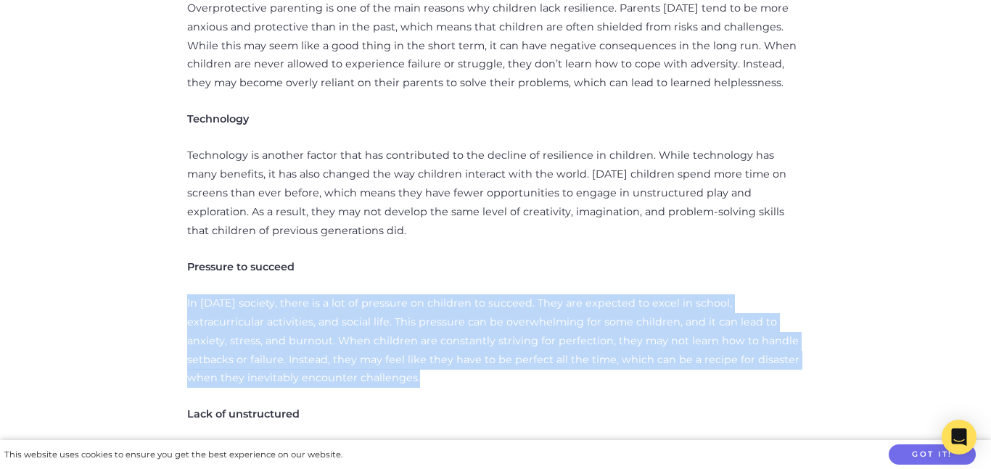
click at [292, 294] on p "In [DATE] society, there is a lot of pressure on children to succeed. They are …" at bounding box center [495, 341] width 616 height 94
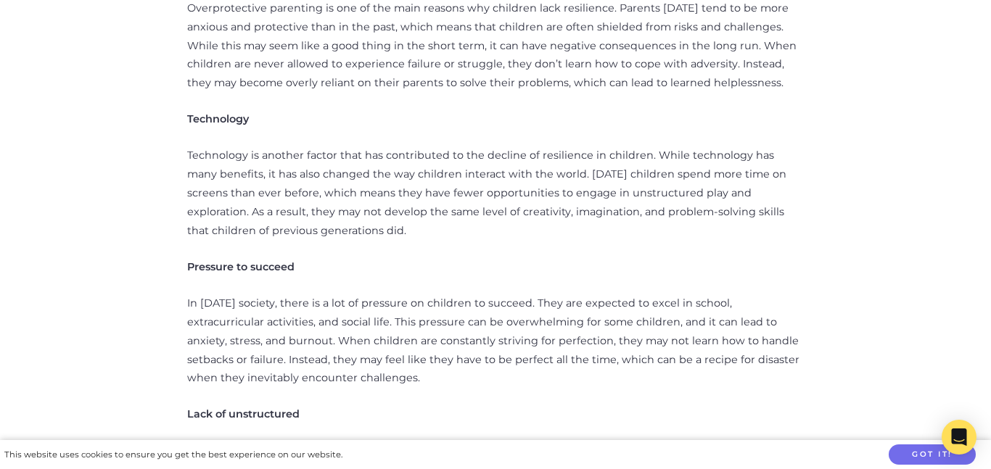
click at [292, 294] on p "In [DATE] society, there is a lot of pressure on children to succeed. They are …" at bounding box center [495, 341] width 616 height 94
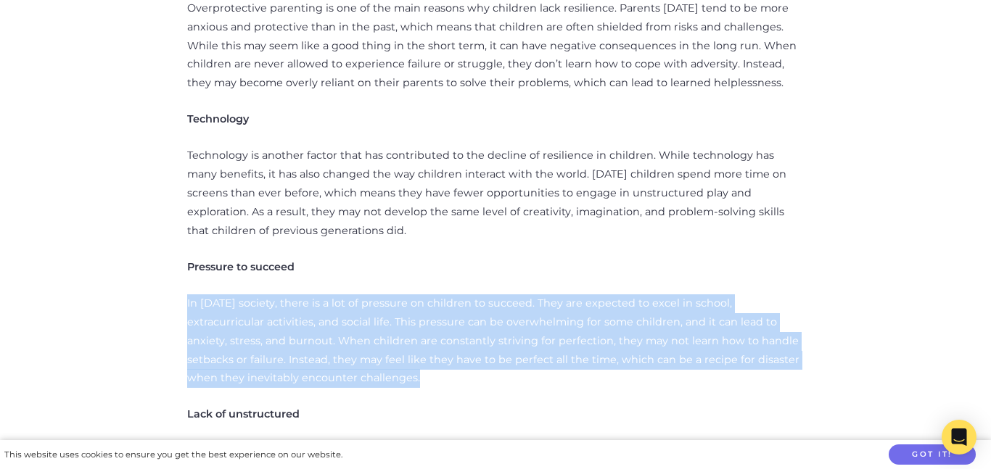
click at [292, 294] on p "In [DATE] society, there is a lot of pressure on children to succeed. They are …" at bounding box center [495, 341] width 616 height 94
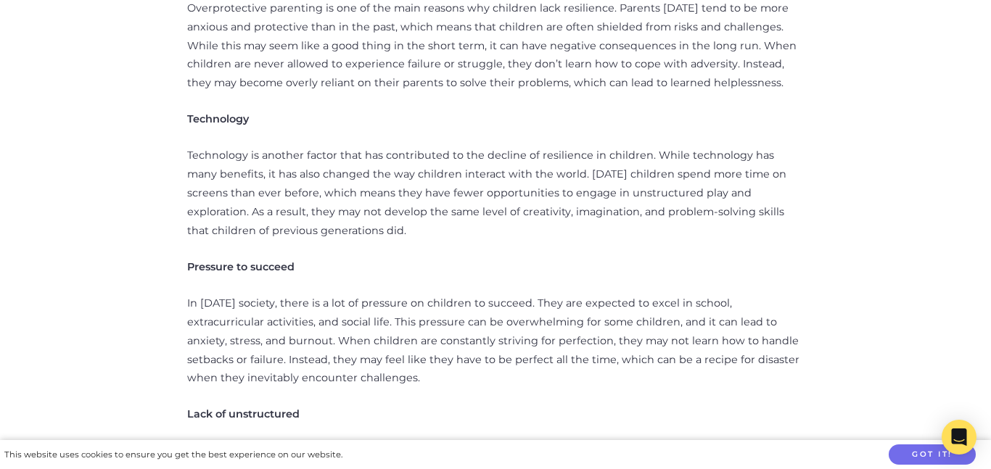
click at [292, 294] on p "In [DATE] society, there is a lot of pressure on children to succeed. They are …" at bounding box center [495, 341] width 616 height 94
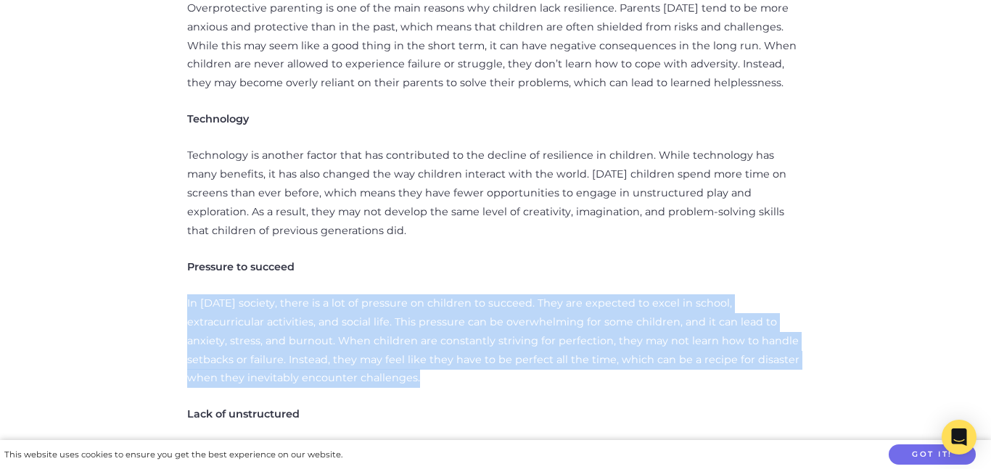
click at [292, 294] on p "In [DATE] society, there is a lot of pressure on children to succeed. They are …" at bounding box center [495, 341] width 616 height 94
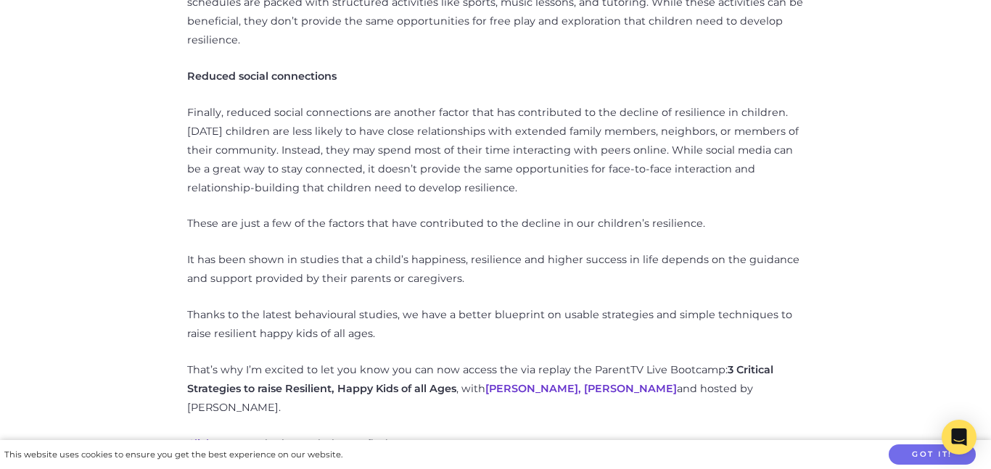
scroll to position [1343, 0]
